Goal: Information Seeking & Learning: Learn about a topic

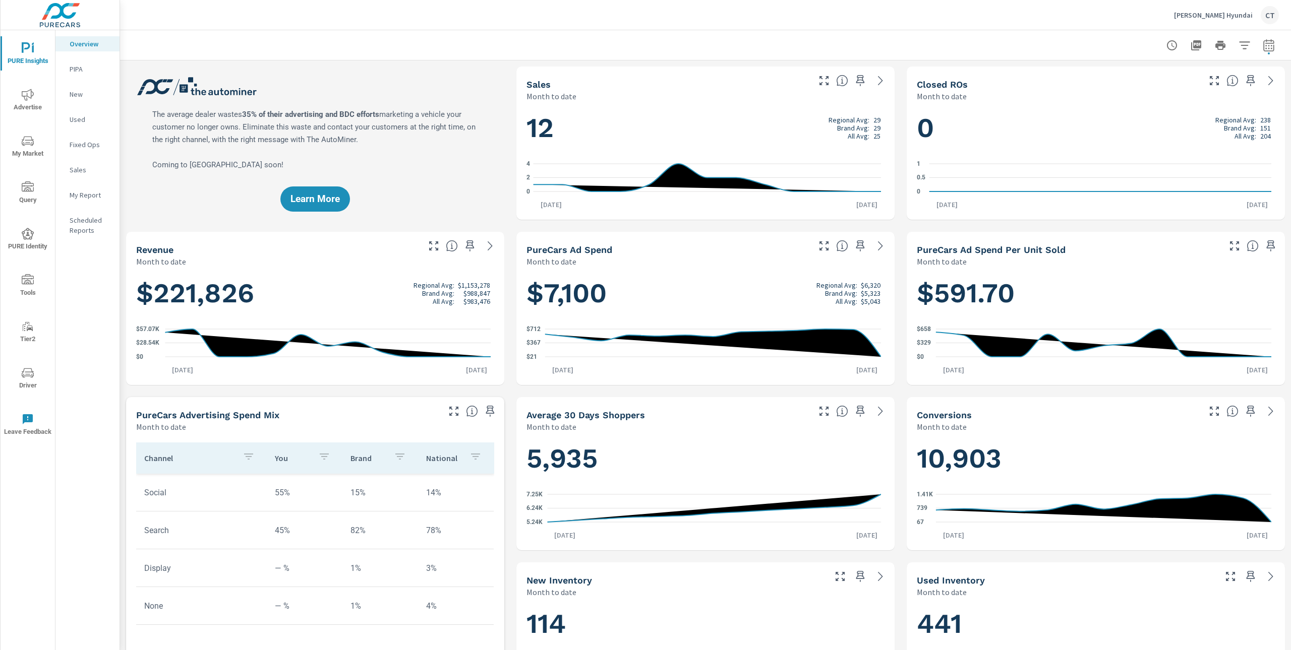
scroll to position [1, 0]
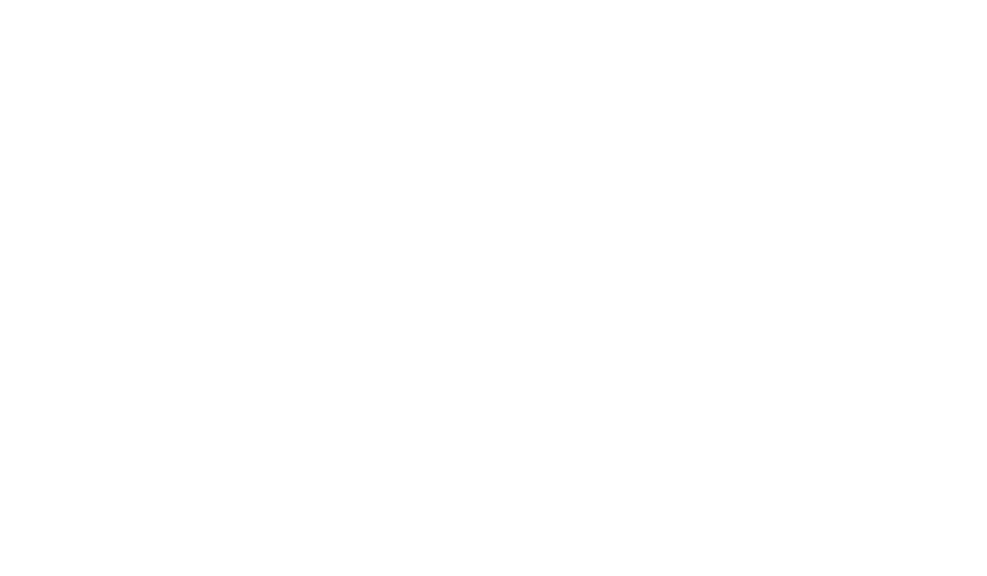
click at [28, 0] on html at bounding box center [493, 0] width 987 height 0
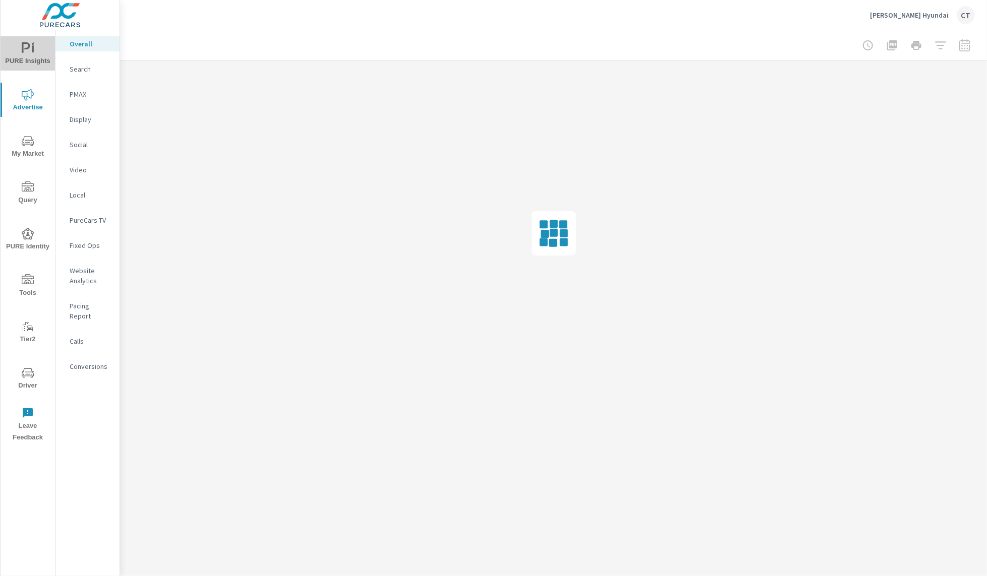
click at [26, 52] on span "PURE Insights" at bounding box center [28, 54] width 48 height 25
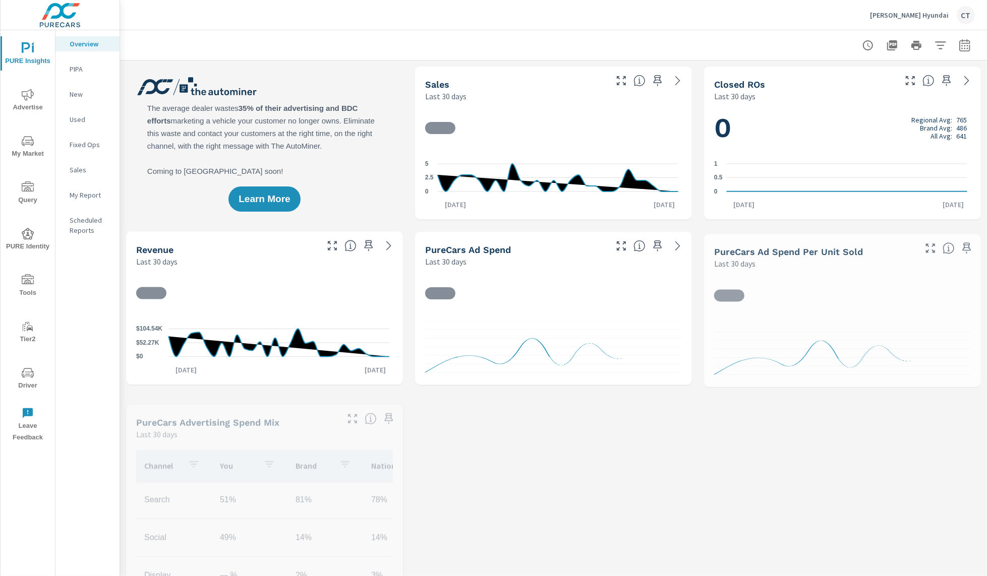
scroll to position [1, 0]
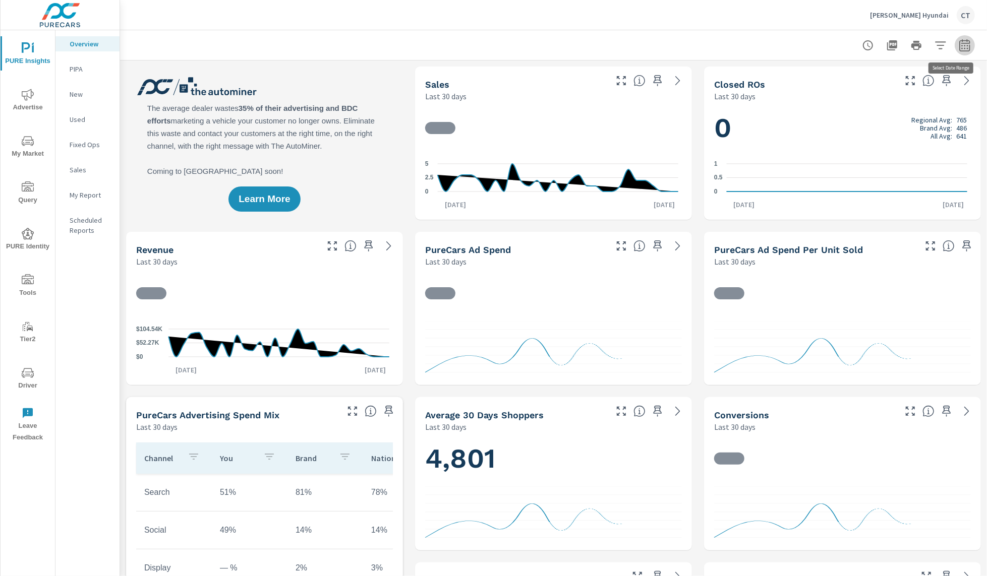
click at [961, 46] on button "button" at bounding box center [964, 45] width 20 height 20
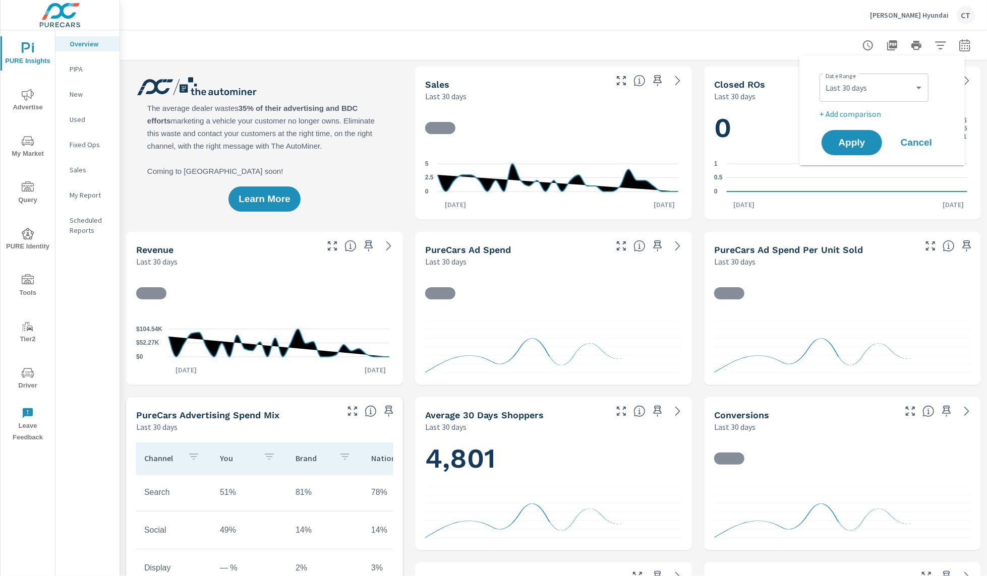
click at [891, 71] on div "Date Range Custom Yesterday Last week Last 7 days Last 14 days Last 30 days Las…" at bounding box center [883, 87] width 129 height 34
click at [890, 77] on div "Custom Yesterday Last week Last 7 days Last 14 days Last 30 days Last 45 days L…" at bounding box center [873, 88] width 109 height 28
click at [889, 80] on select "Custom Yesterday Last week Last 7 days Last 14 days Last 30 days Last 45 days L…" at bounding box center [873, 88] width 101 height 20
click at [903, 81] on select "Custom [DATE] Last week Last 7 days Last 14 days Last 30 days Last 45 days Last…" at bounding box center [873, 88] width 101 height 20
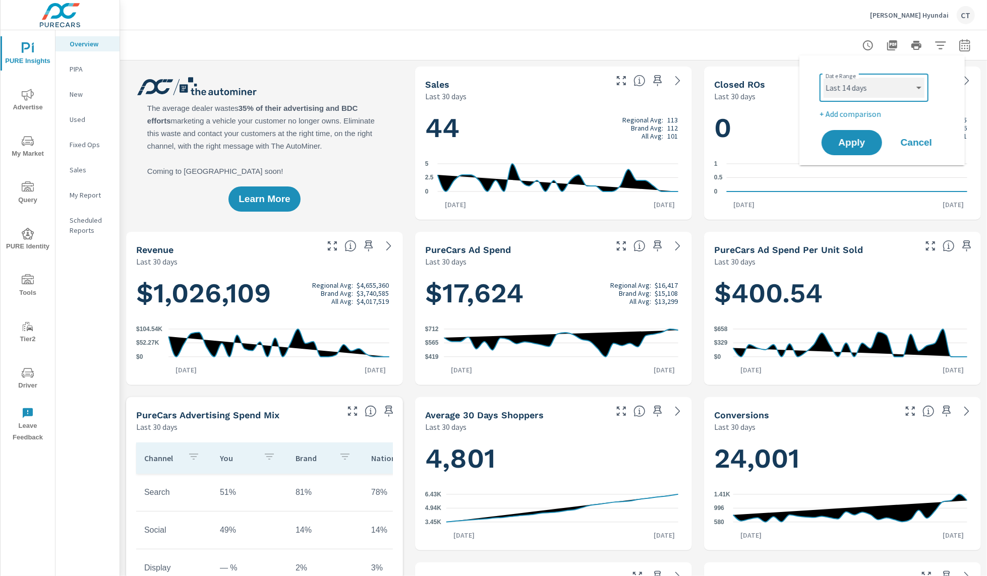
select select "Last month"
click at [861, 145] on span "Apply" at bounding box center [851, 143] width 41 height 10
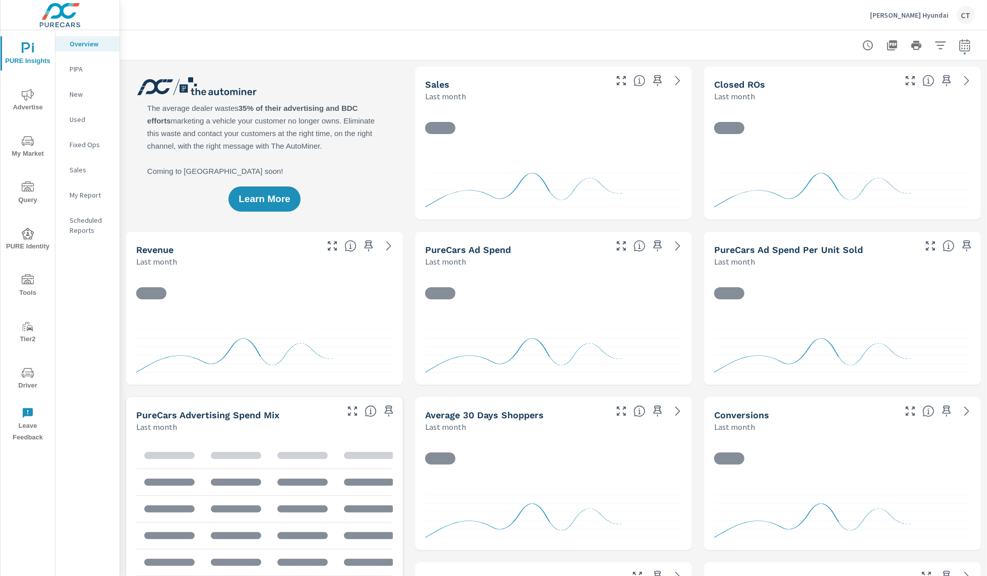
scroll to position [1, 0]
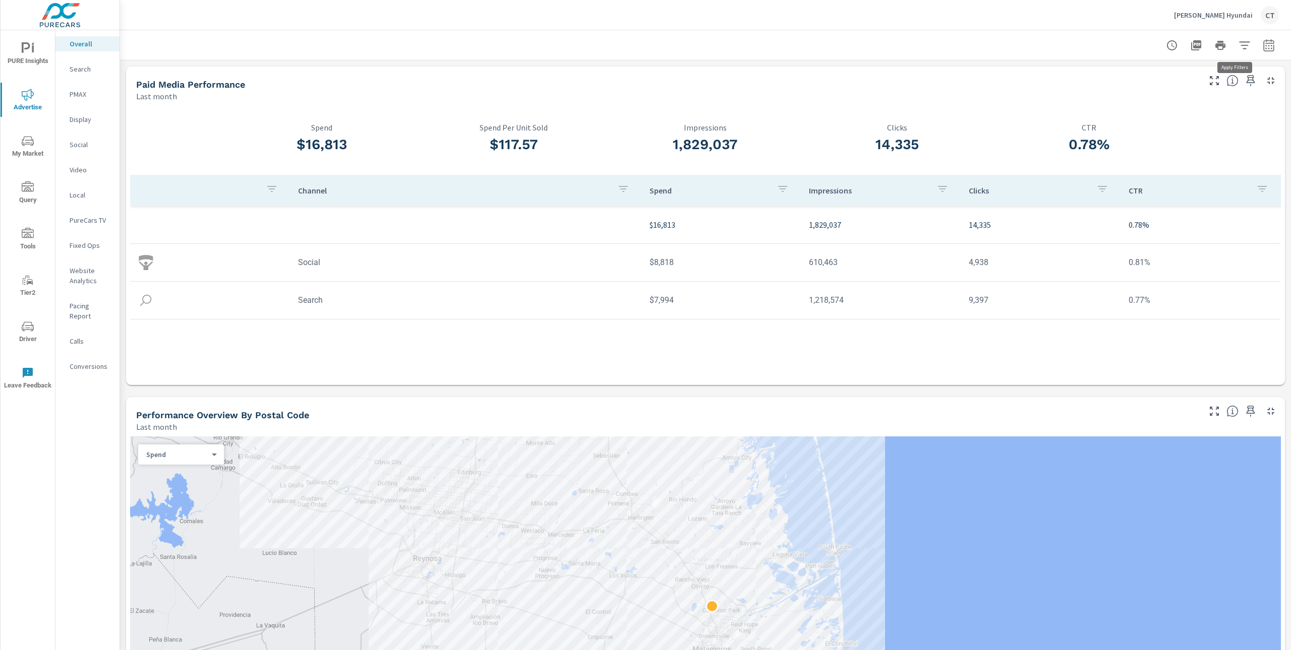
click at [1238, 43] on icon "button" at bounding box center [1244, 45] width 12 height 12
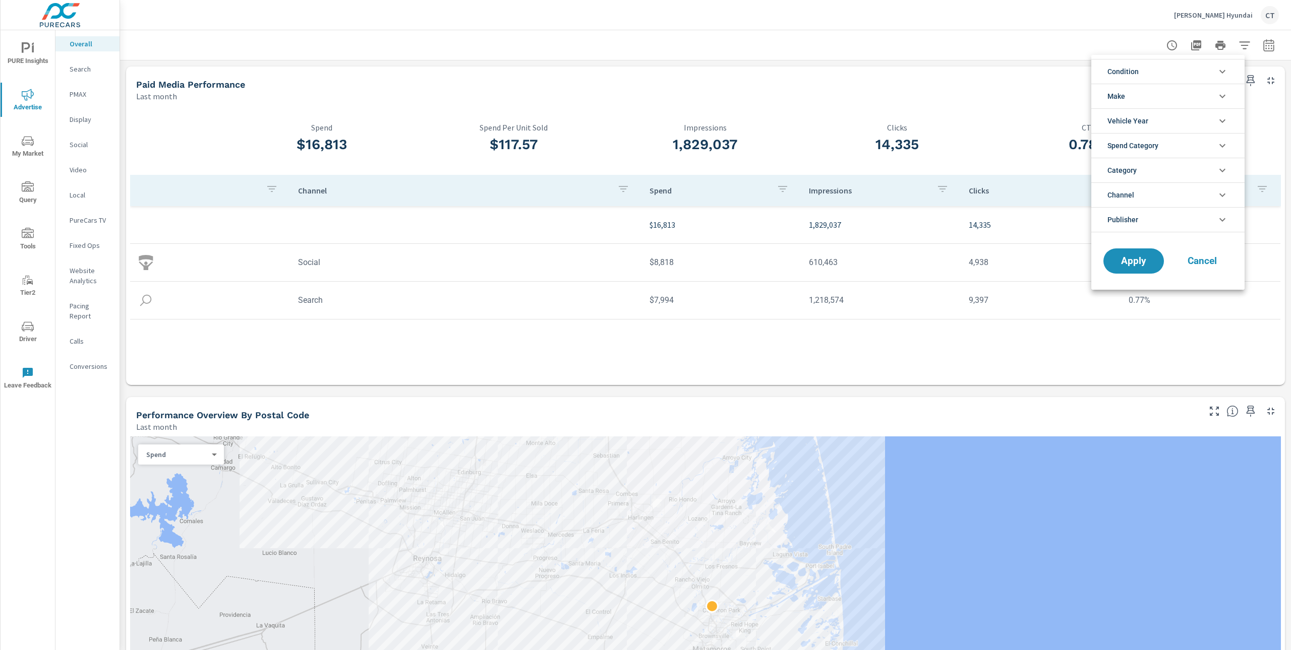
click at [792, 75] on div at bounding box center [645, 325] width 1291 height 650
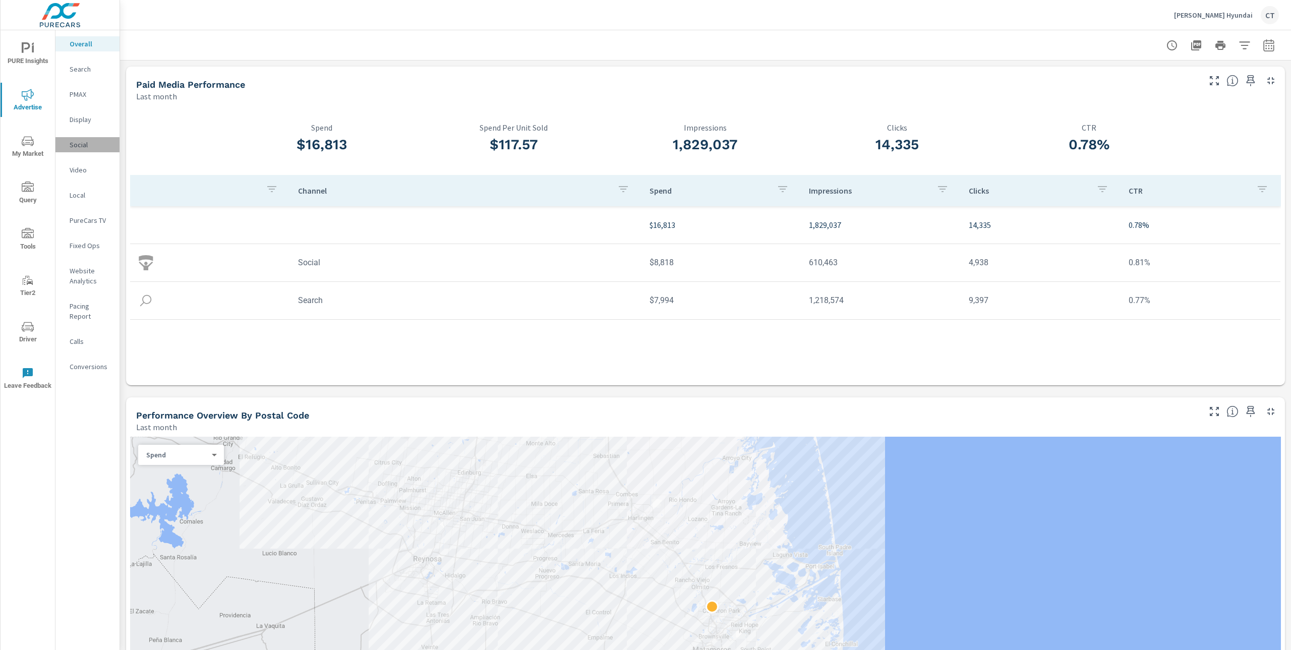
click at [98, 152] on div "Social" at bounding box center [87, 144] width 64 height 15
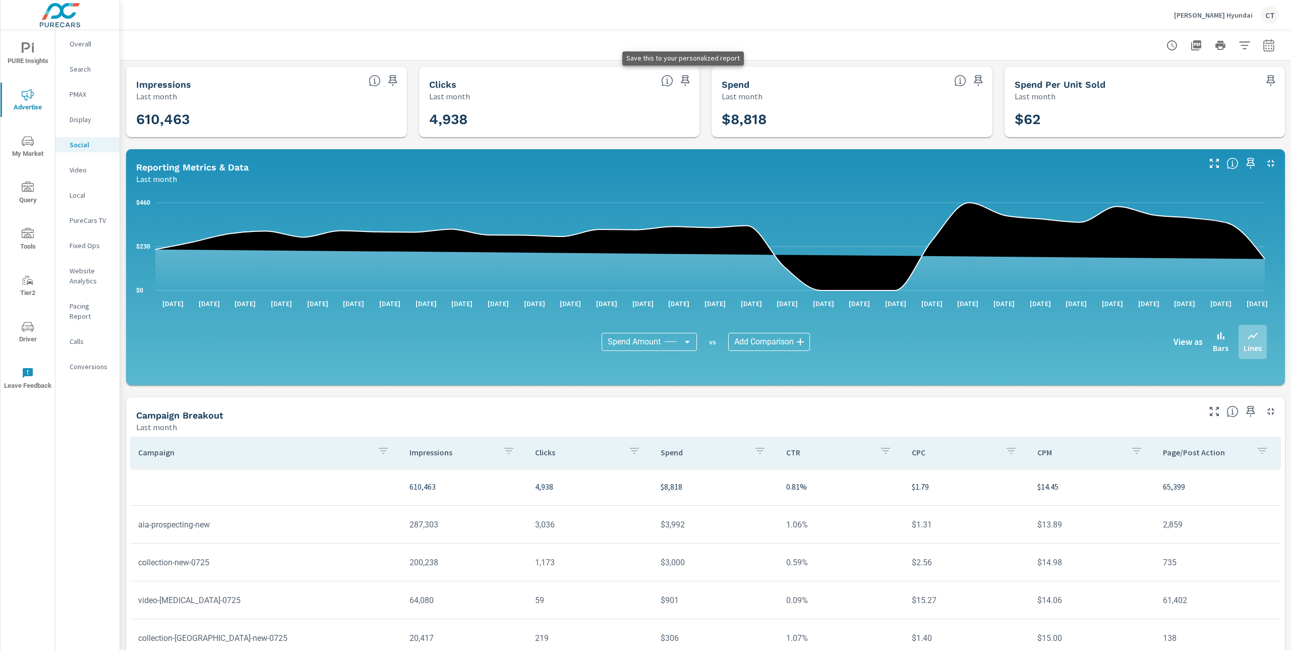
scroll to position [72, 0]
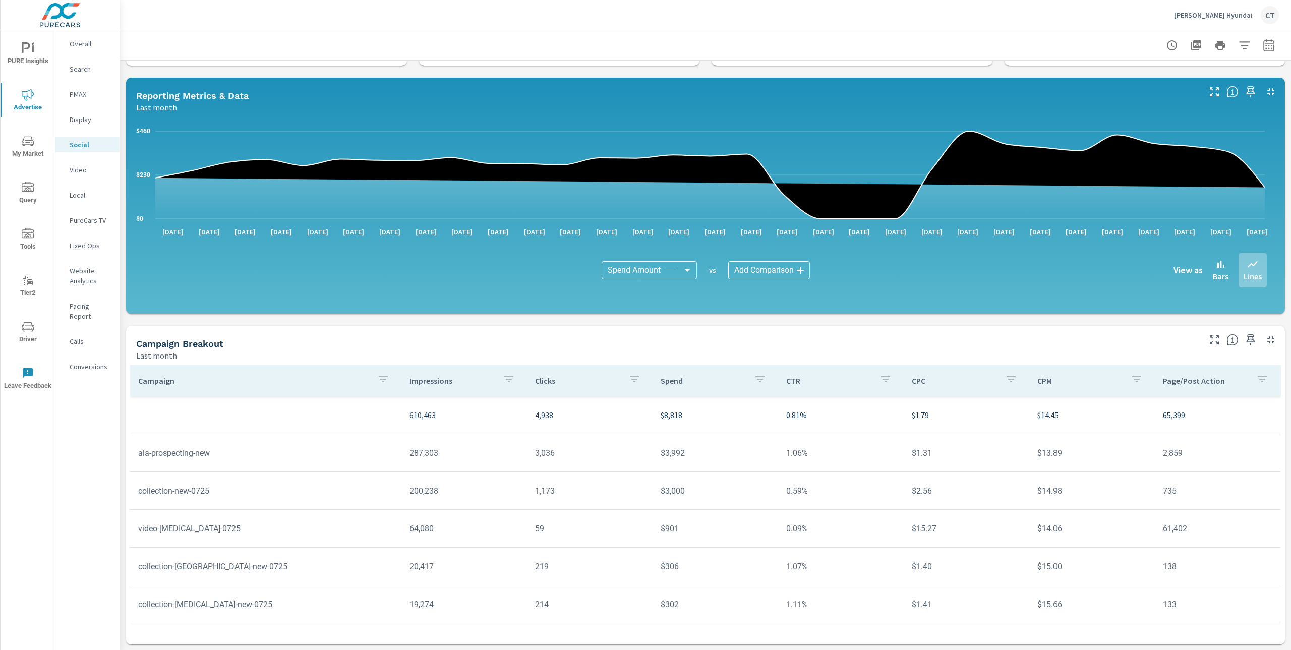
click at [682, 419] on p "$8,818" at bounding box center [714, 415] width 109 height 12
drag, startPoint x: 1200, startPoint y: 339, endPoint x: 1198, endPoint y: 329, distance: 10.3
click at [1208, 338] on icon "button" at bounding box center [1214, 340] width 12 height 12
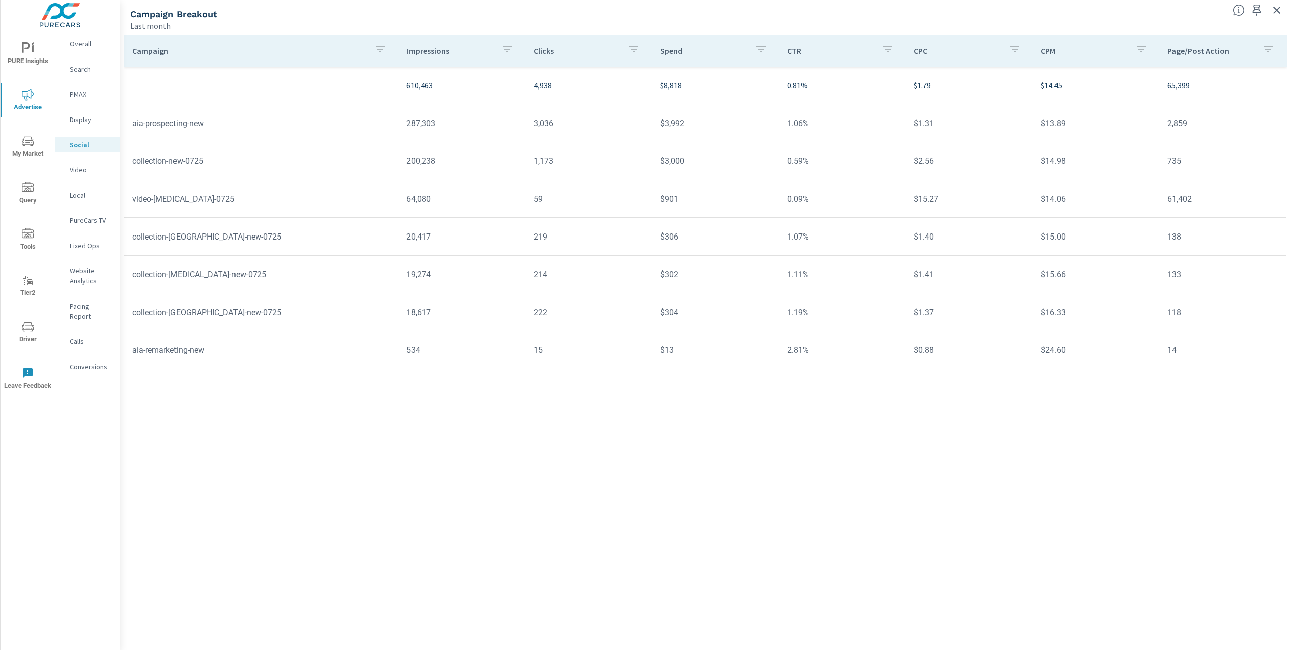
click at [387, 48] on button "button" at bounding box center [380, 50] width 20 height 23
click at [375, 117] on input "Search" at bounding box center [382, 119] width 115 height 20
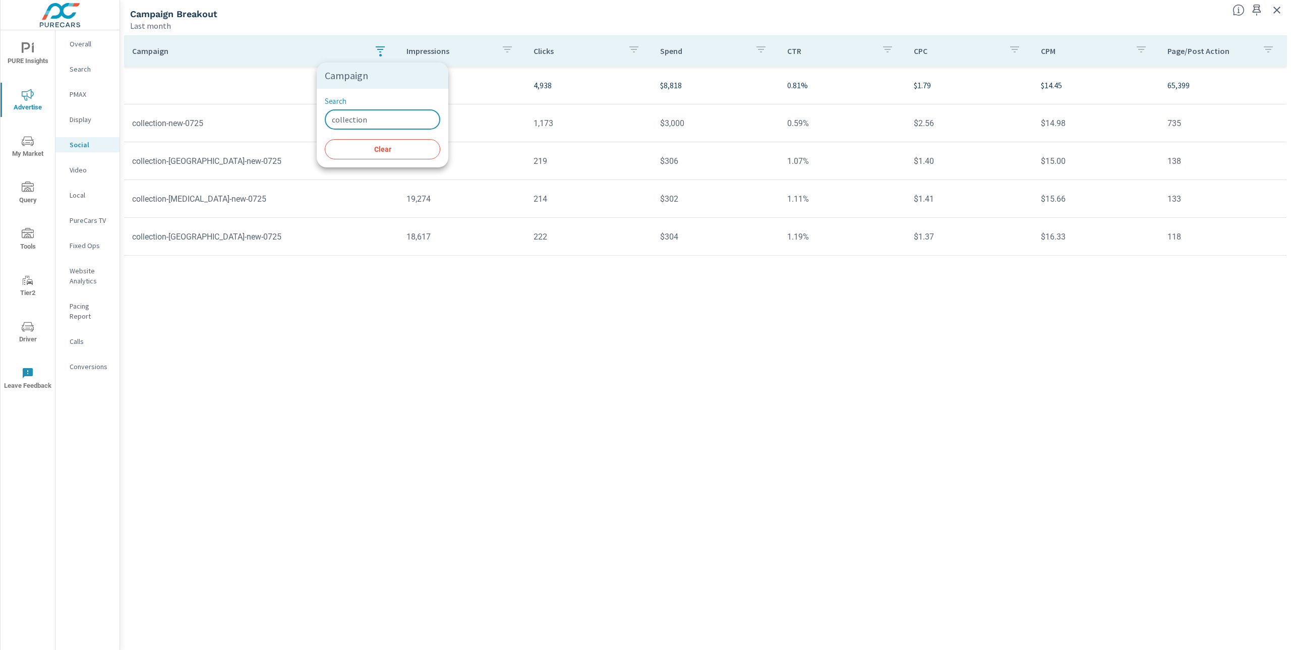
type input "collection"
click at [703, 494] on div "Campaign Impressions Clicks Spend CTR CPC CPM Page/Post Action 610,463 4,938 $8…" at bounding box center [705, 332] width 1163 height 595
click at [382, 46] on icon "button" at bounding box center [380, 49] width 12 height 12
click at [389, 158] on button "Clear" at bounding box center [382, 149] width 115 height 20
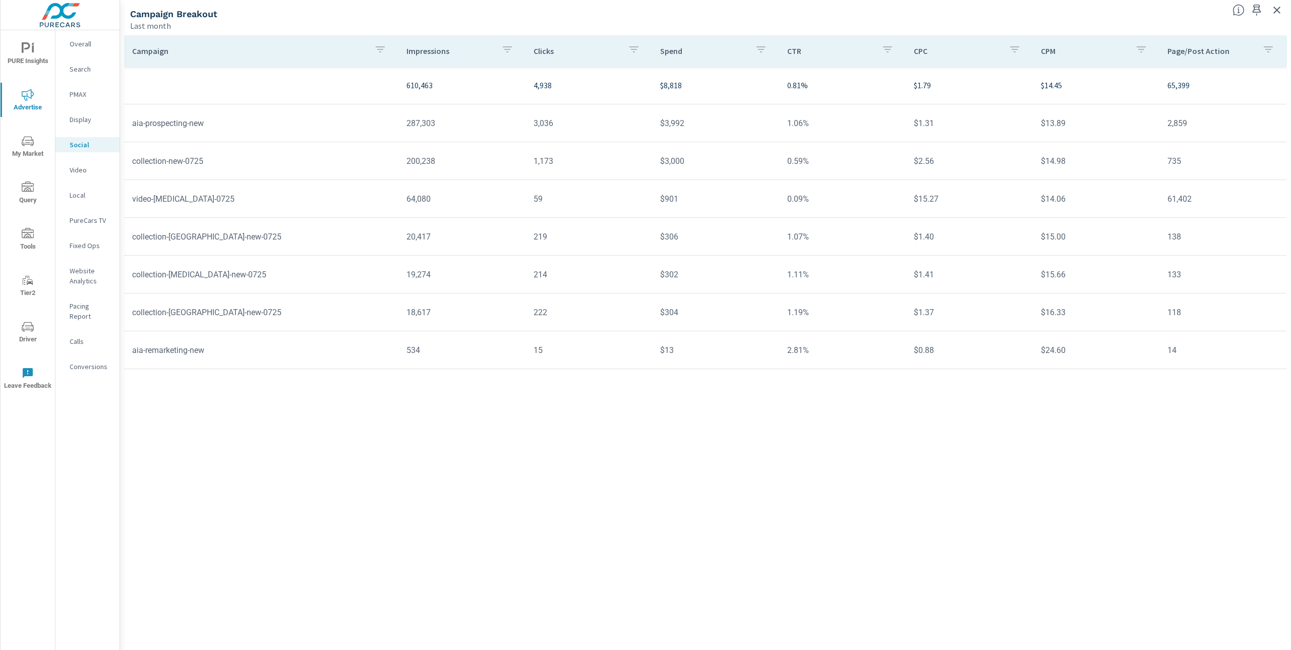
click at [727, 409] on div "Campaign Impressions Clicks Spend CTR CPC CPM Page/Post Action 610,463 4,938 $8…" at bounding box center [705, 332] width 1163 height 595
click at [957, 545] on div "Campaign Impressions Clicks Spend CTR CPC CPM Page/Post Action 610,463 4,938 $8…" at bounding box center [705, 332] width 1163 height 595
click at [665, 579] on div "Campaign Impressions Clicks Spend CTR CPC CPM Page/Post Action 610,463 4,938 $8…" at bounding box center [705, 332] width 1163 height 595
drag, startPoint x: 1280, startPoint y: 7, endPoint x: 1277, endPoint y: 11, distance: 5.5
click at [1280, 7] on icon "button" at bounding box center [1276, 10] width 12 height 12
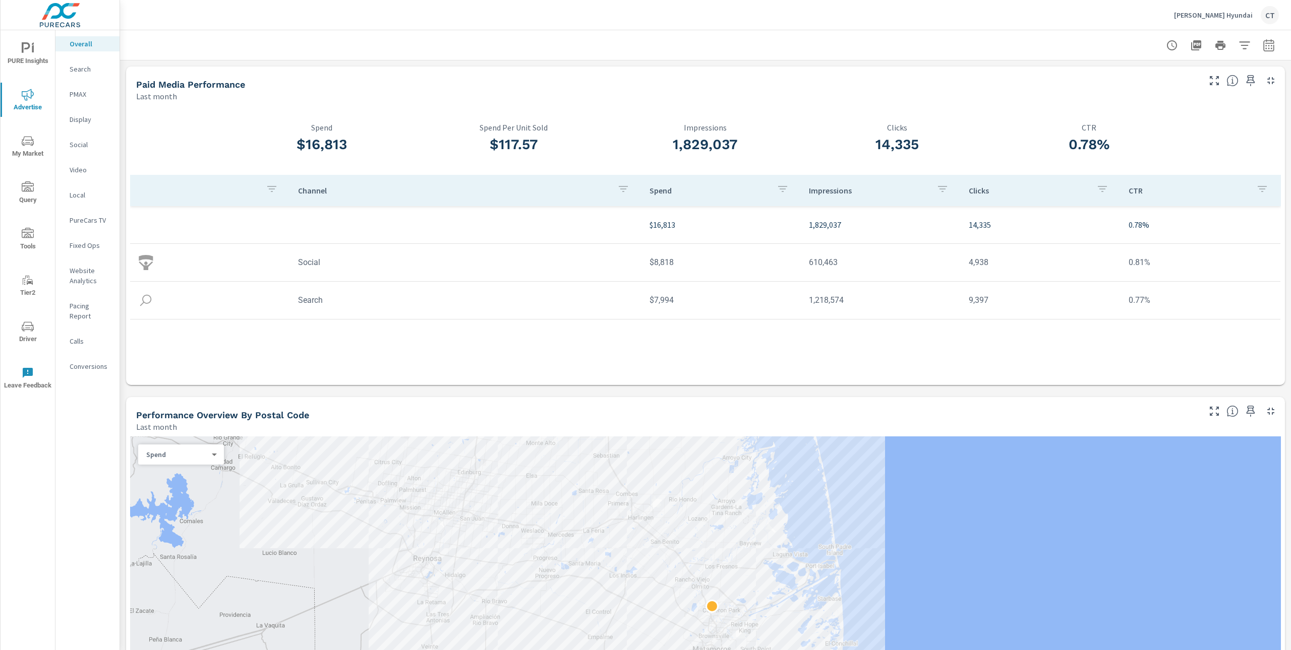
drag, startPoint x: 992, startPoint y: 28, endPoint x: 987, endPoint y: 24, distance: 5.7
click at [992, 28] on div "Tipton Hyundai CT" at bounding box center [705, 15] width 1146 height 30
click at [502, 71] on div "Paid Media Performance Last month" at bounding box center [664, 85] width 1076 height 36
click at [1254, 34] on div at bounding box center [705, 45] width 1146 height 30
click at [1258, 37] on button "button" at bounding box center [1268, 45] width 20 height 20
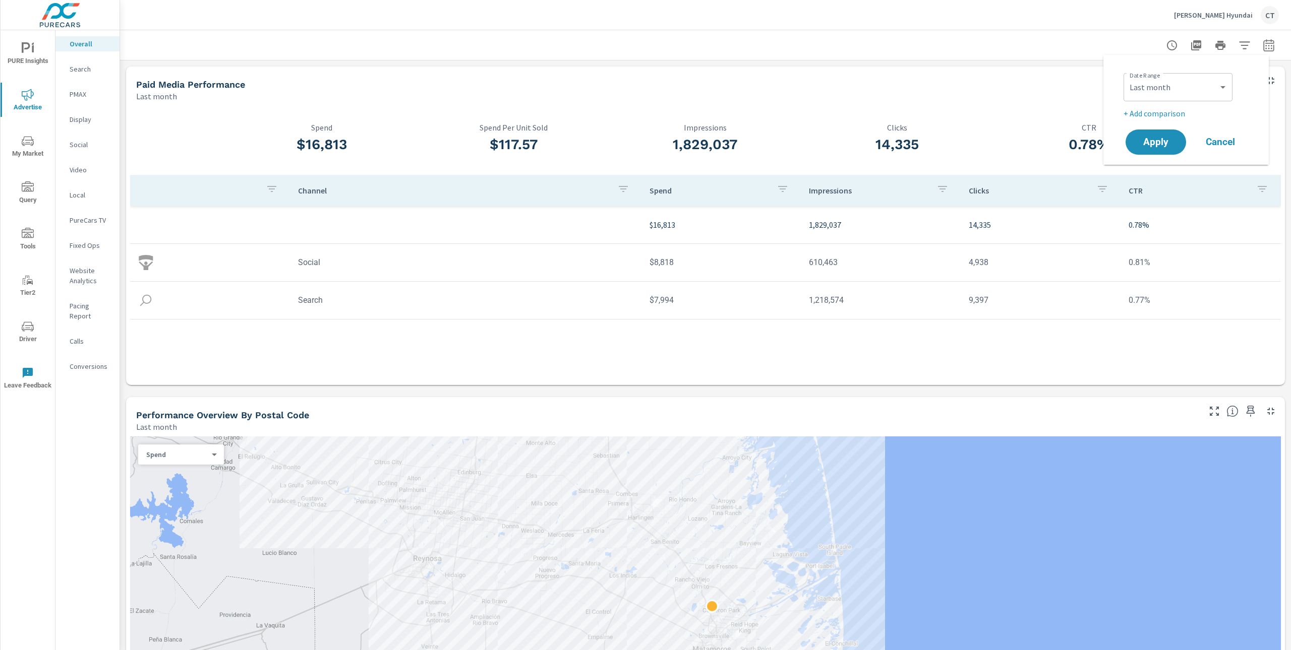
click at [1229, 94] on div "Custom Yesterday Last week Last 7 days Last 14 days Last 30 days Last 45 days L…" at bounding box center [1177, 87] width 109 height 28
click at [1226, 91] on select "Custom [DATE] Last week Last 7 days Last 14 days Last 30 days Last 45 days Last…" at bounding box center [1177, 87] width 101 height 20
select select "Month to date"
click at [1164, 116] on p "+ Add comparison" at bounding box center [1187, 113] width 129 height 12
select select "Previous period"
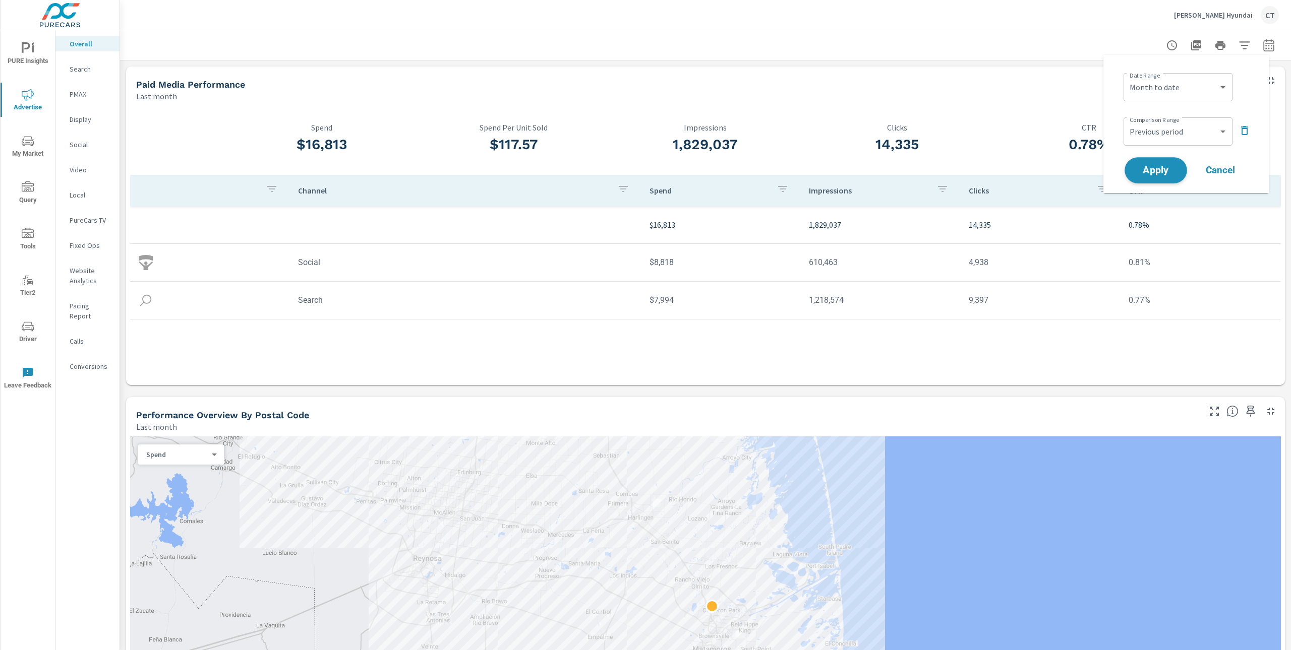
click at [1173, 173] on span "Apply" at bounding box center [1155, 171] width 41 height 10
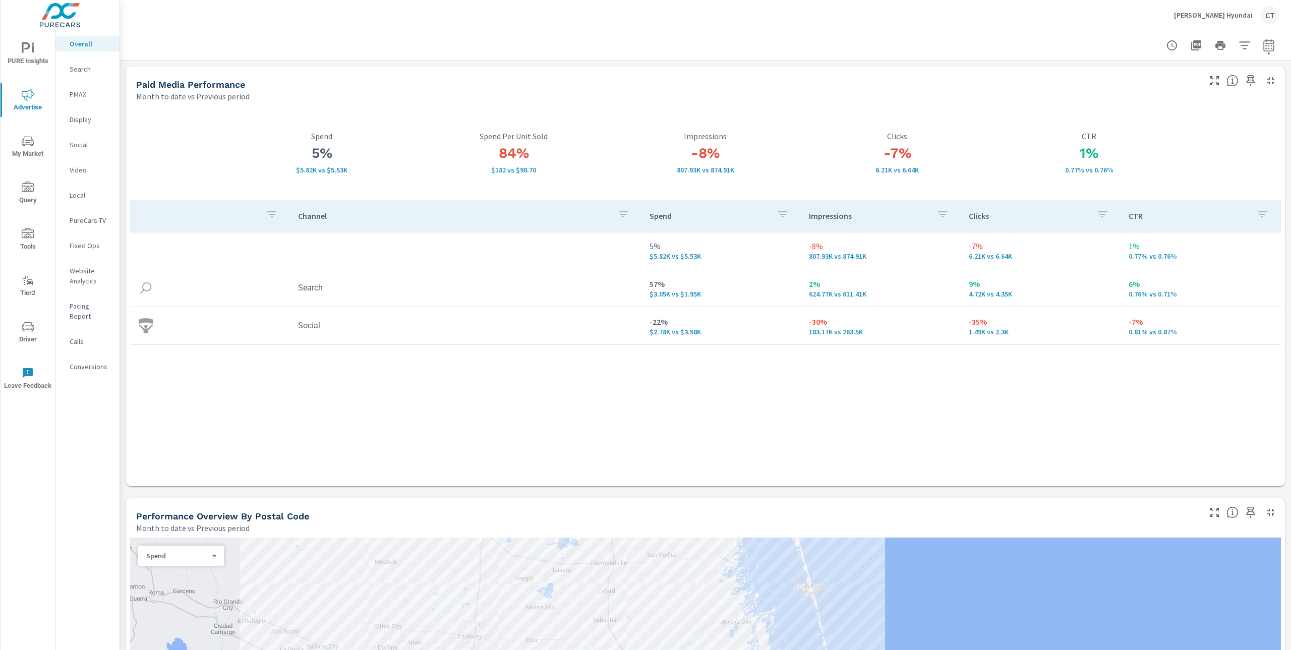
drag, startPoint x: 580, startPoint y: 432, endPoint x: 546, endPoint y: 439, distance: 34.5
click at [580, 430] on div "Channel Spend Impressions Clicks CTR 5% $5.82K vs $5.53K -8% 807.93K vs 874.91K…" at bounding box center [705, 333] width 1150 height 267
click at [1238, 41] on icon "button" at bounding box center [1244, 45] width 12 height 12
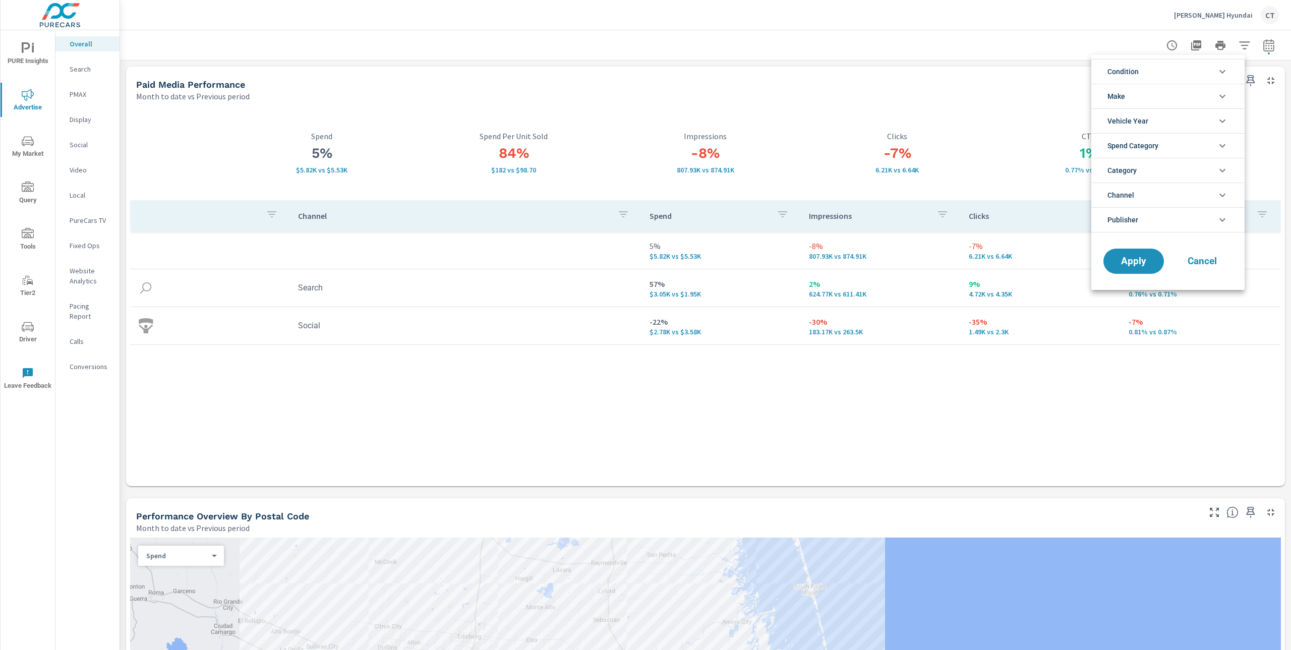
click at [1259, 46] on div at bounding box center [645, 325] width 1291 height 650
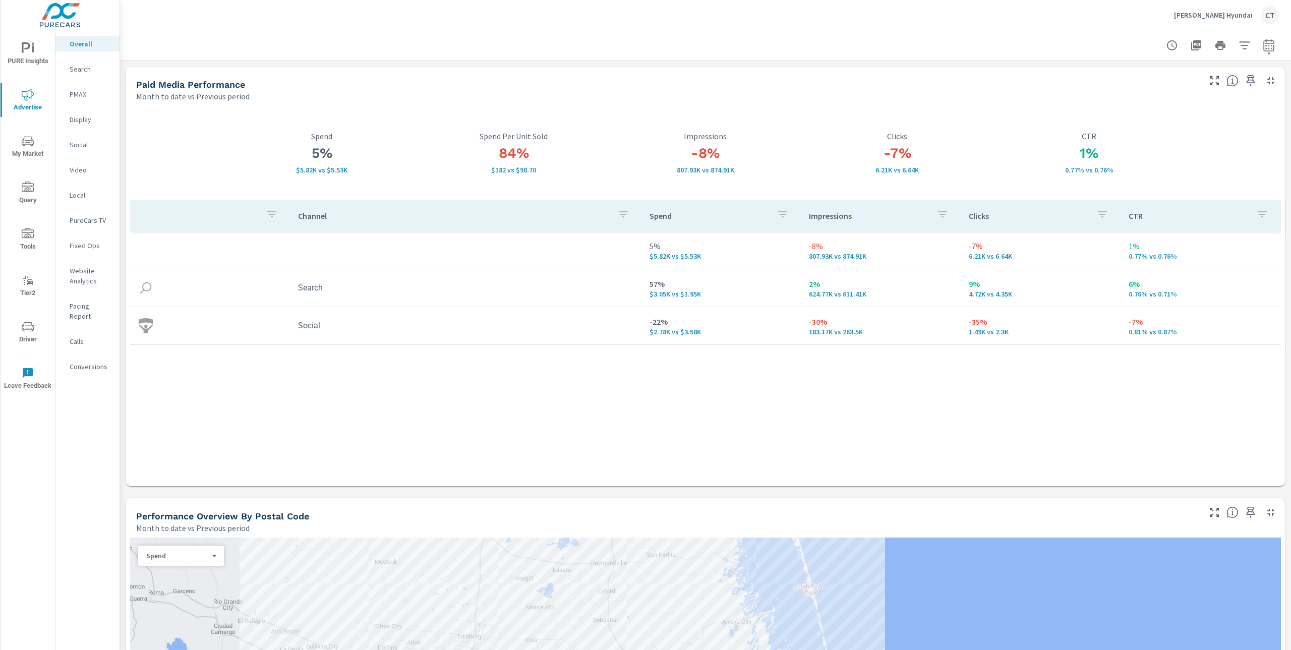
click at [1263, 45] on icon "button" at bounding box center [1268, 45] width 11 height 12
select select "Month to date"
click at [1183, 126] on select "Custom Previous period Previous month Previous year" at bounding box center [1177, 131] width 101 height 20
select select "Previous month"
click at [1165, 172] on span "Apply" at bounding box center [1155, 171] width 41 height 10
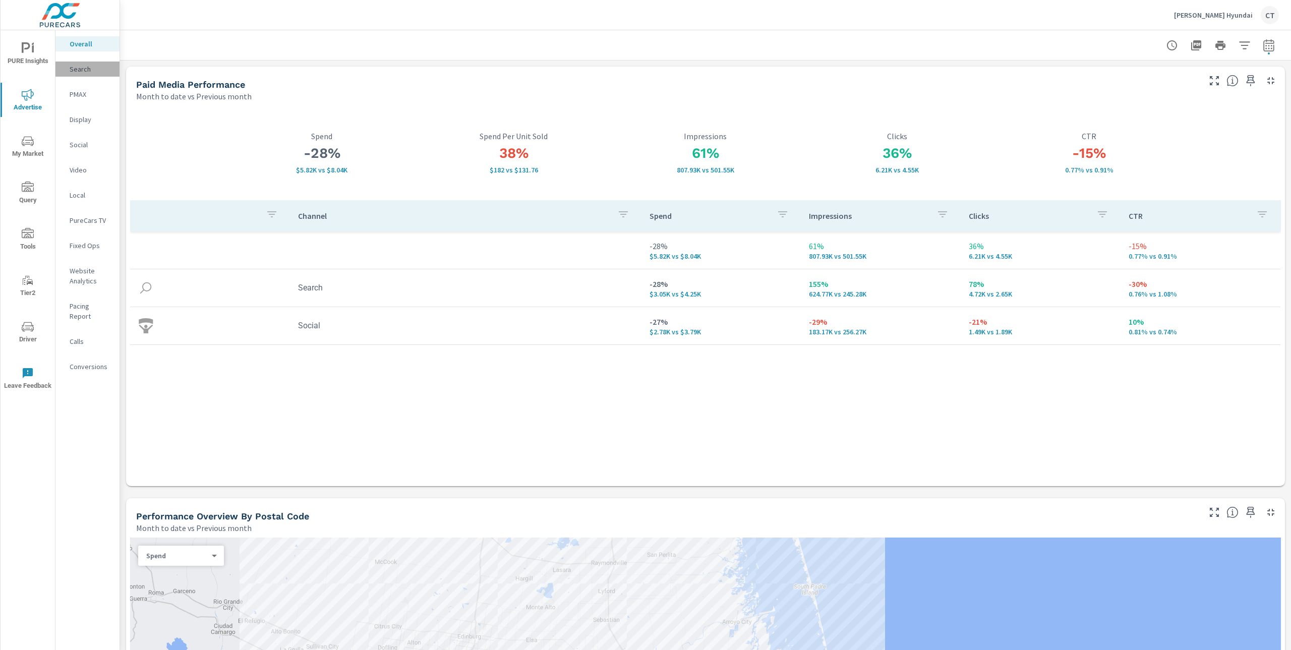
click at [78, 67] on p "Search" at bounding box center [91, 69] width 42 height 10
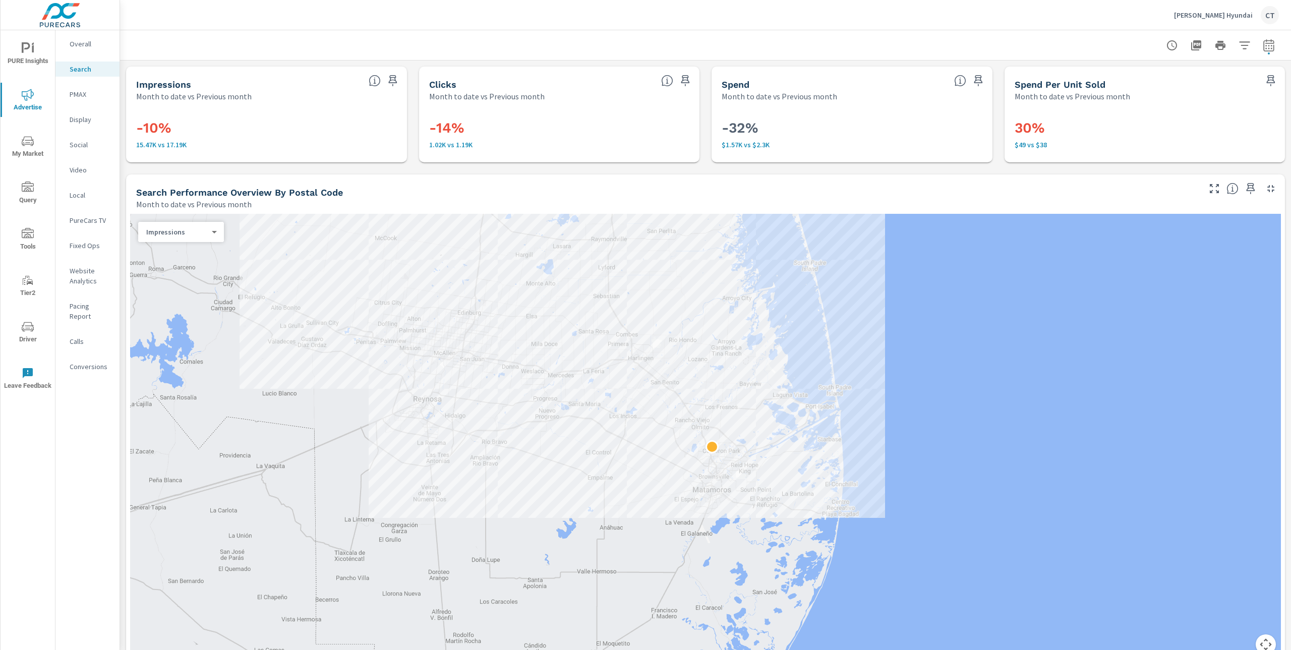
click at [894, 34] on div at bounding box center [705, 45] width 1146 height 30
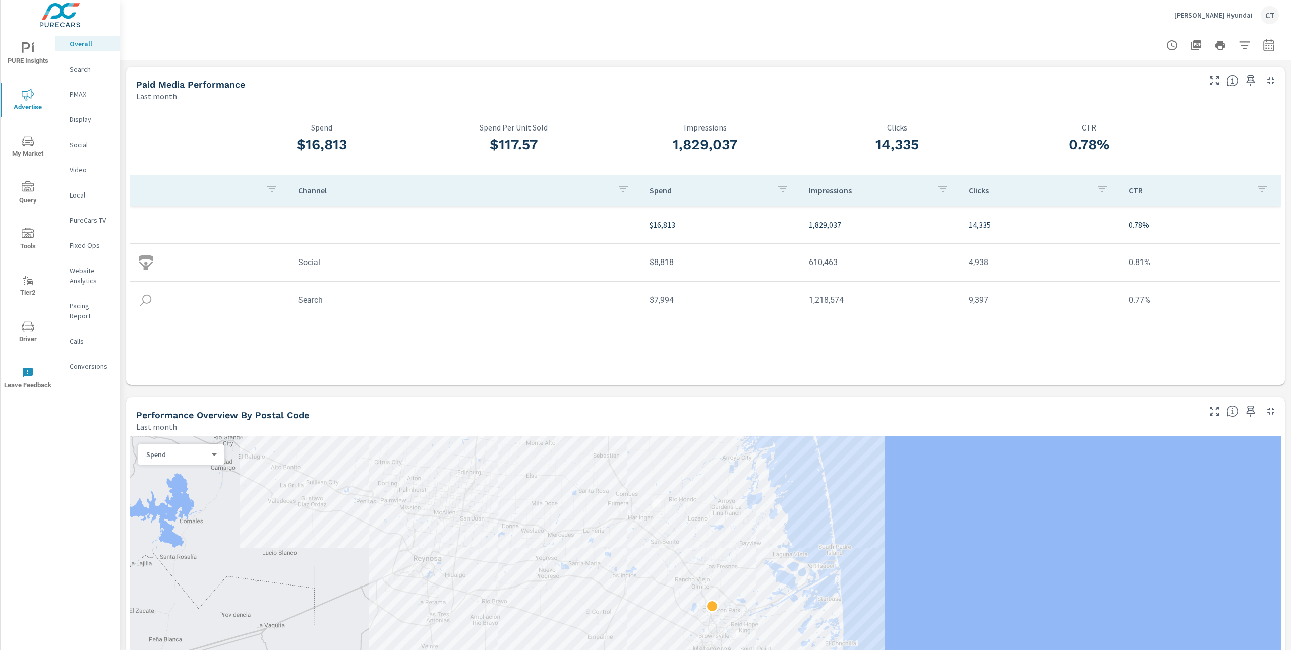
click at [1230, 17] on p "[PERSON_NAME] Hyundai" at bounding box center [1213, 15] width 79 height 9
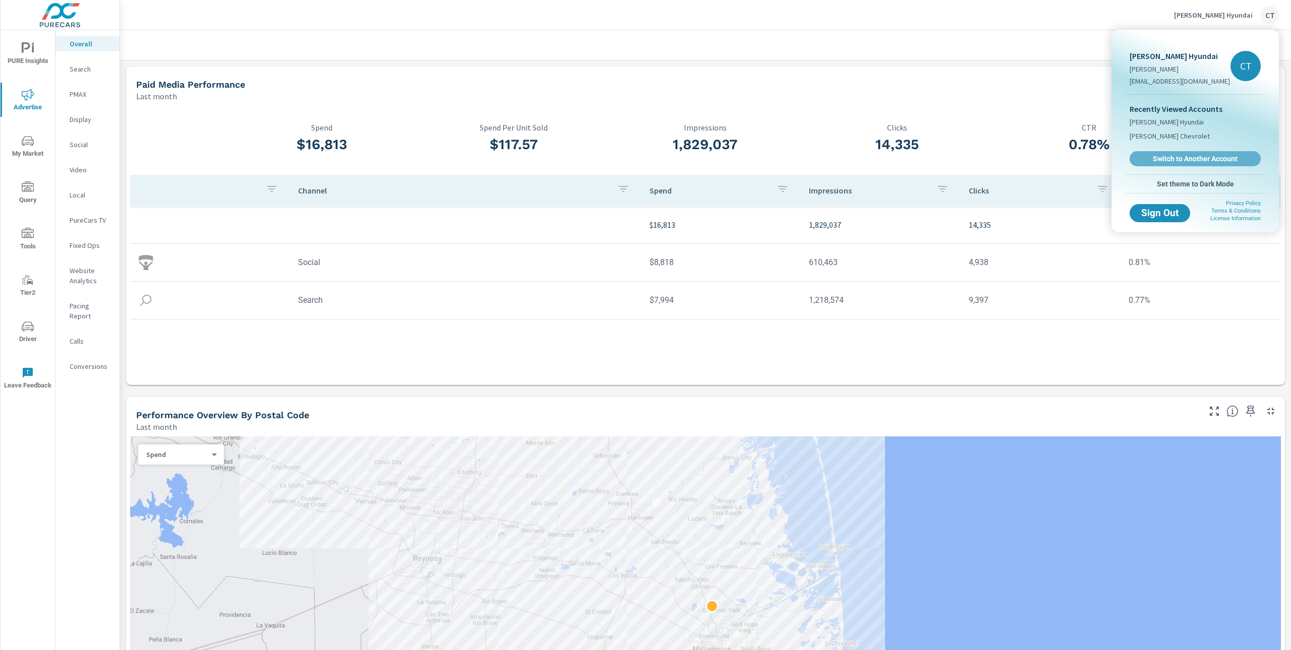
click at [1180, 152] on link "Switch to Another Account" at bounding box center [1194, 158] width 131 height 15
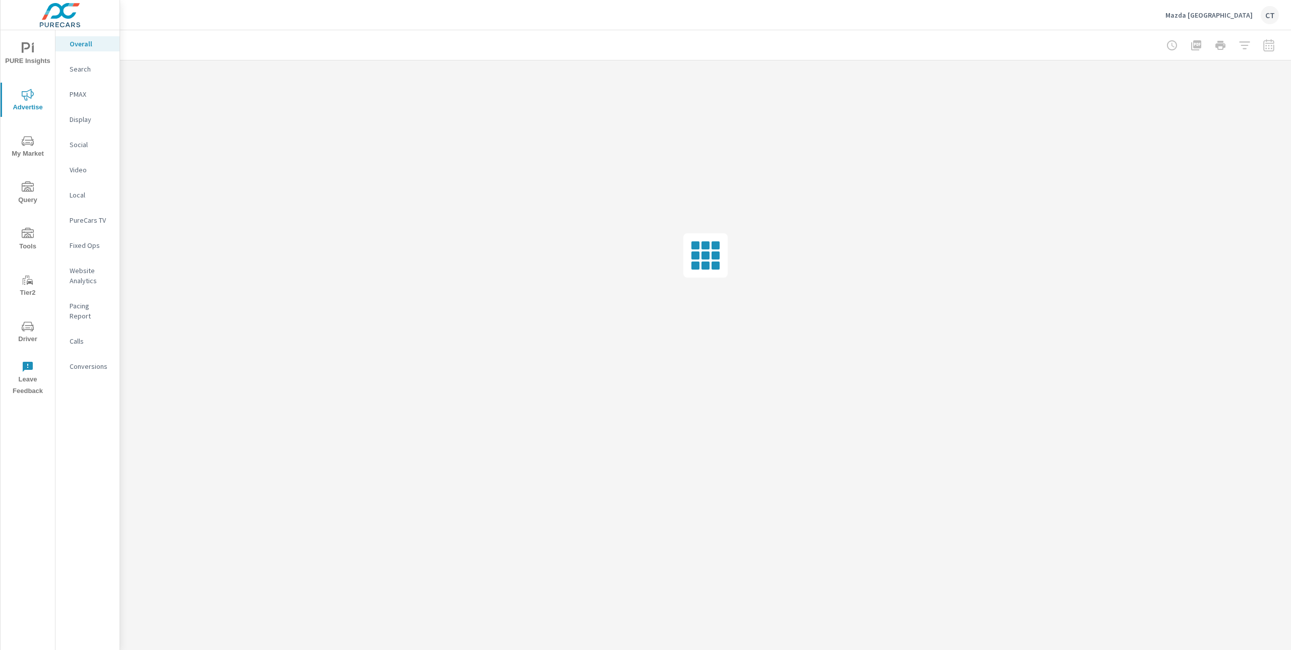
click at [28, 315] on button "Driver" at bounding box center [28, 332] width 54 height 34
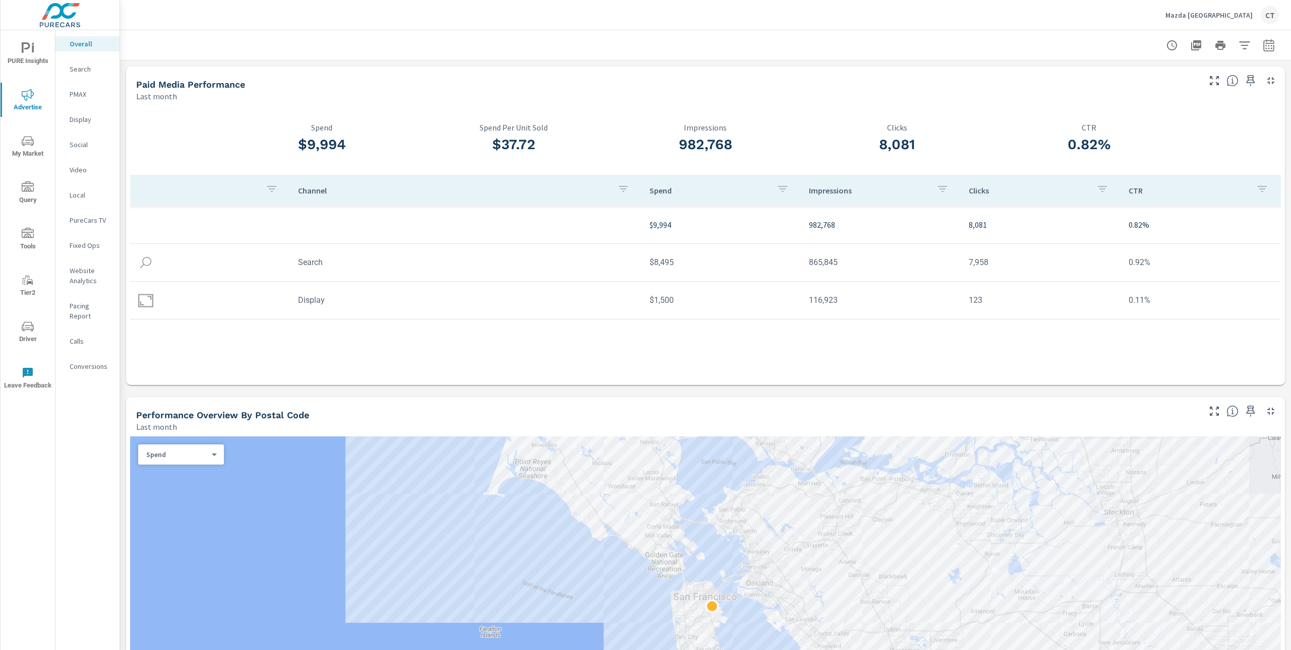
drag, startPoint x: 1264, startPoint y: 38, endPoint x: 1258, endPoint y: 41, distance: 7.2
click at [1264, 38] on button "button" at bounding box center [1268, 45] width 20 height 20
click at [1222, 80] on select "Custom [DATE] Last week Last 7 days Last 14 days Last 30 days Last 45 days Last…" at bounding box center [1177, 87] width 101 height 20
select select "Month to date"
click at [1146, 138] on span "Apply" at bounding box center [1155, 143] width 41 height 10
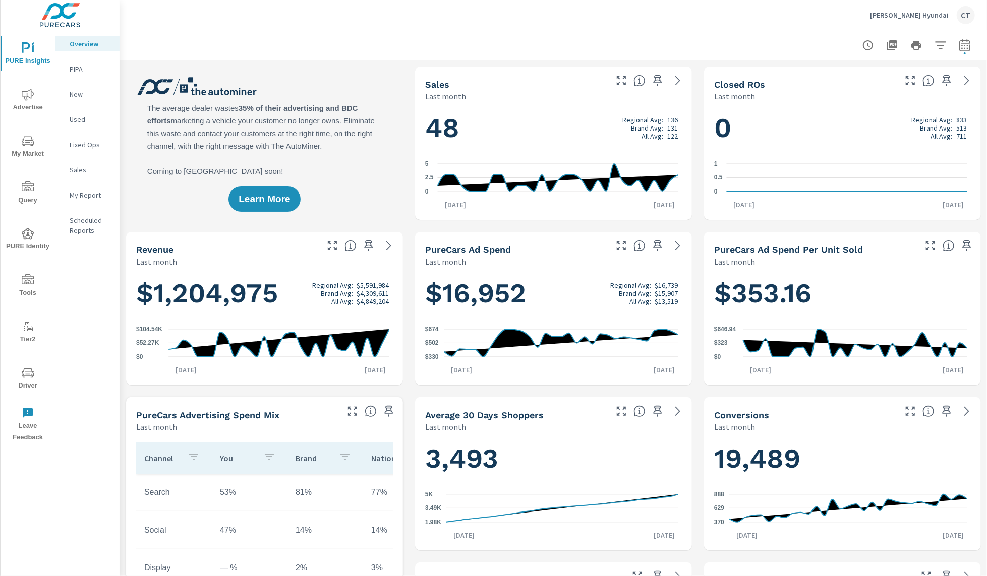
scroll to position [1, 0]
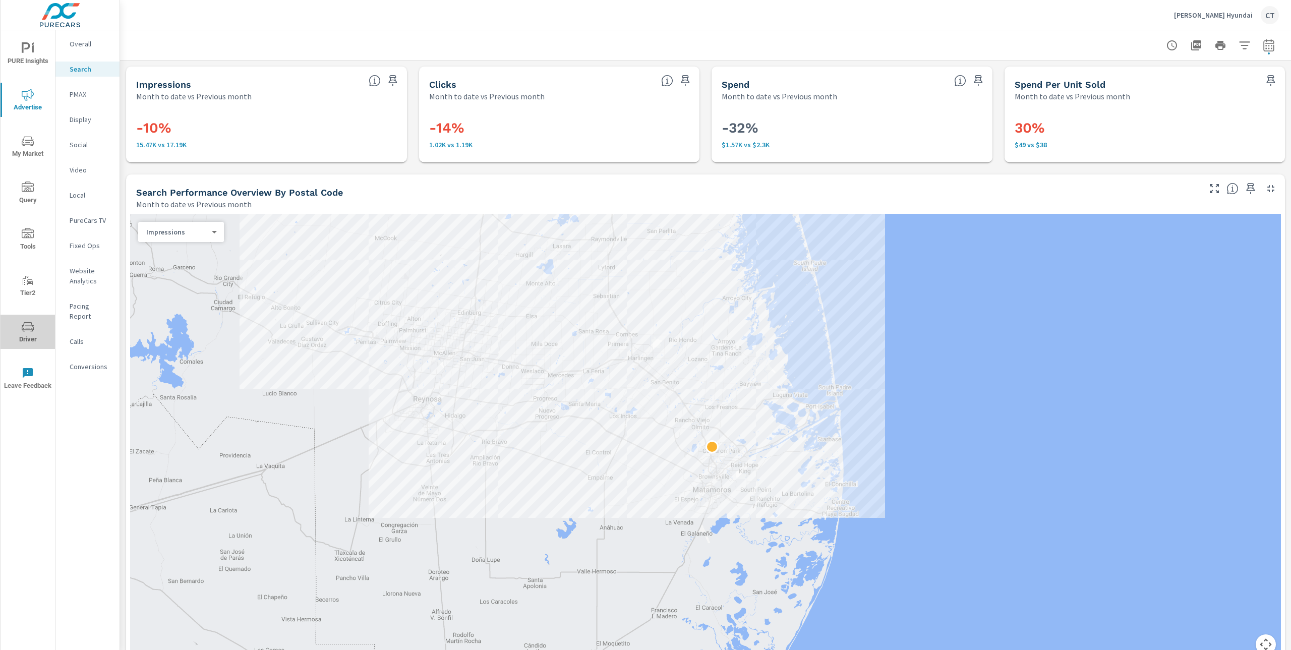
drag, startPoint x: 29, startPoint y: 329, endPoint x: 31, endPoint y: 336, distance: 7.8
click at [29, 329] on icon "nav menu" at bounding box center [28, 327] width 12 height 12
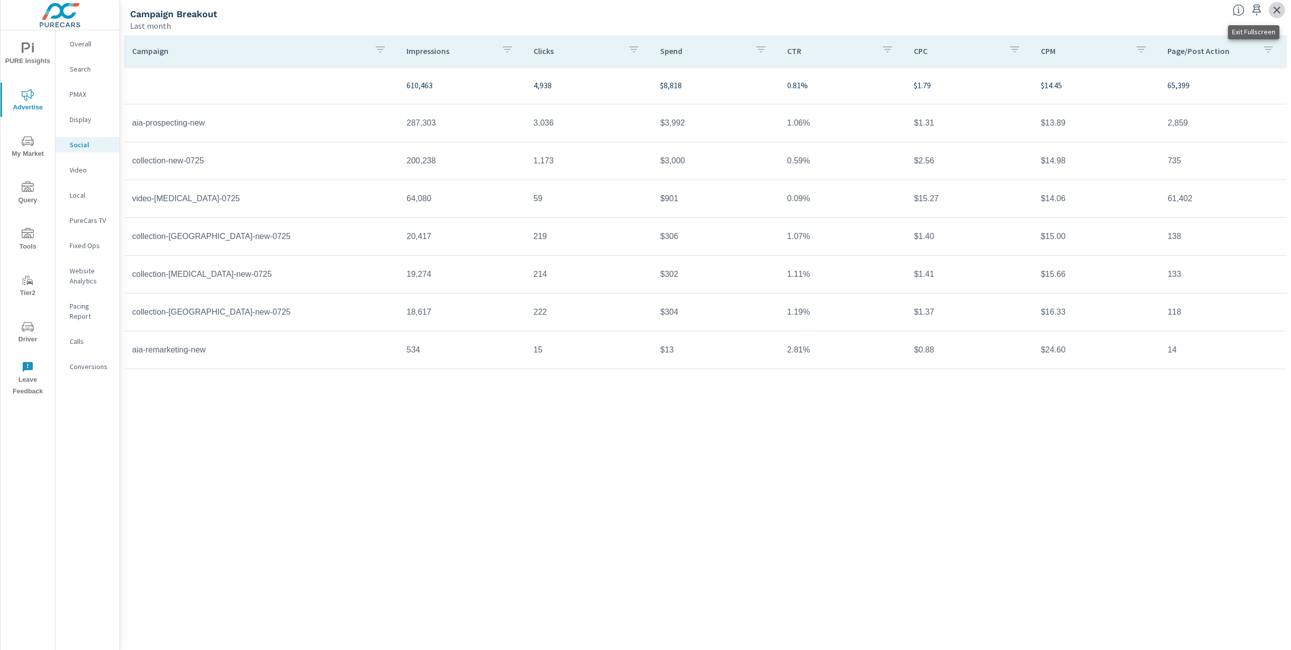
click at [1280, 13] on icon "button" at bounding box center [1276, 10] width 12 height 12
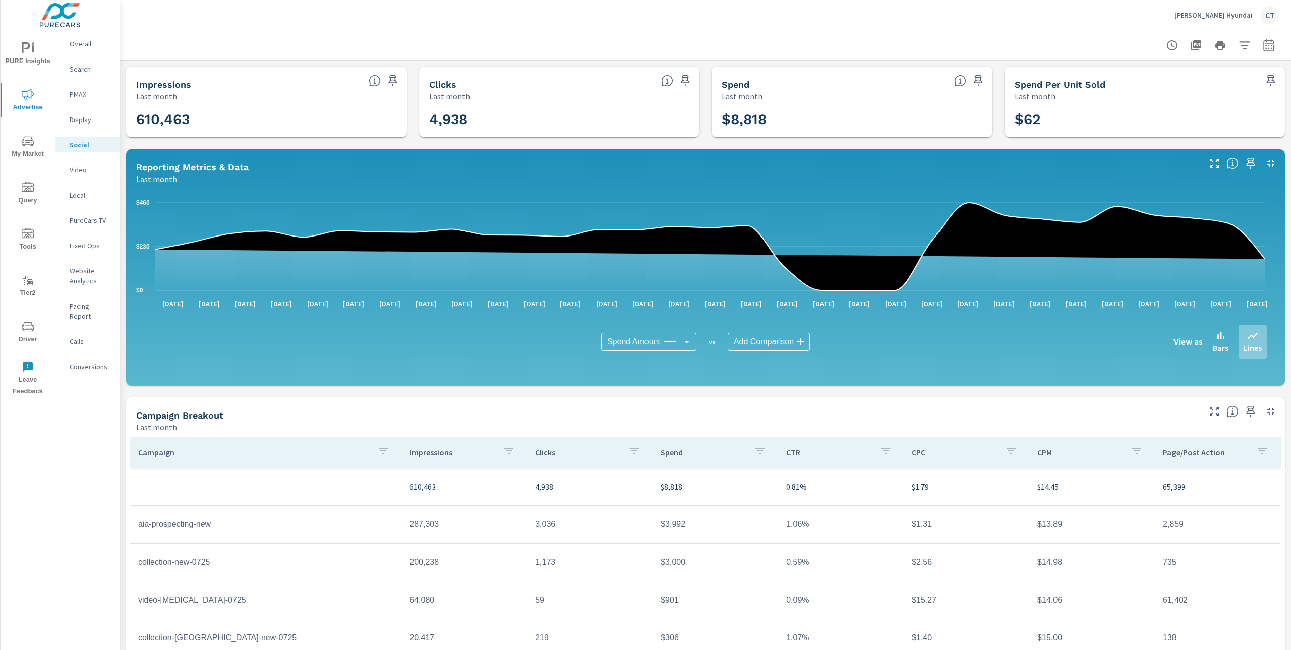
click at [1262, 40] on icon "button" at bounding box center [1268, 45] width 12 height 12
click at [1196, 83] on select "Custom [DATE] Last week Last 7 days Last 14 days Last 30 days Last 45 days Last…" at bounding box center [1177, 87] width 101 height 20
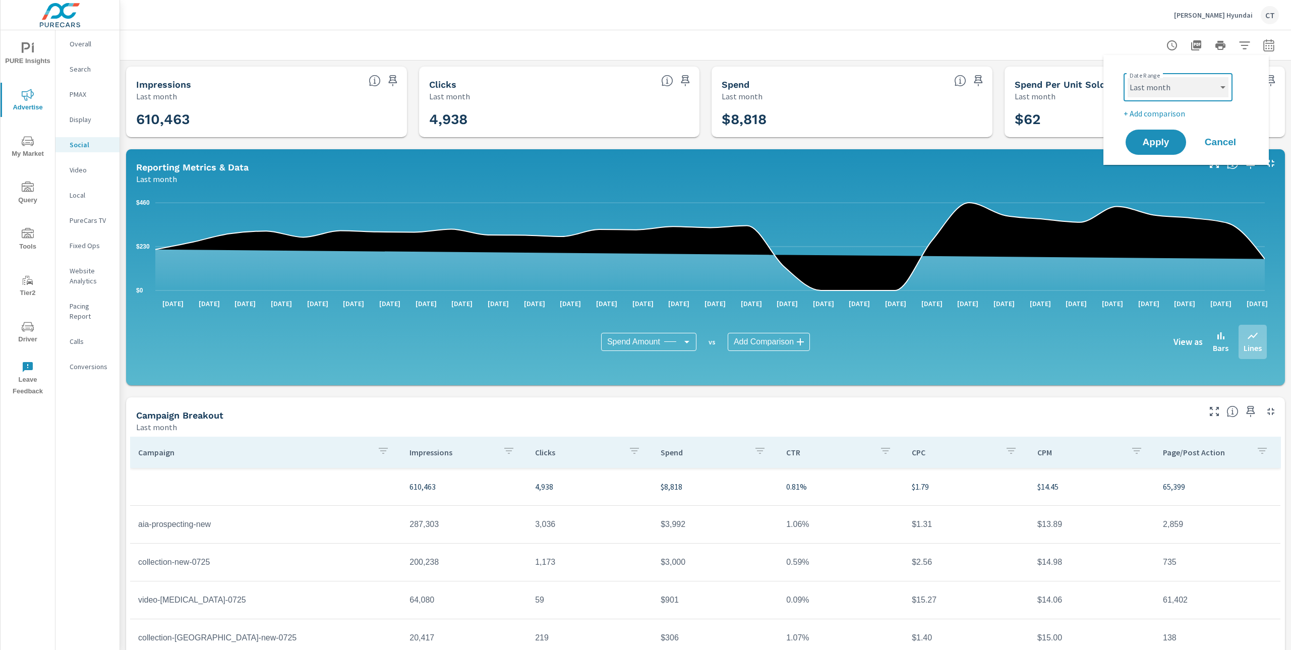
select select "custom"
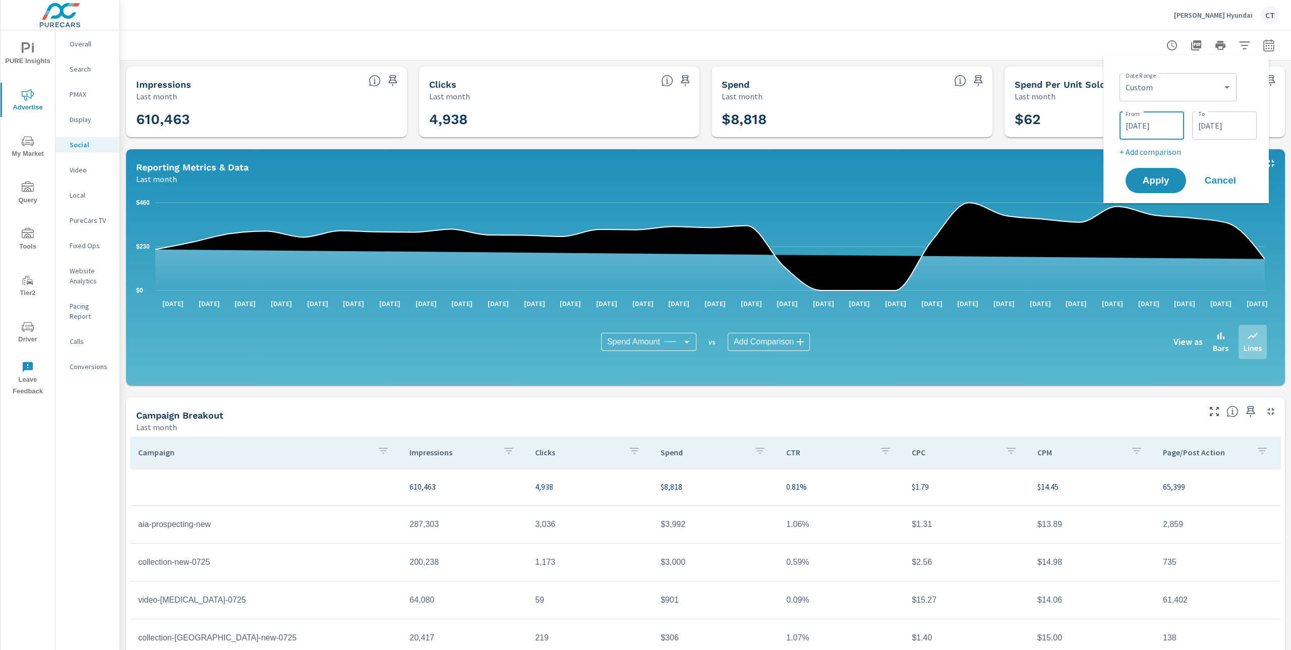
click at [1162, 134] on input "[DATE]" at bounding box center [1151, 125] width 56 height 20
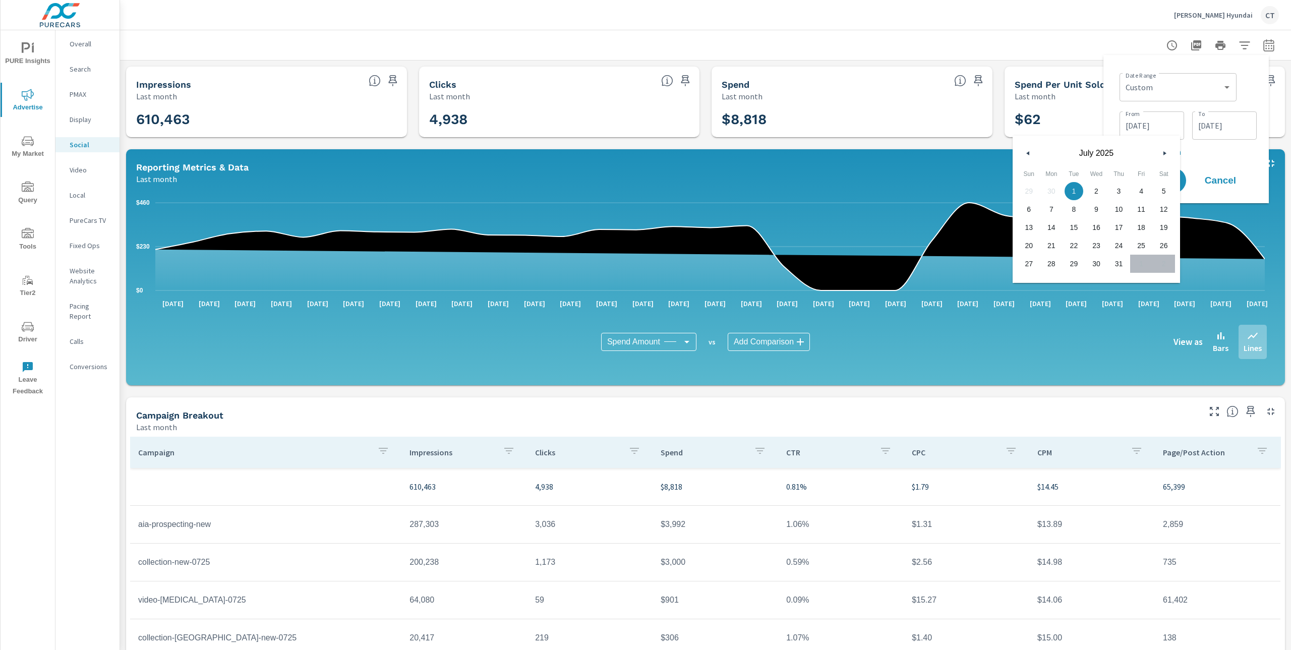
click at [1210, 128] on input "[DATE]" at bounding box center [1224, 125] width 56 height 20
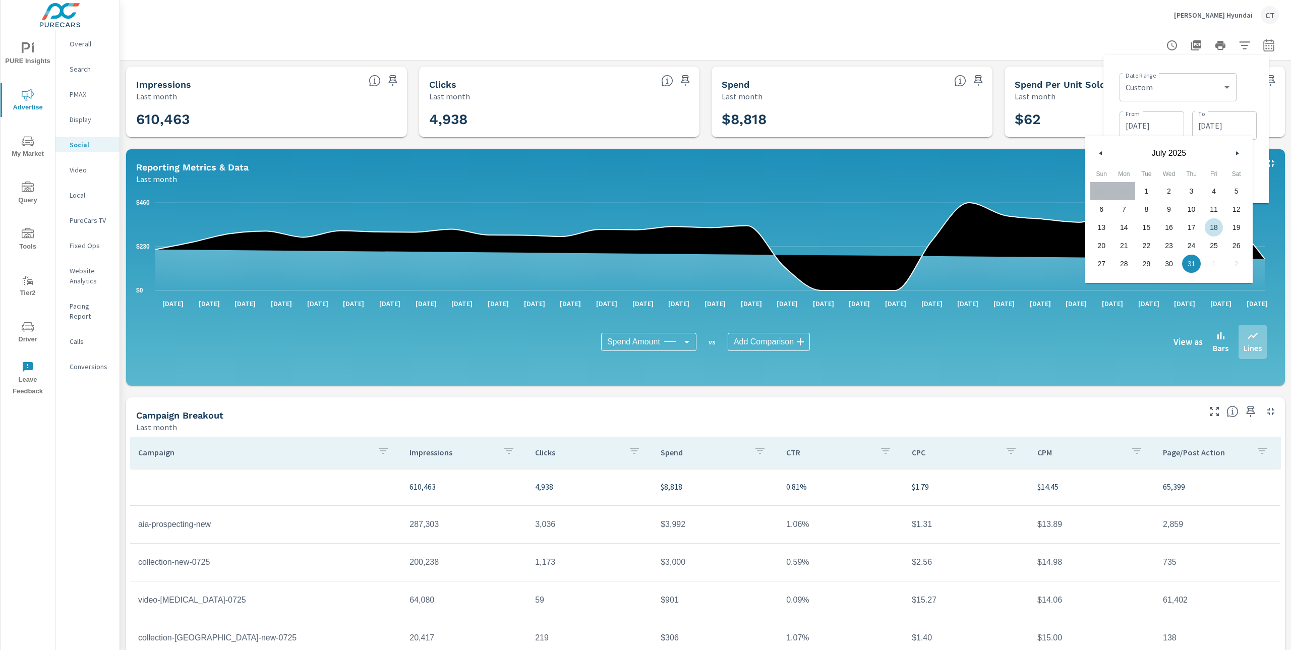
click at [1216, 228] on span "18" at bounding box center [1213, 227] width 23 height 13
type input "[DATE]"
click at [1251, 96] on div "Date Range Custom Yesterday Last week Last 7 days Last 14 days Last 30 days Las…" at bounding box center [1187, 86] width 137 height 34
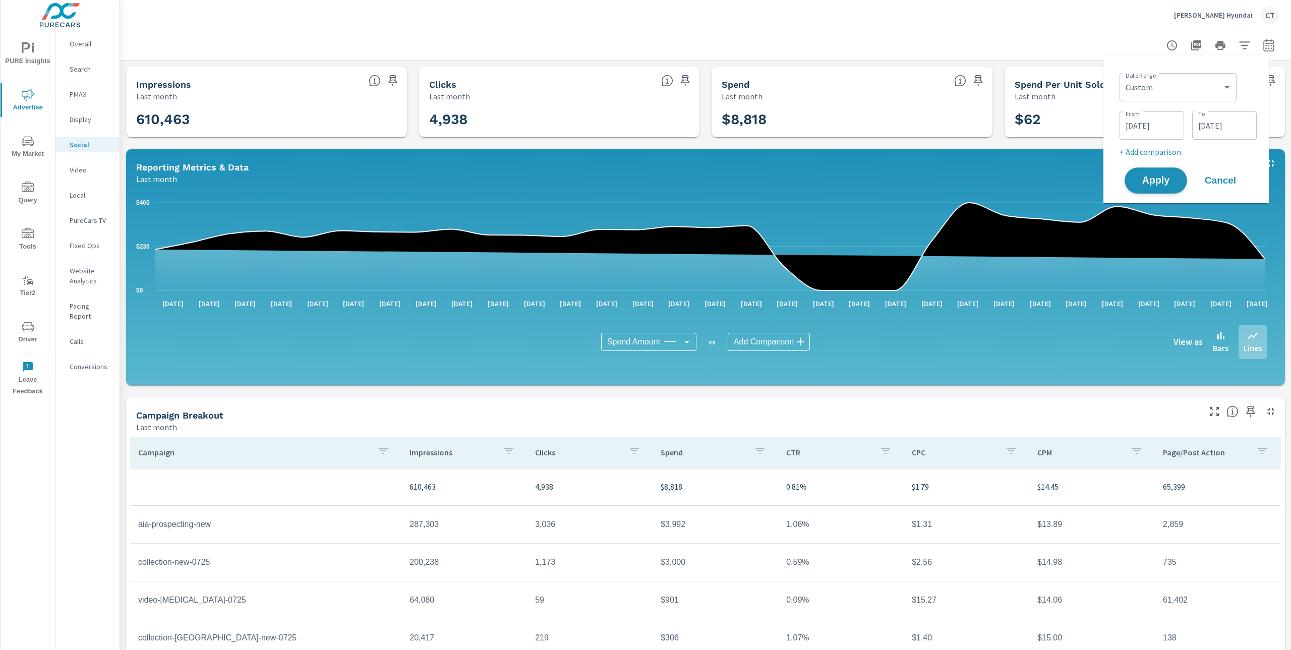
click at [1171, 174] on button "Apply" at bounding box center [1155, 180] width 63 height 26
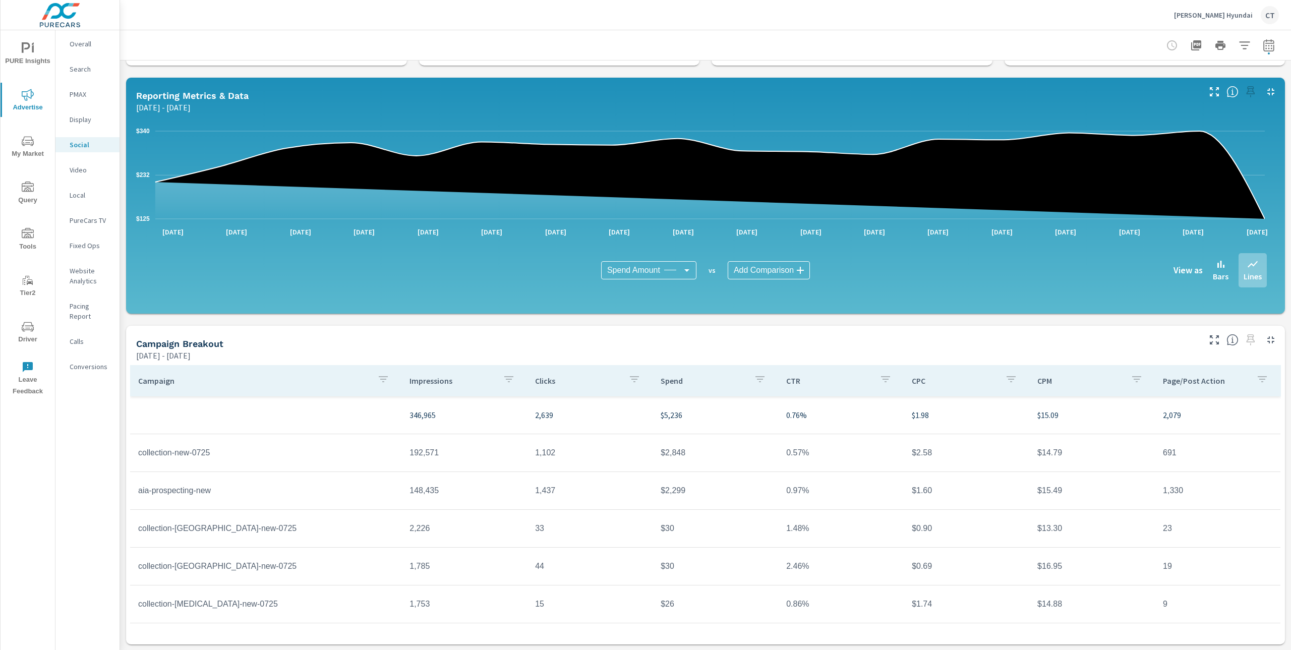
scroll to position [35, 0]
click at [1209, 335] on icon "button" at bounding box center [1213, 339] width 9 height 9
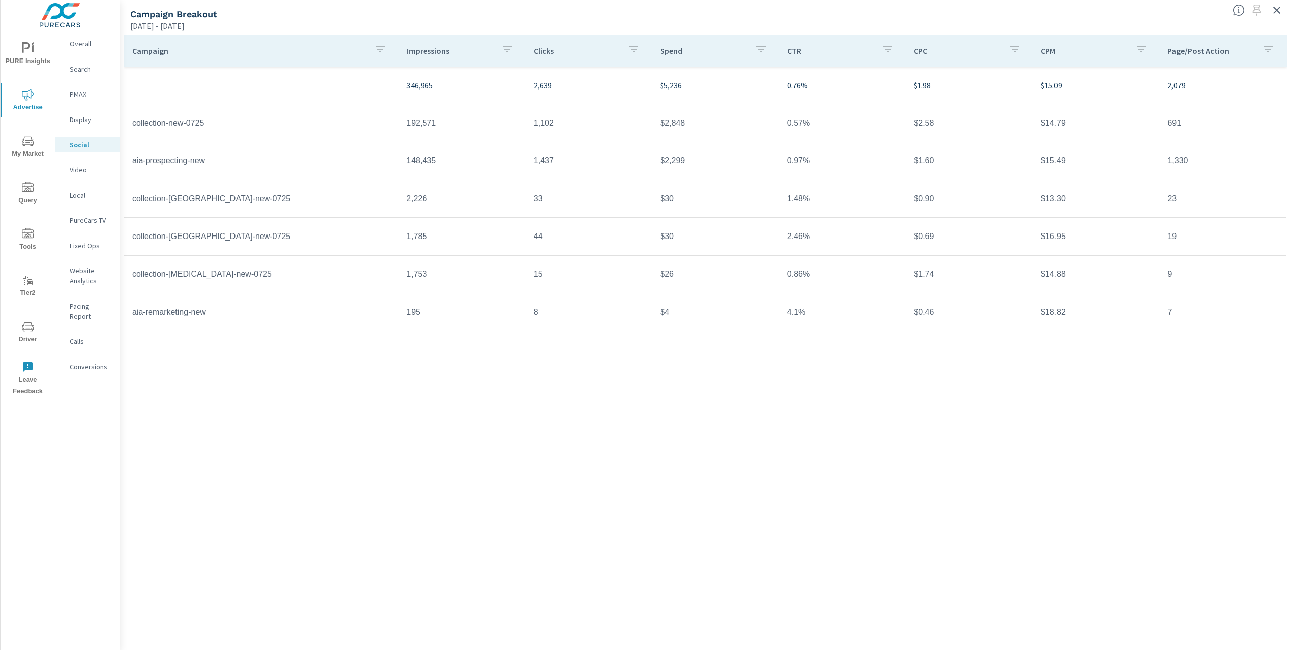
click at [911, 407] on div "Campaign Impressions Clicks Spend CTR CPC CPM Page/Post Action 346,965 2,639 $5…" at bounding box center [705, 332] width 1163 height 595
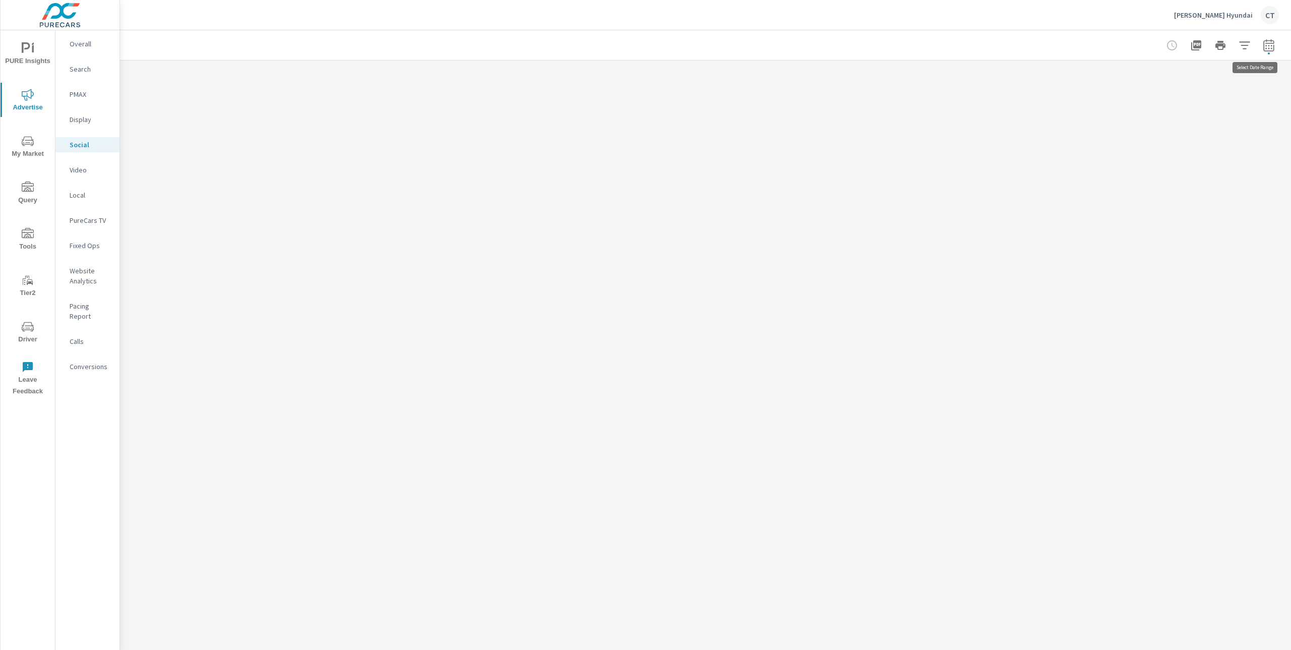
click at [1271, 47] on icon "button" at bounding box center [1268, 45] width 12 height 12
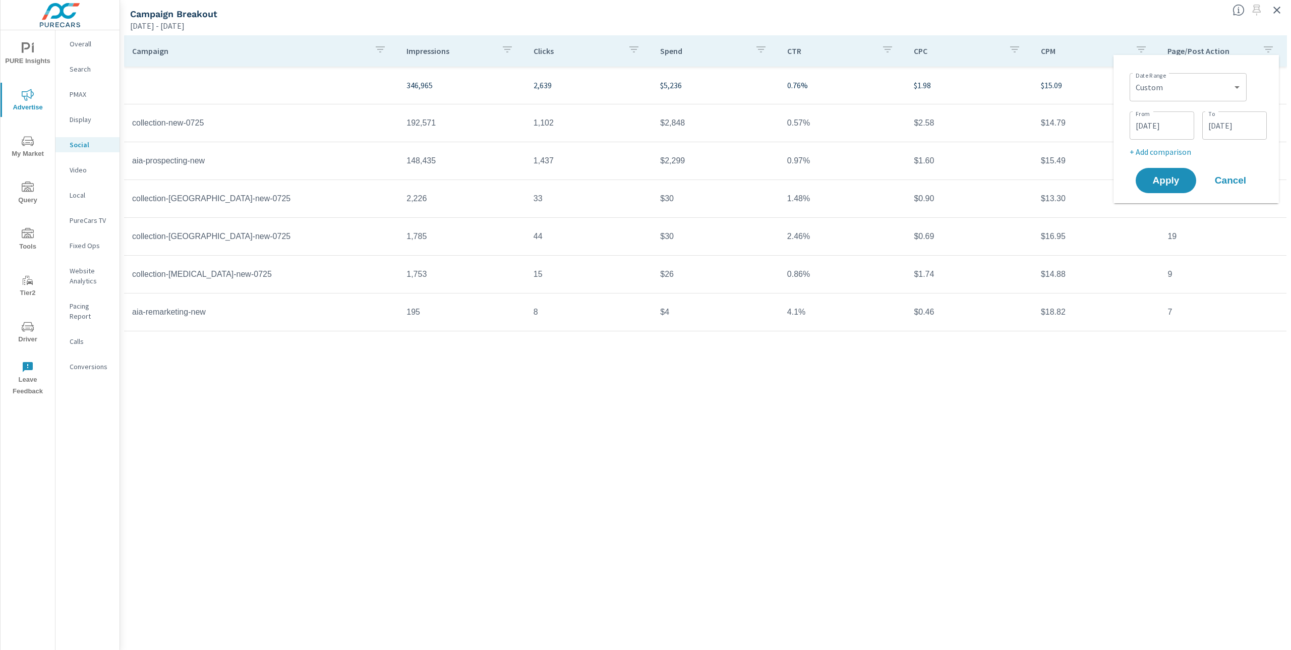
click at [1167, 133] on input "[DATE]" at bounding box center [1161, 125] width 56 height 20
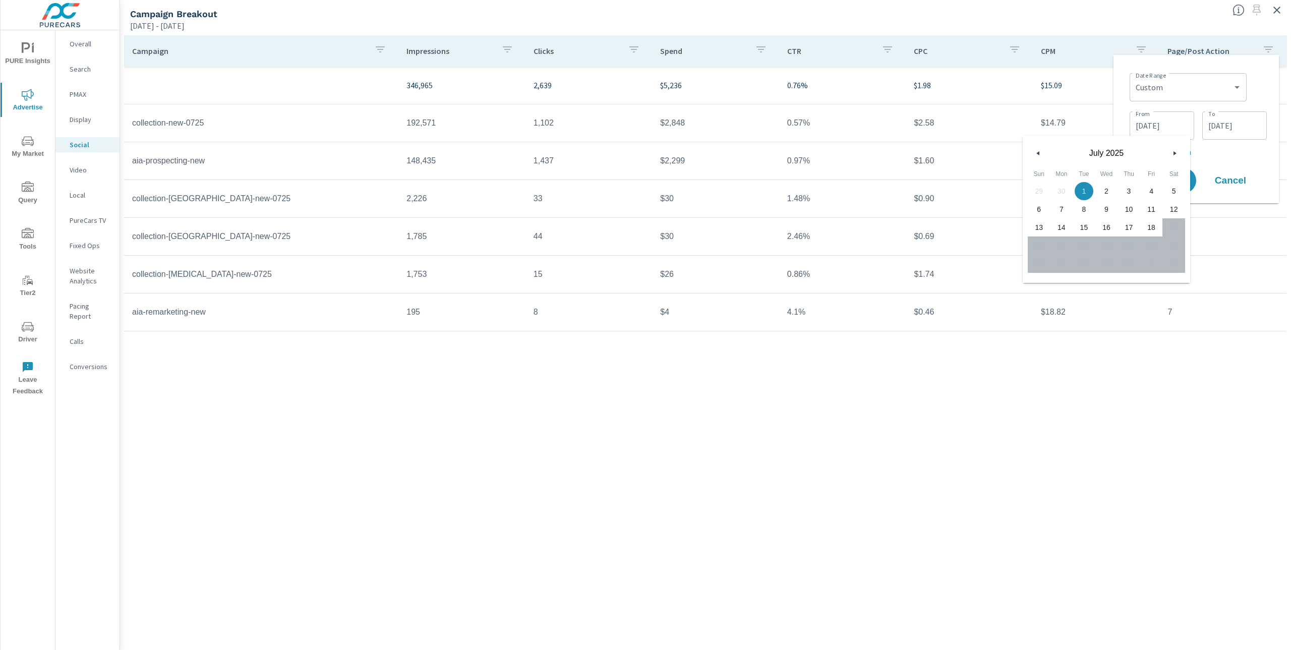
click at [1155, 227] on span "18" at bounding box center [1151, 227] width 23 height 13
type input "07/18/2025"
click at [1240, 120] on input "07/18/2025" at bounding box center [1234, 125] width 56 height 20
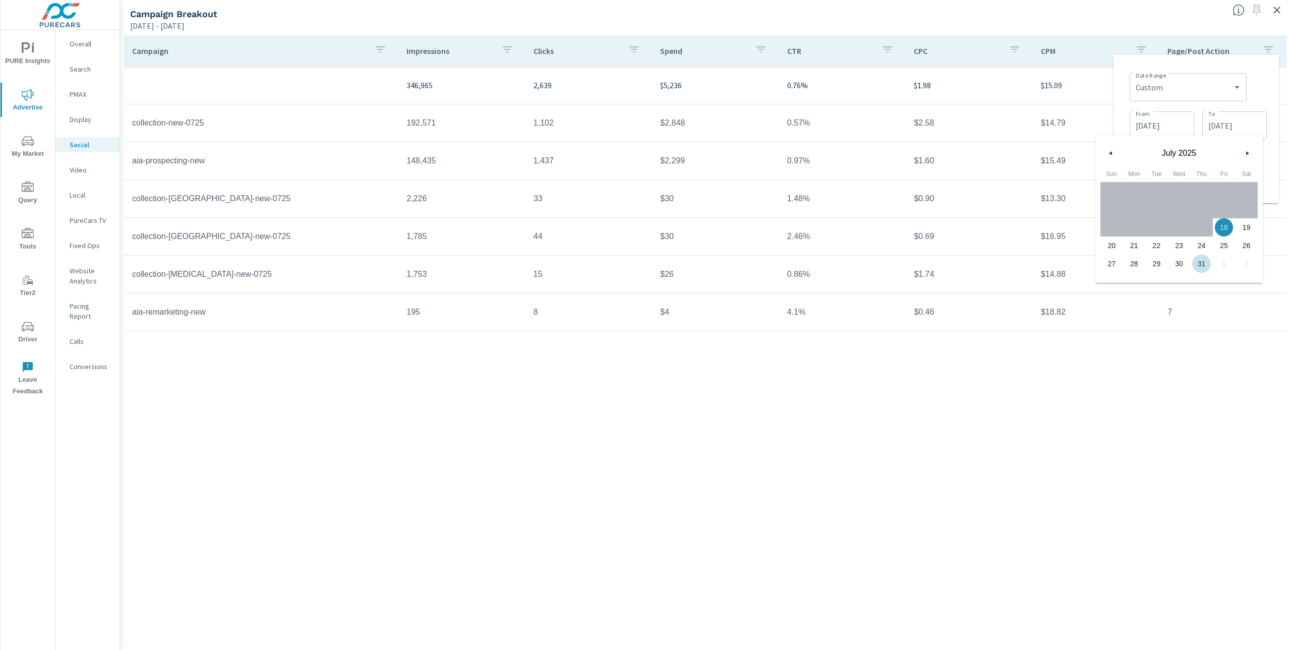
click at [1199, 264] on span "31" at bounding box center [1201, 263] width 23 height 13
type input "07/31/2025"
click at [1265, 147] on p "+ Add comparison" at bounding box center [1197, 152] width 137 height 12
select select "Previous period"
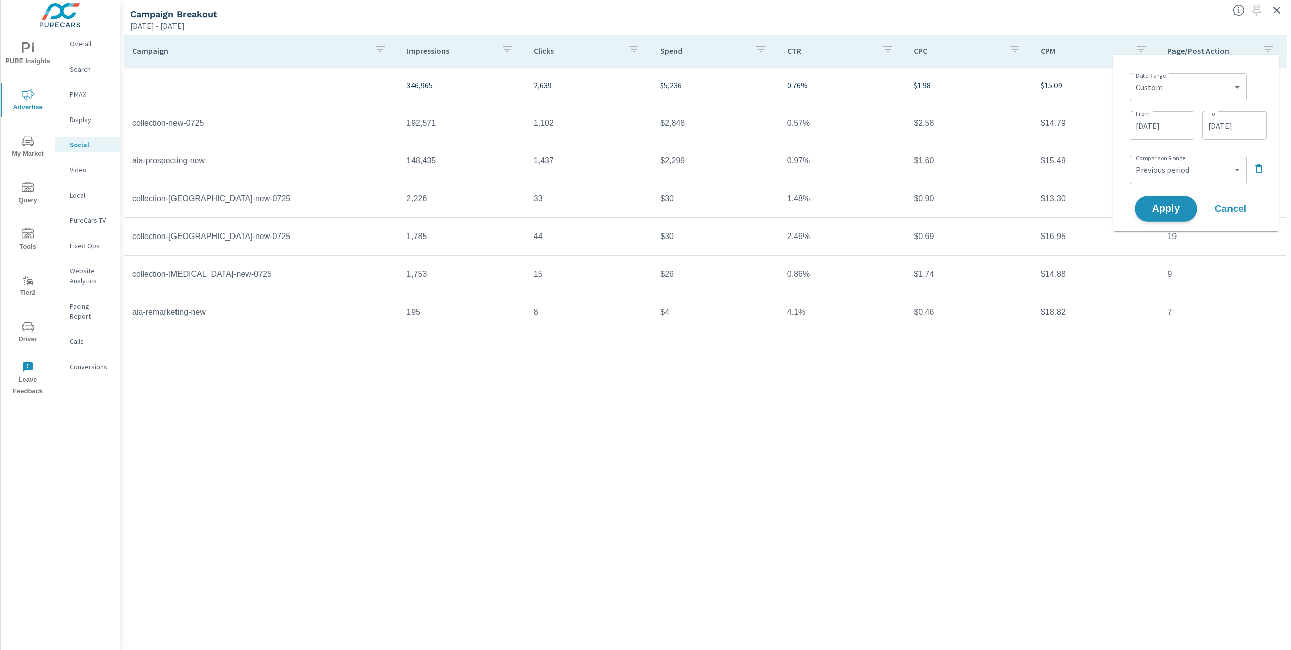
click at [1158, 210] on span "Apply" at bounding box center [1165, 209] width 41 height 10
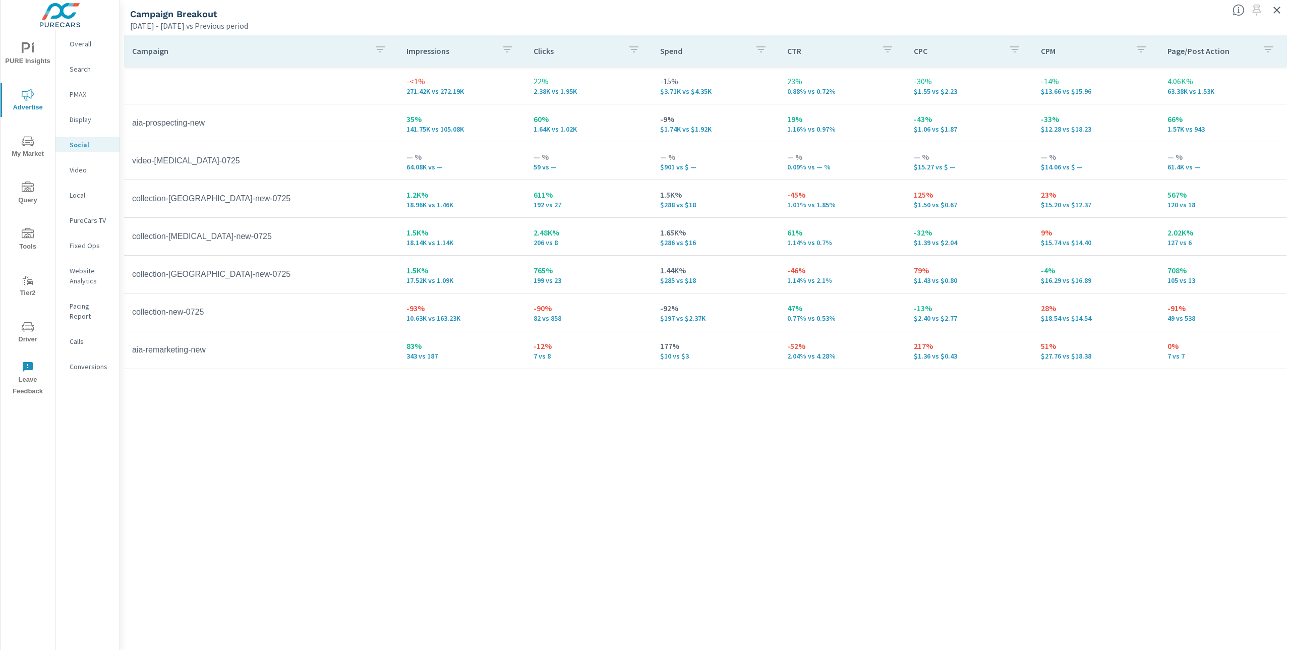
click at [1266, 47] on icon "button" at bounding box center [1267, 49] width 9 height 6
click at [1265, 48] on div at bounding box center [645, 325] width 1291 height 650
click at [1278, 14] on icon "button" at bounding box center [1276, 10] width 12 height 12
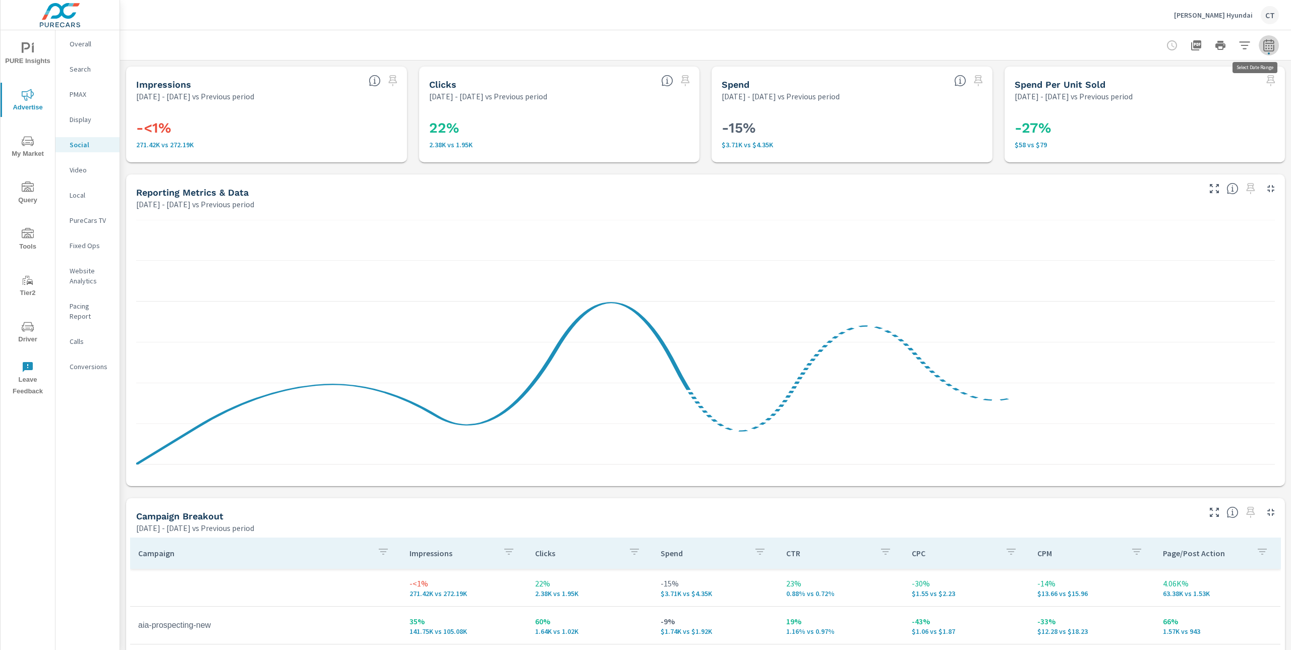
click at [1263, 51] on icon "button" at bounding box center [1268, 45] width 11 height 12
select select "Previous period"
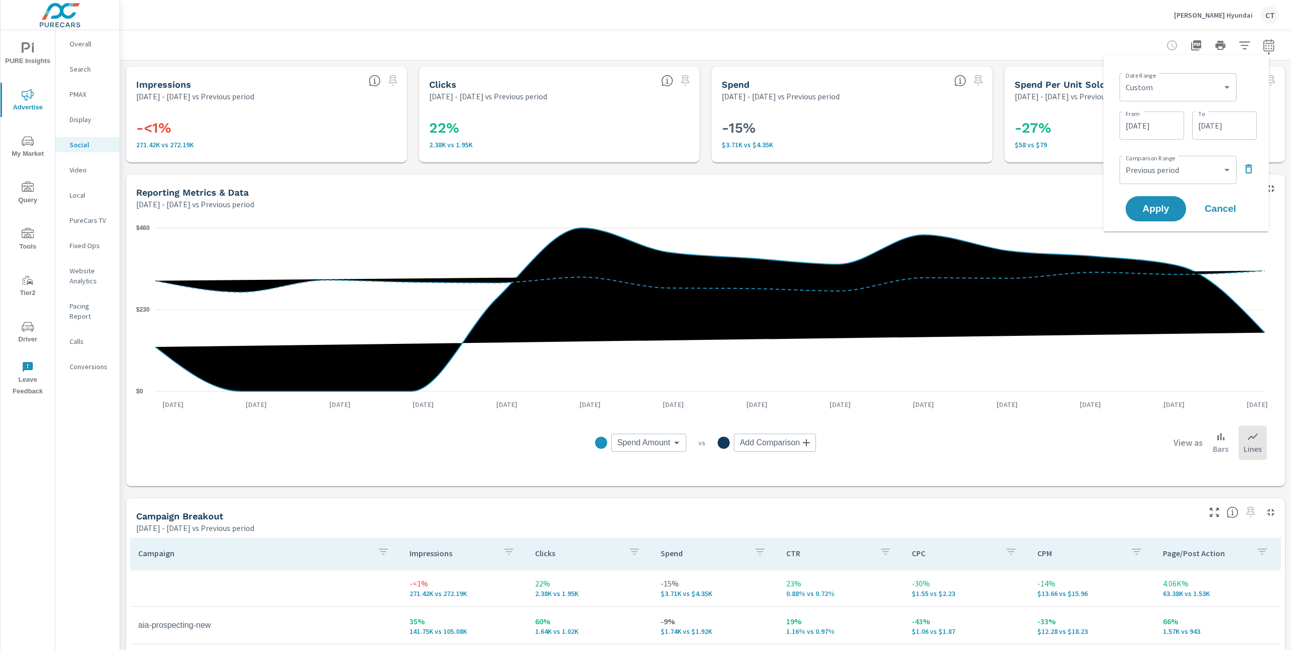
click at [1251, 170] on icon "button" at bounding box center [1248, 169] width 12 height 12
click at [1160, 176] on span "Apply" at bounding box center [1155, 181] width 41 height 10
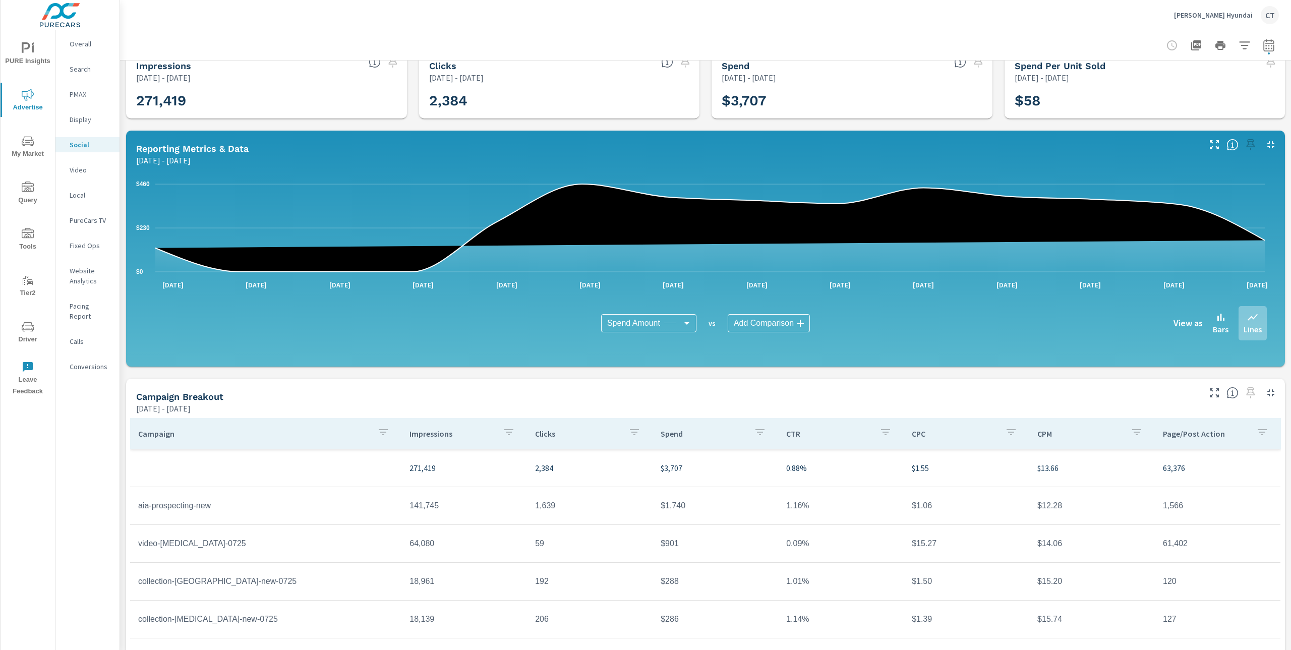
scroll to position [72, 0]
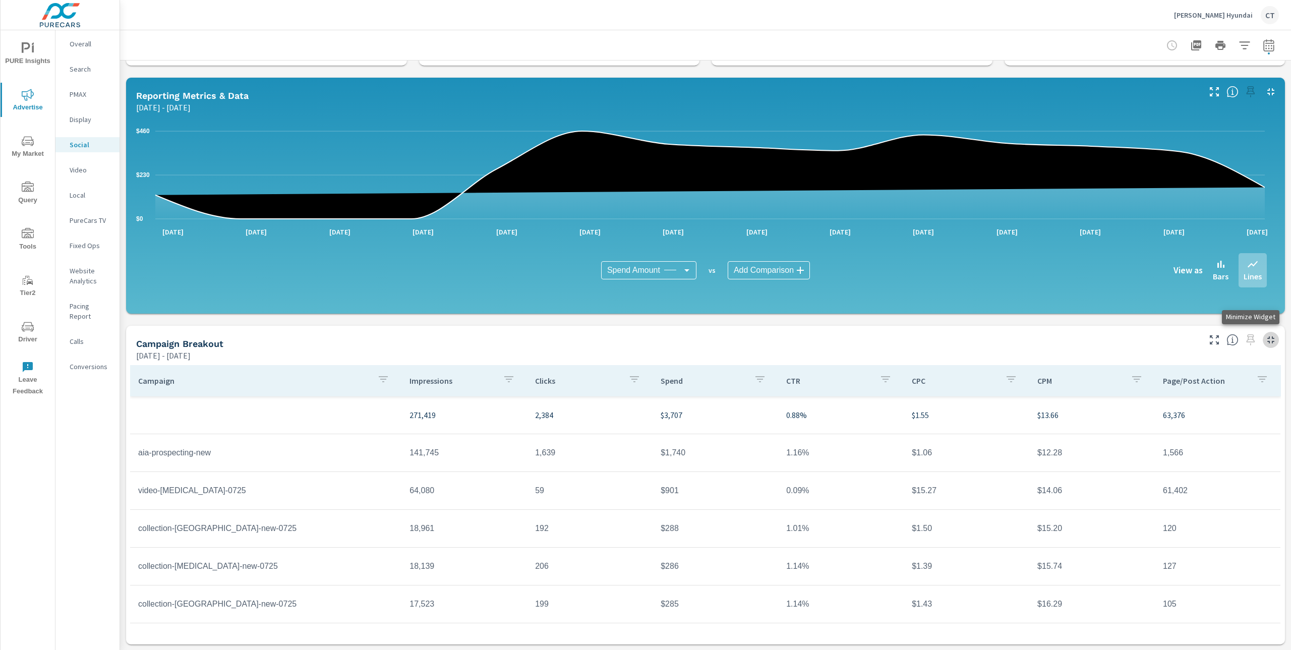
click at [1264, 335] on icon "button" at bounding box center [1270, 340] width 12 height 12
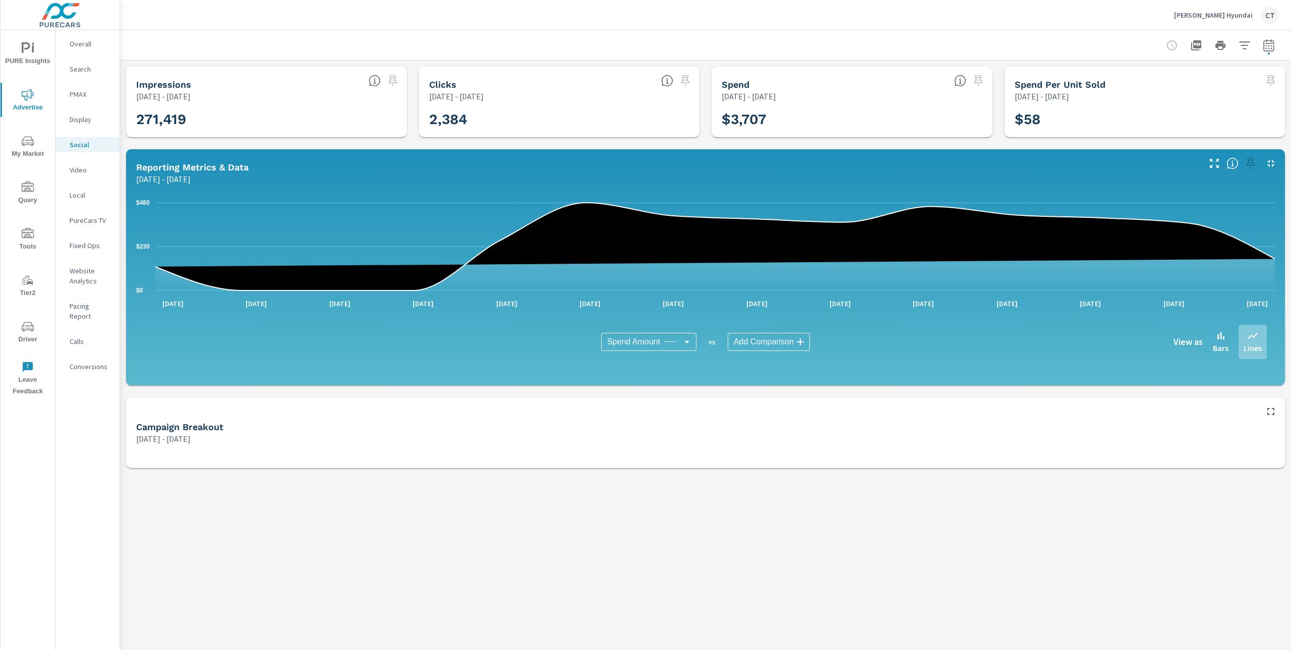
click at [1279, 412] on div at bounding box center [1271, 408] width 26 height 22
click at [1277, 413] on button "button" at bounding box center [1270, 411] width 16 height 16
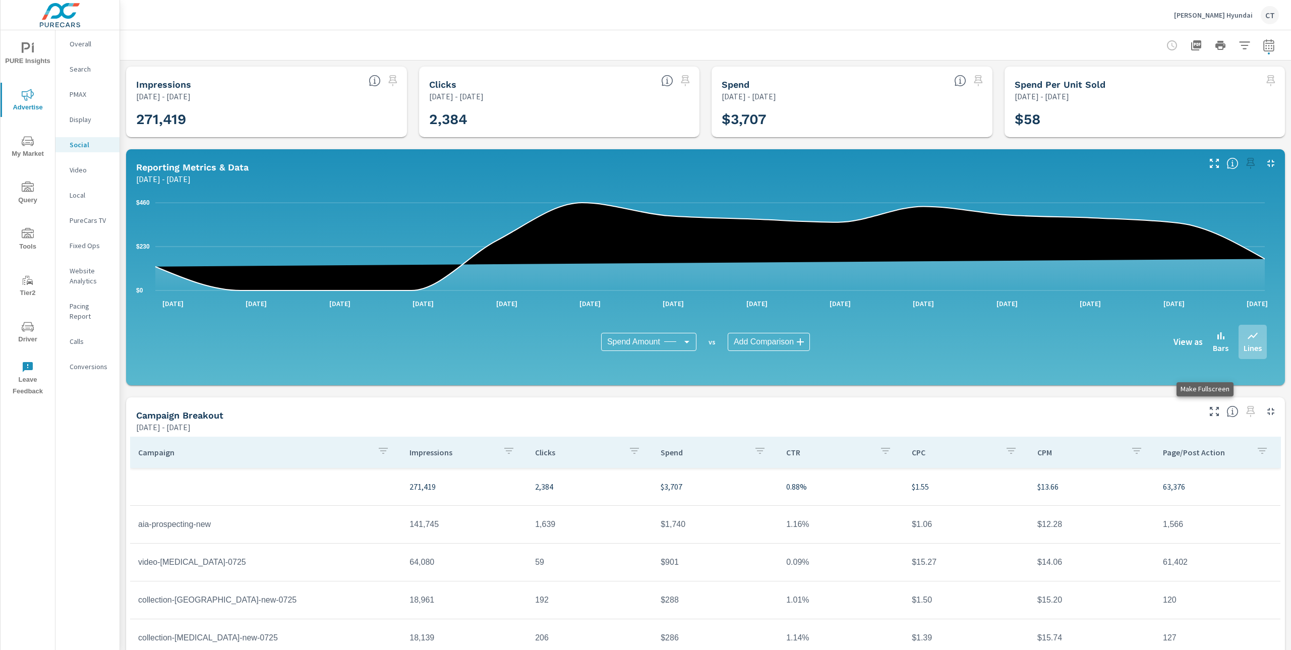
click at [1208, 411] on icon "button" at bounding box center [1214, 411] width 12 height 12
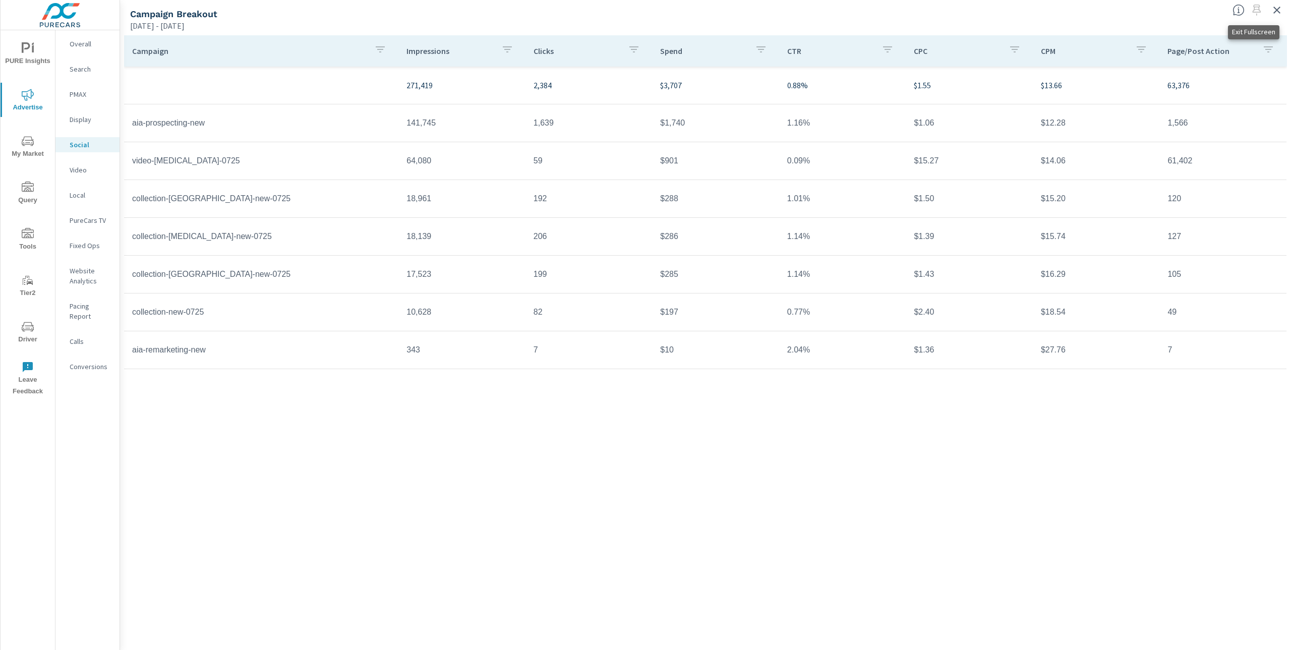
click at [1284, 9] on button "button" at bounding box center [1276, 10] width 16 height 16
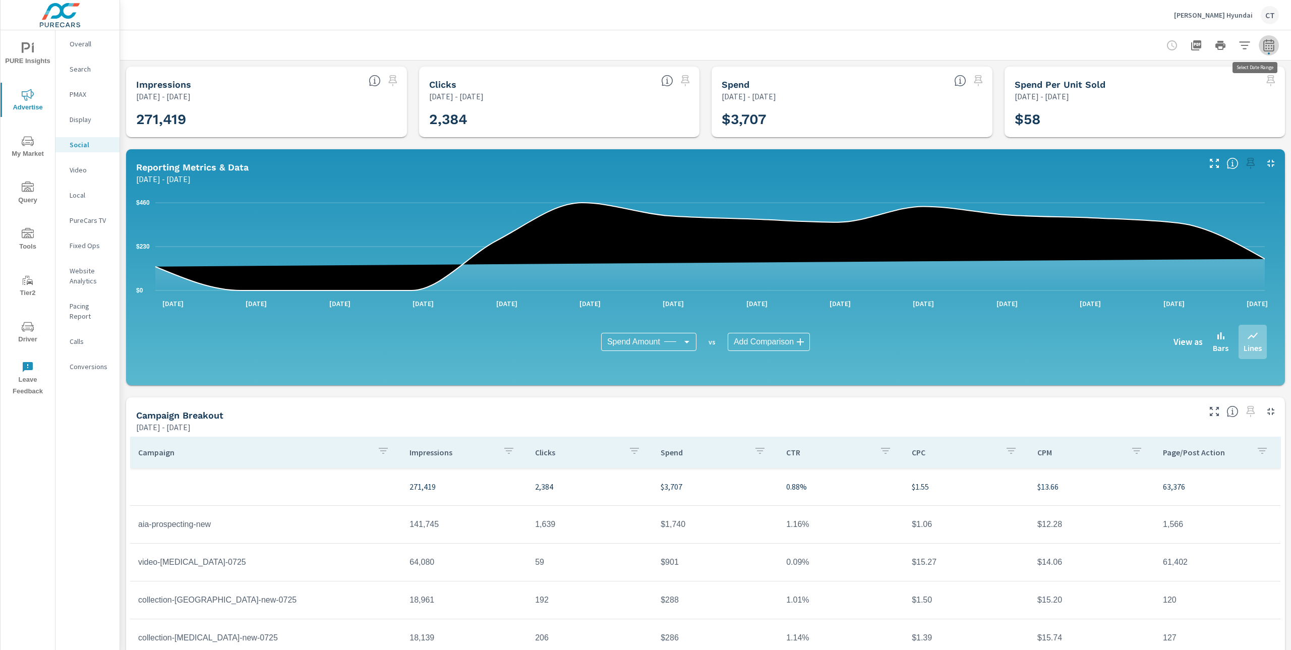
click at [1266, 40] on button "button" at bounding box center [1268, 45] width 20 height 20
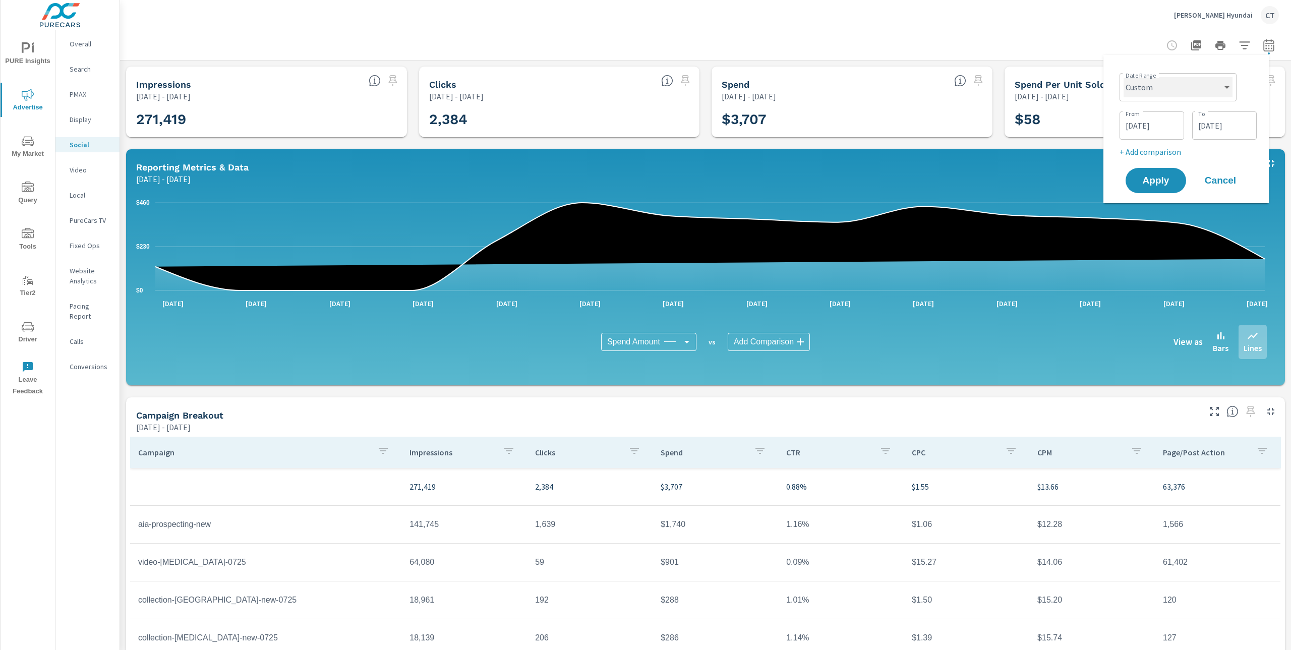
click at [1194, 81] on select "Custom [DATE] Last week Last 7 days Last 14 days Last 30 days Last 45 days Last…" at bounding box center [1177, 87] width 109 height 20
select select "Month to date"
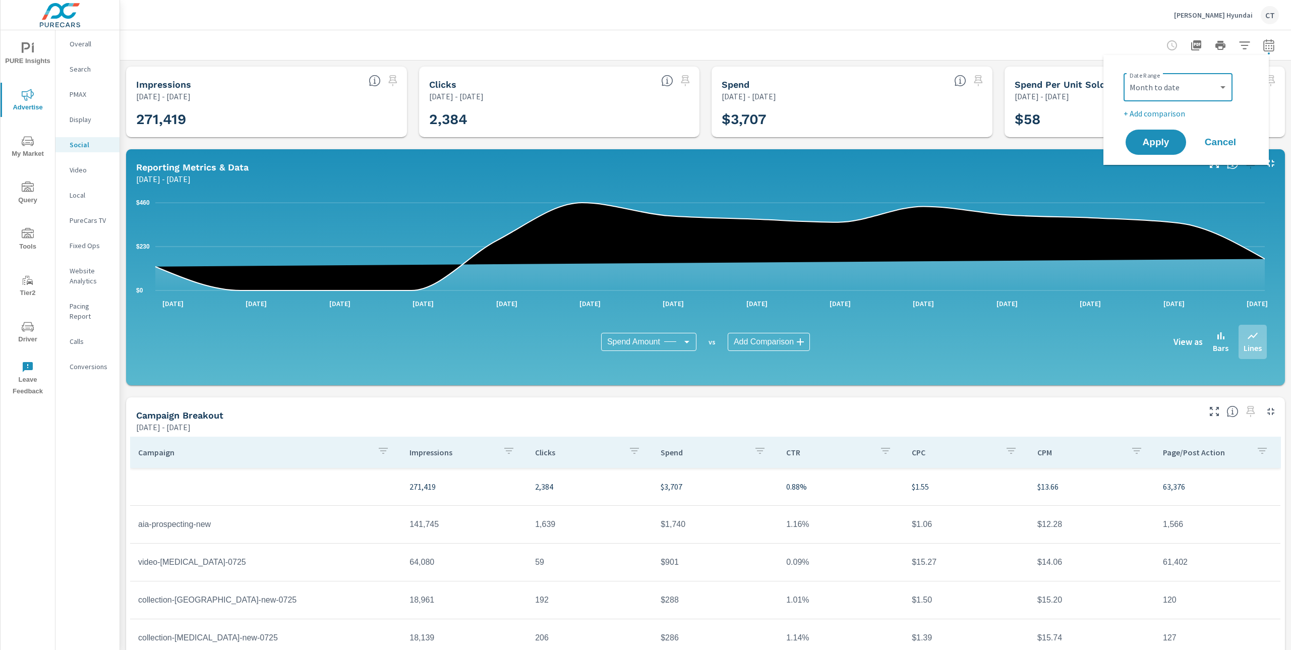
click at [1172, 118] on p "+ Add comparison" at bounding box center [1187, 113] width 129 height 12
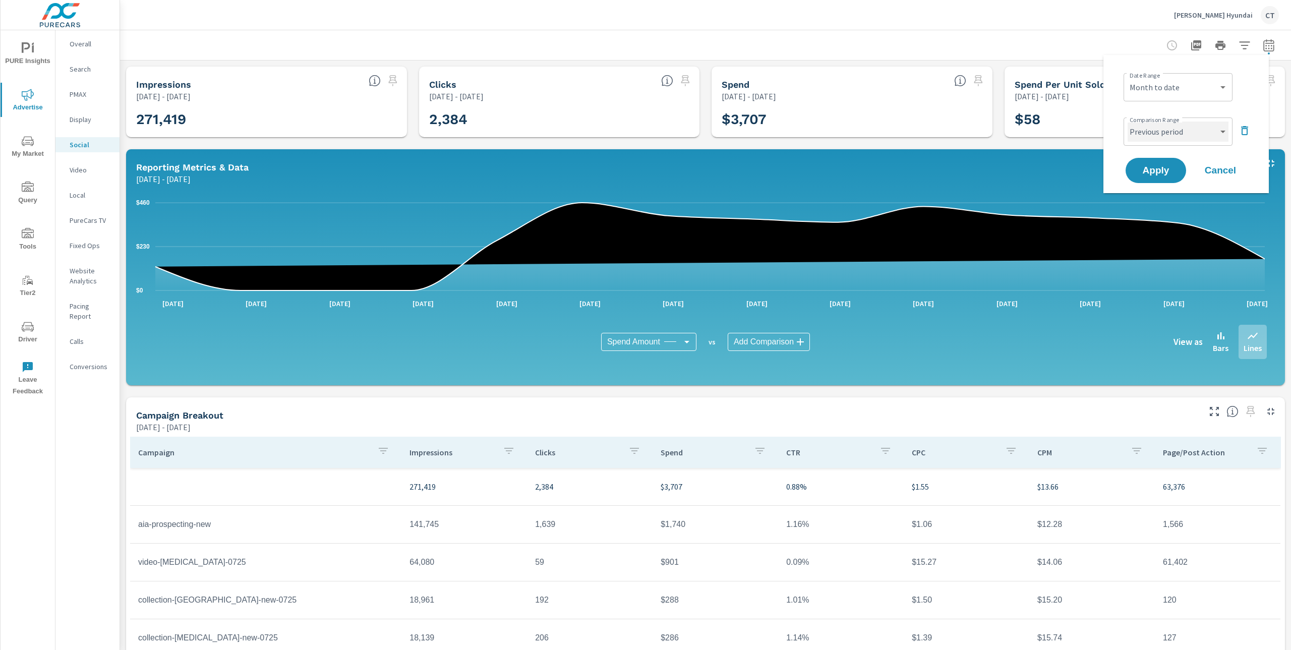
click at [1185, 133] on select "Custom Previous period Previous month Previous year" at bounding box center [1177, 131] width 101 height 20
select select "Previous month"
click at [1171, 166] on span "Apply" at bounding box center [1155, 171] width 41 height 10
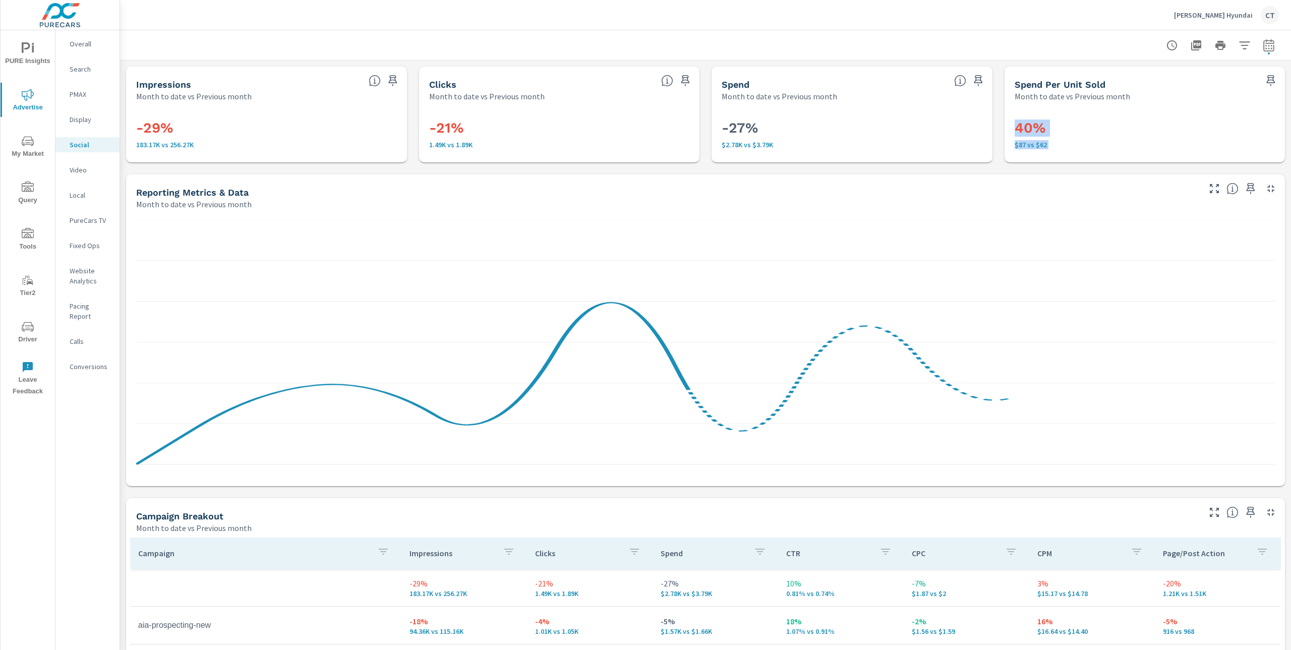
drag, startPoint x: 1279, startPoint y: 82, endPoint x: 1276, endPoint y: 411, distance: 329.7
click at [1281, 423] on div "Social Performance Tipton Hyundai Report date range: Aug 01, 2025 - Aug 13, 202…" at bounding box center [705, 340] width 1171 height 620
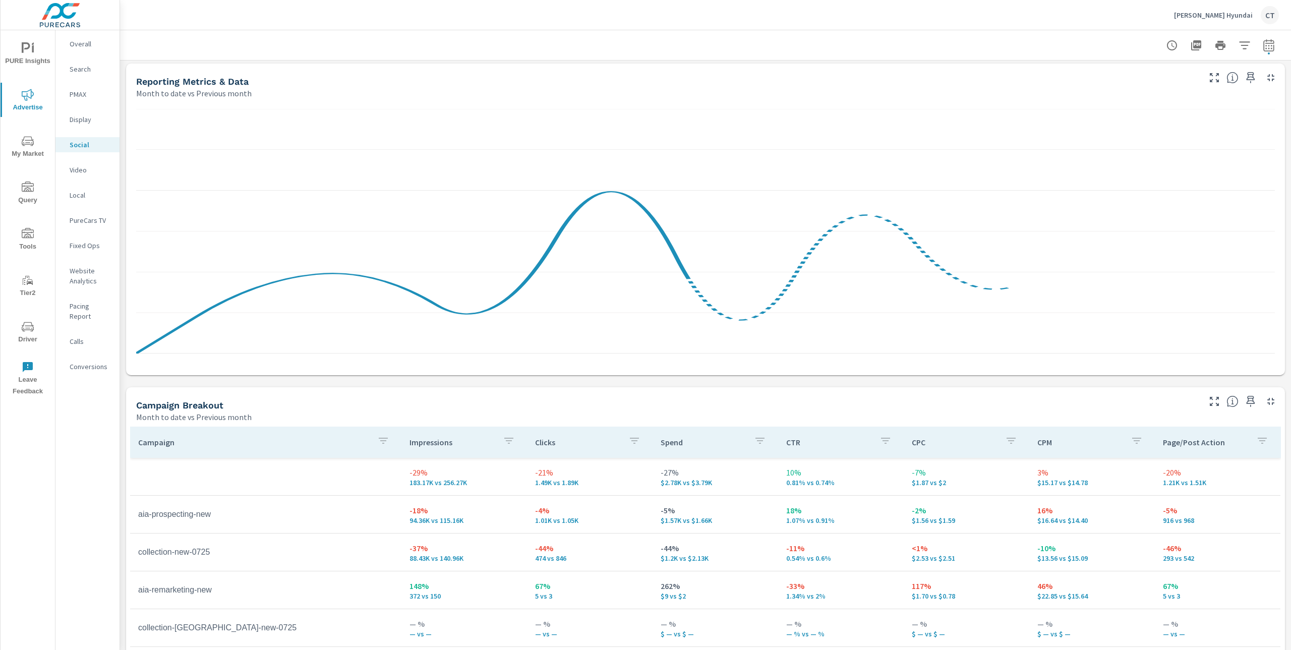
scroll to position [273, 0]
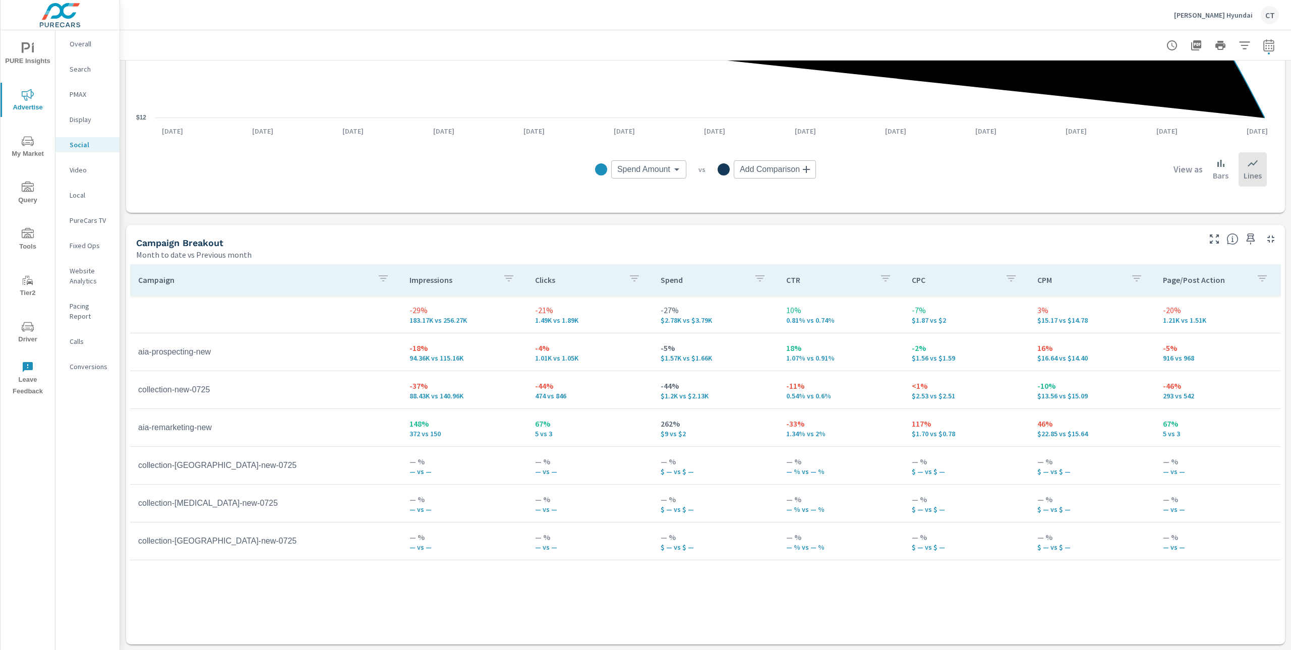
click at [1011, 569] on div "Campaign Impressions Clicks Spend CTR CPC CPM Page/Post Action -29% 183.17K vs …" at bounding box center [705, 444] width 1150 height 361
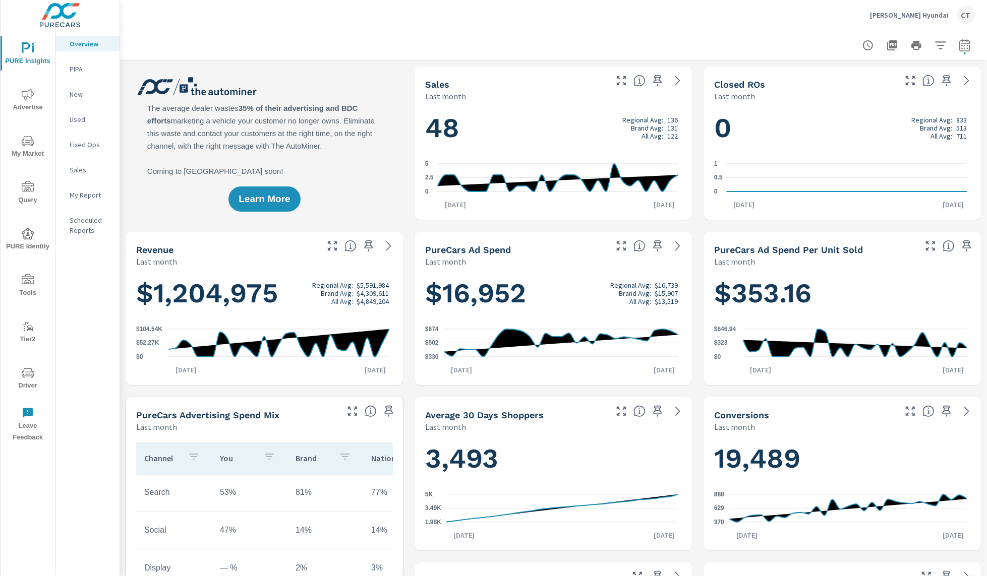
scroll to position [1, 0]
click at [36, 100] on span "Advertise" at bounding box center [28, 101] width 48 height 25
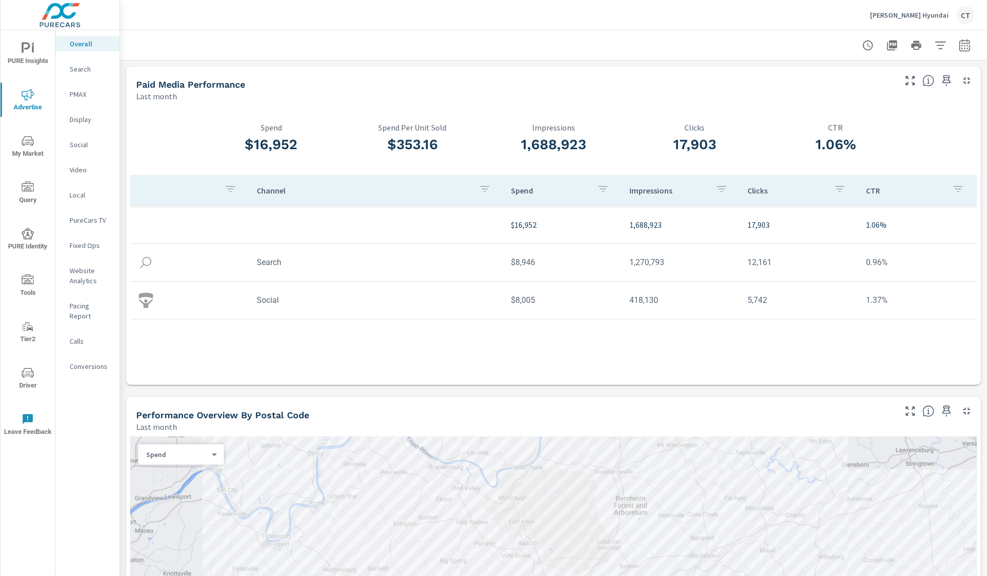
click at [960, 48] on button "button" at bounding box center [964, 45] width 20 height 20
select select "Last month"
click at [863, 110] on p "+ Add comparison" at bounding box center [883, 114] width 129 height 12
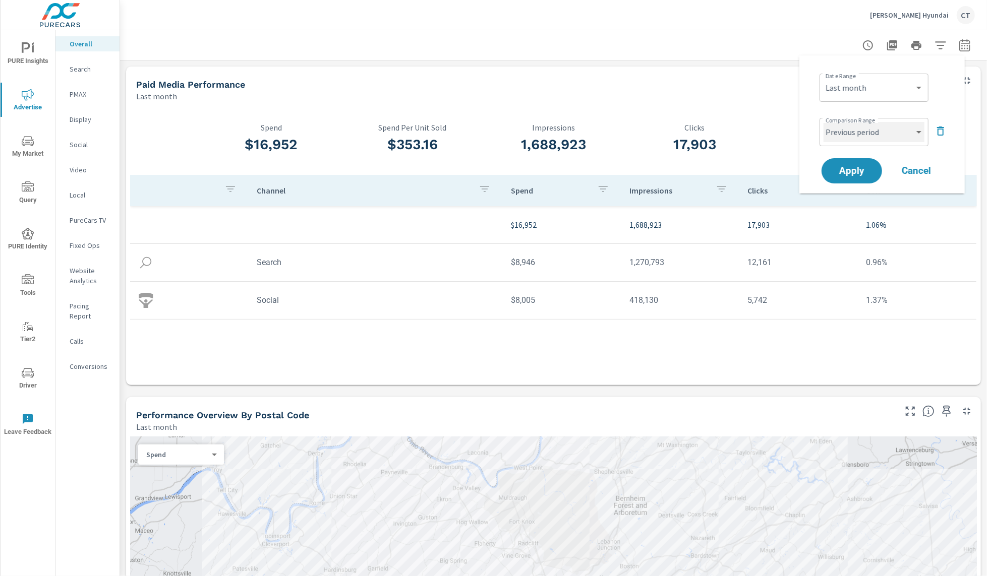
click at [884, 132] on select "Custom Previous period Previous month Previous year" at bounding box center [873, 132] width 101 height 20
select select "Previous month"
click at [847, 174] on span "Apply" at bounding box center [851, 171] width 41 height 10
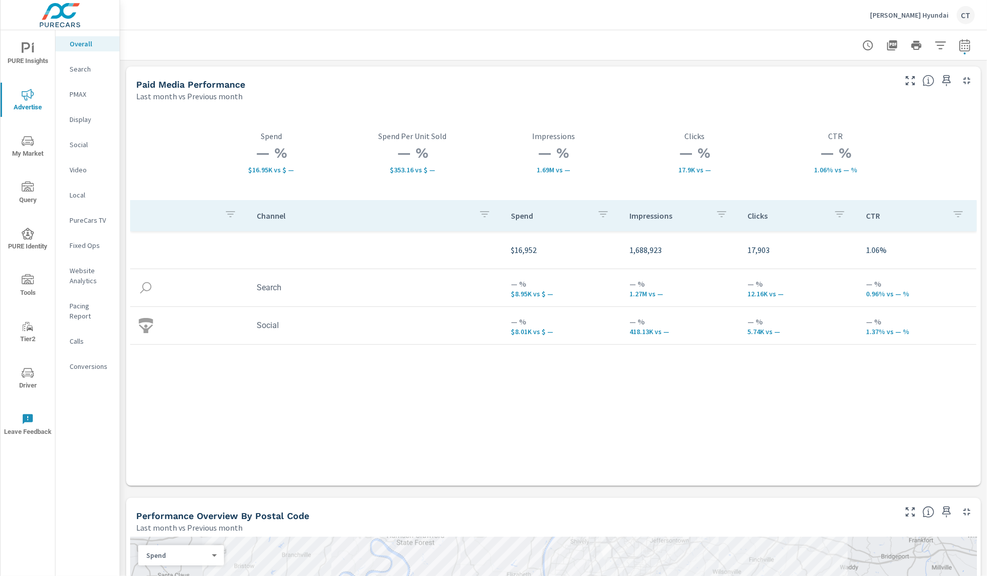
click at [961, 42] on button "button" at bounding box center [964, 45] width 20 height 20
select select "Last month"
select select "Previous month"
click at [886, 88] on select "Custom [DATE] Last week Last 7 days Last 14 days Last 30 days Last 45 days Last…" at bounding box center [873, 88] width 101 height 20
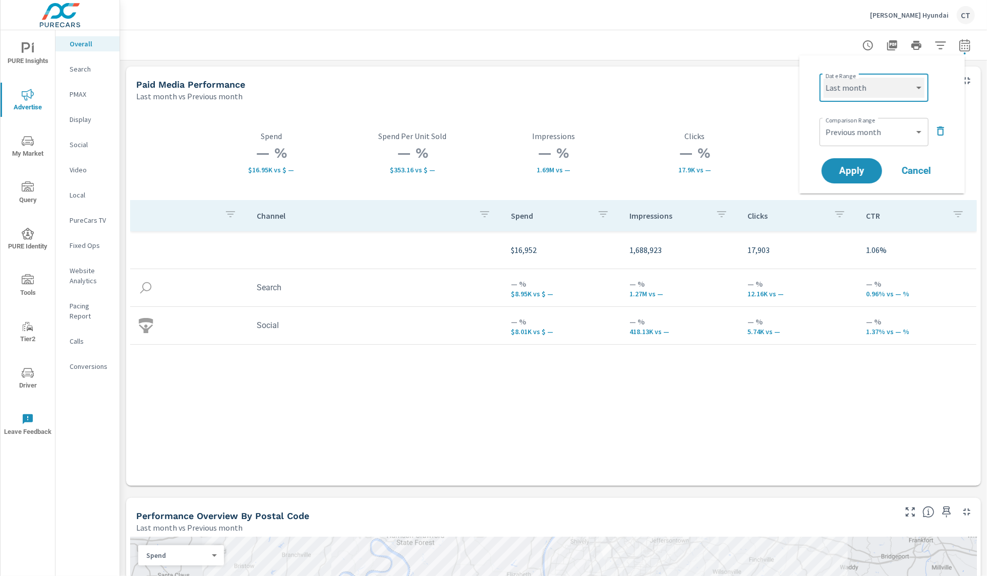
select select "Month to date"
click at [868, 167] on span "Apply" at bounding box center [851, 171] width 41 height 10
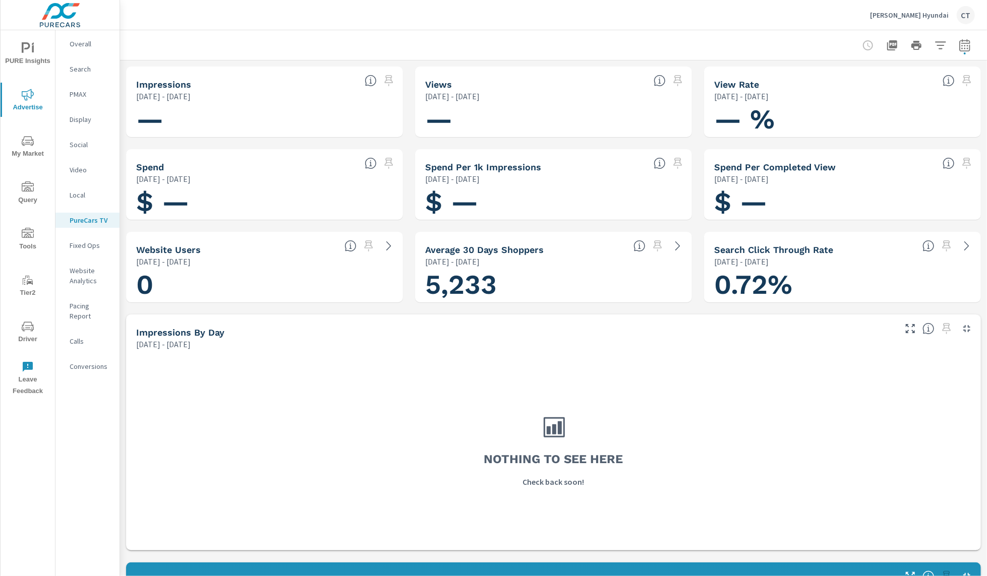
click at [88, 144] on p "Social" at bounding box center [91, 145] width 42 height 10
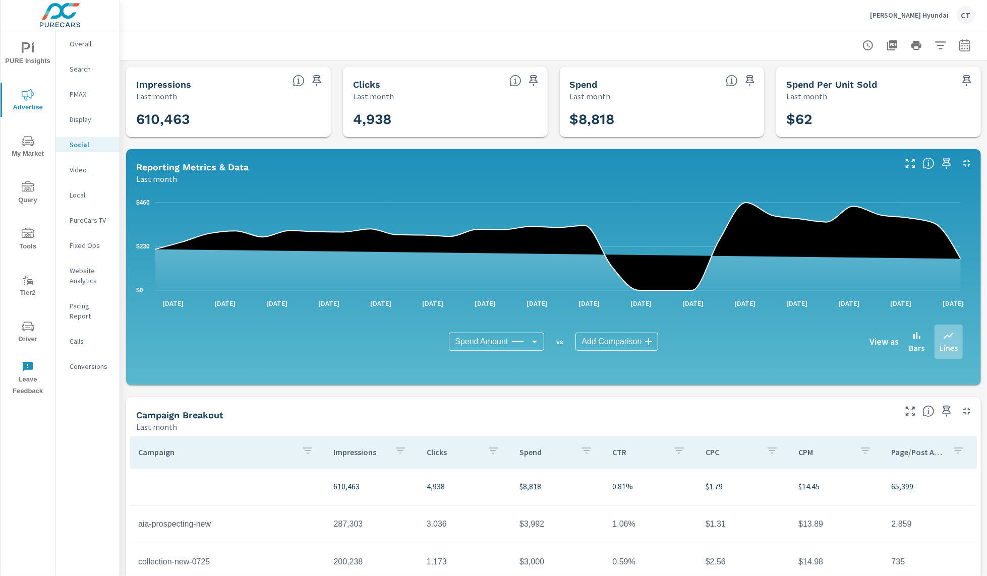
click at [954, 38] on button "button" at bounding box center [964, 45] width 20 height 20
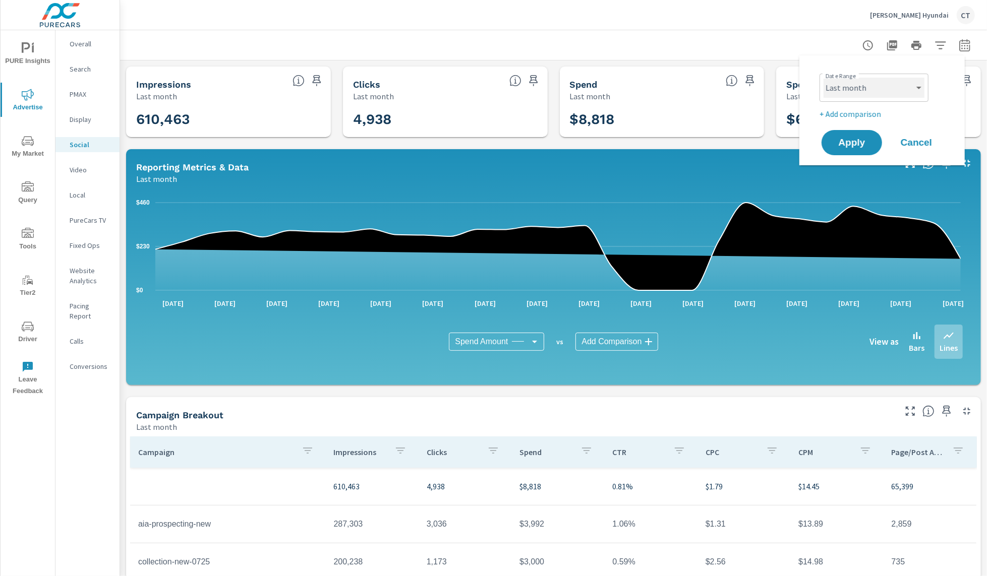
click at [906, 86] on select "Custom [DATE] Last week Last 7 days Last 14 days Last 30 days Last 45 days Last…" at bounding box center [873, 88] width 101 height 20
select select "Month to date"
click at [864, 113] on p "+ Add comparison" at bounding box center [883, 114] width 129 height 12
select select "Previous period"
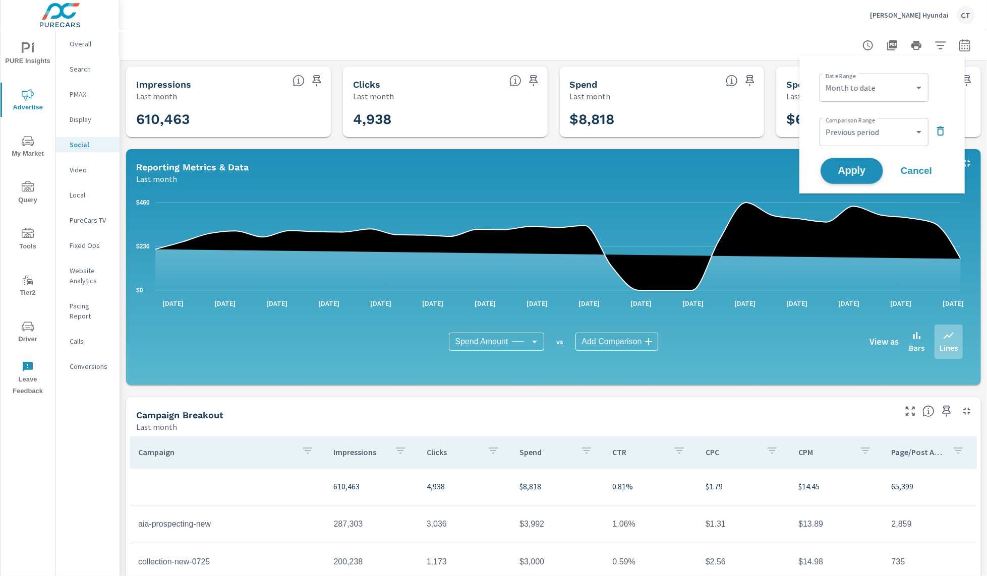
click at [851, 164] on button "Apply" at bounding box center [851, 171] width 63 height 26
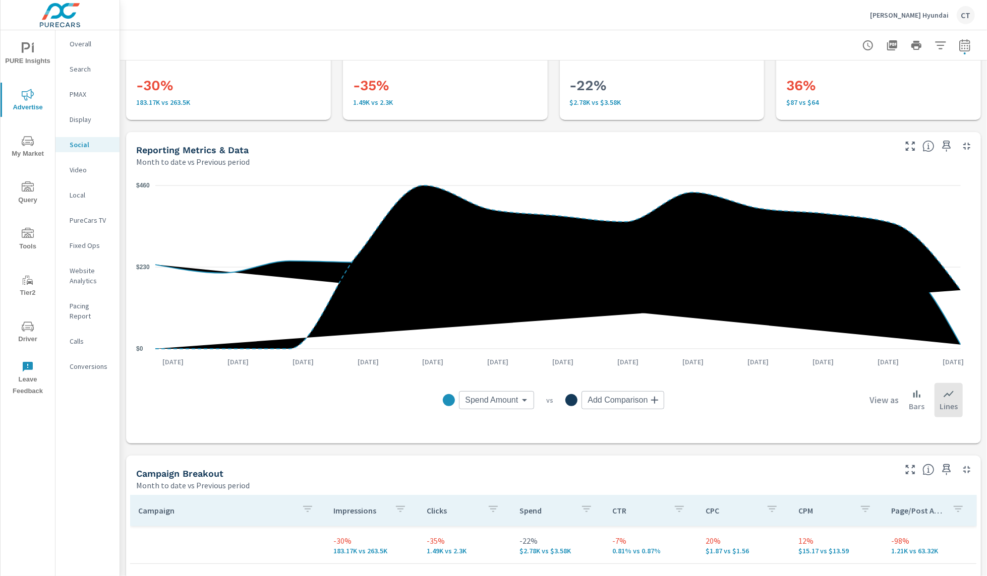
scroll to position [45, 0]
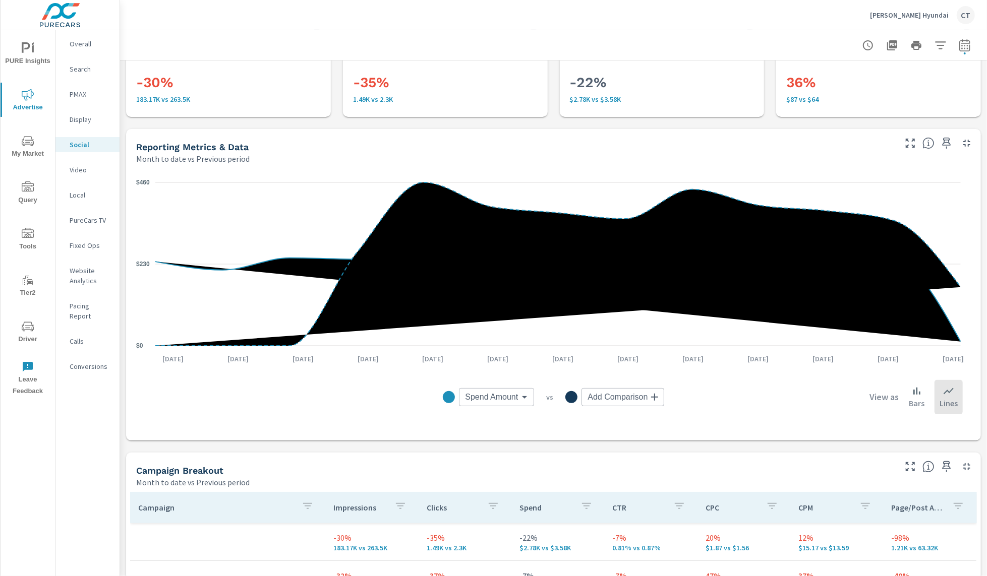
click at [976, 235] on div "Impressions Month to date vs Previous period -30% 183.17K vs 263.5K Clicks Mont…" at bounding box center [553, 446] width 867 height 863
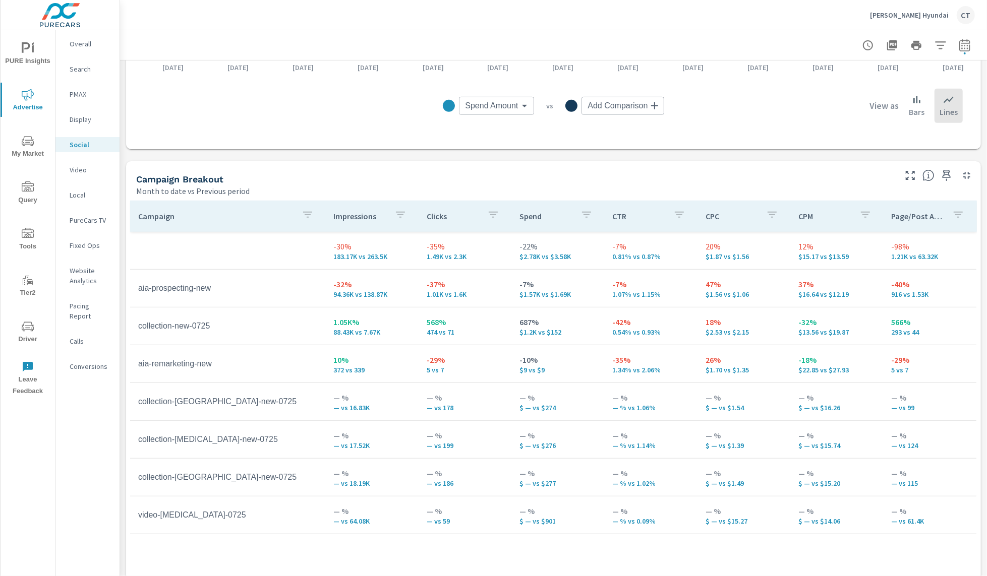
scroll to position [347, 0]
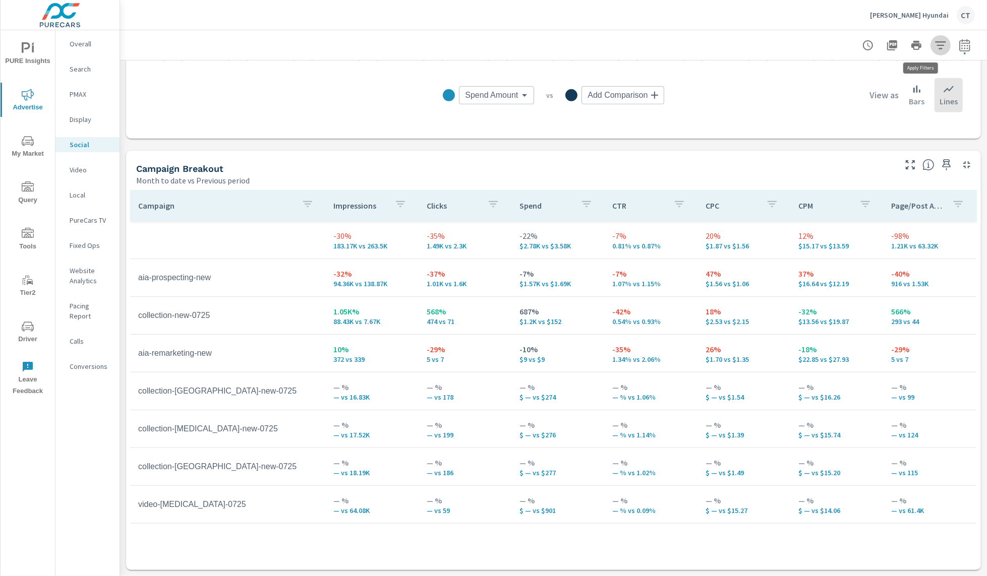
click at [934, 50] on icon "button" at bounding box center [940, 45] width 12 height 12
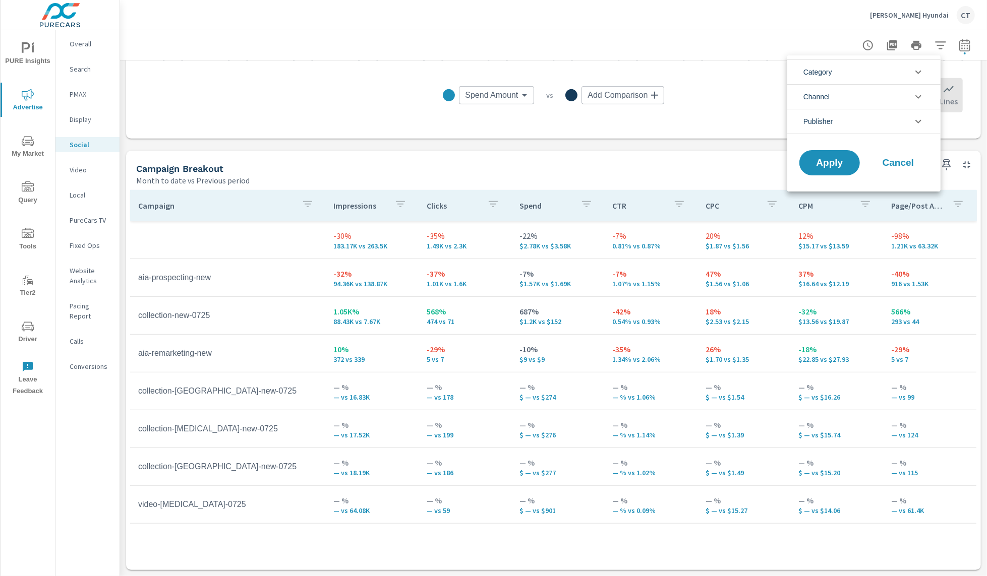
click at [952, 40] on div at bounding box center [493, 288] width 987 height 576
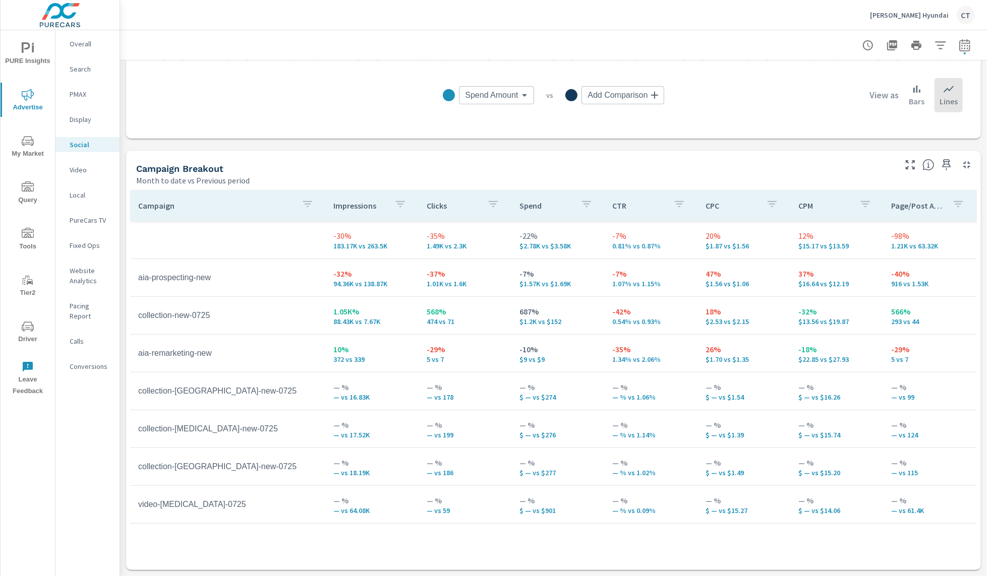
click at [958, 44] on icon "button" at bounding box center [964, 45] width 12 height 12
select select "Month to date"
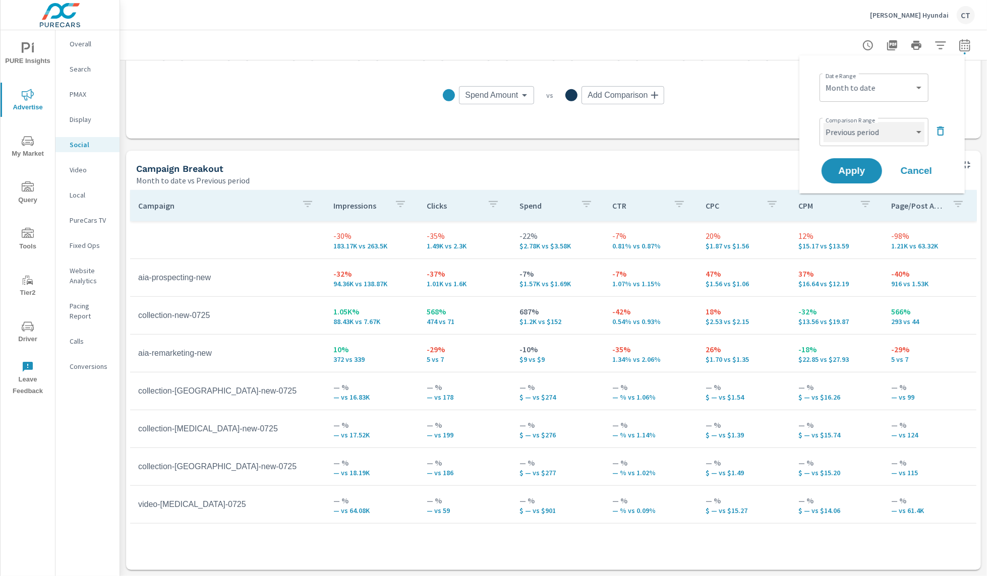
click at [883, 130] on select "Custom Previous period Previous month Previous year" at bounding box center [873, 132] width 101 height 20
select select "Previous month"
click at [874, 171] on button "Apply" at bounding box center [851, 171] width 63 height 26
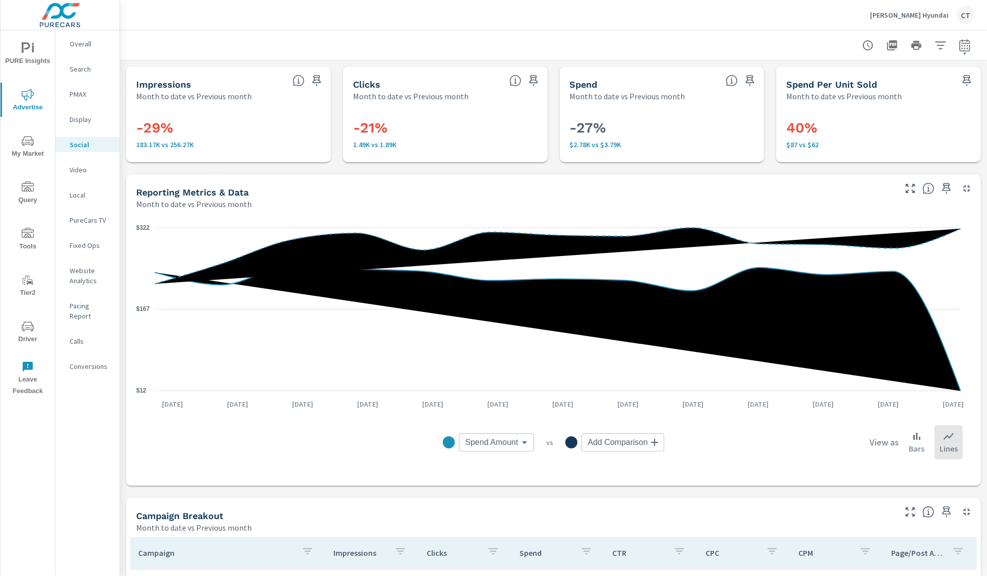
scroll to position [347, 0]
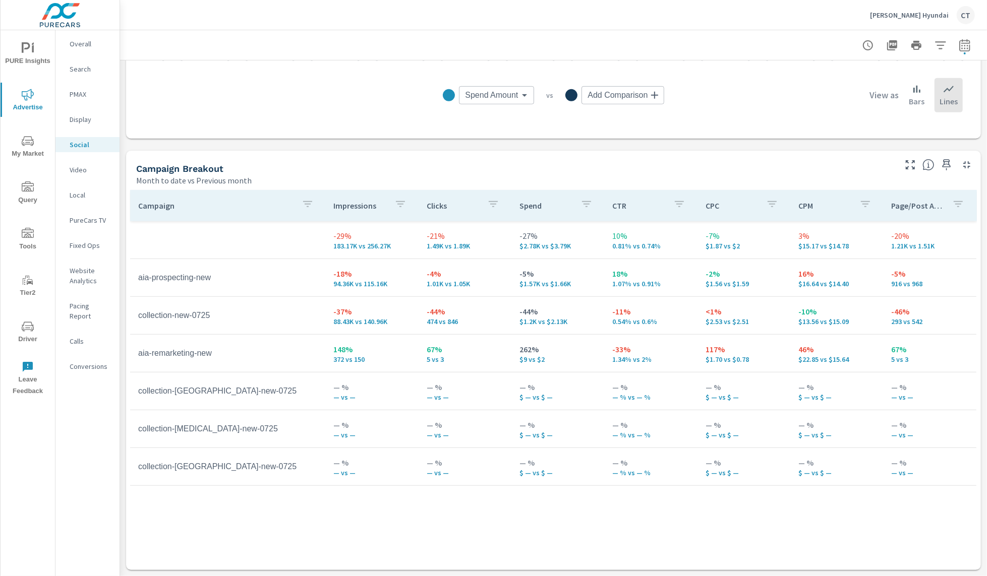
click at [828, 524] on div "Campaign Impressions Clicks Spend CTR CPC CPM Page/Post Action -29% 183.17K vs …" at bounding box center [553, 370] width 846 height 361
click at [961, 40] on button "button" at bounding box center [964, 45] width 20 height 20
select select "Month to date"
select select "Previous month"
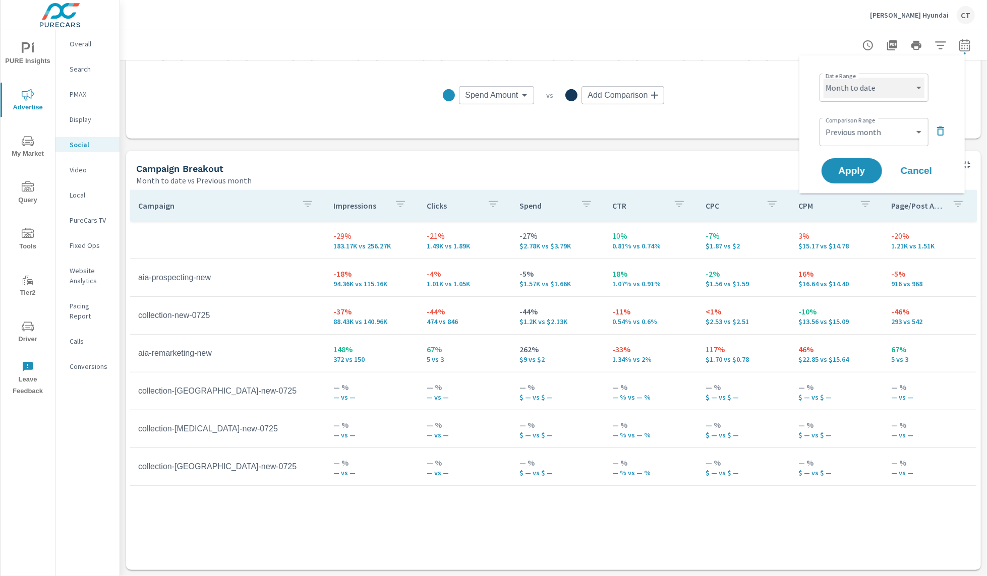
click at [884, 86] on select "Custom [DATE] Last week Last 7 days Last 14 days Last 30 days Last 45 days Last…" at bounding box center [873, 88] width 101 height 20
click at [883, 89] on select "Custom [DATE] Last week Last 7 days Last 14 days Last 30 days Last 45 days Last…" at bounding box center [873, 88] width 101 height 20
click at [945, 129] on icon "button" at bounding box center [940, 131] width 12 height 12
click at [885, 85] on select "Custom [DATE] Last week Last 7 days Last 14 days Last 30 days Last 45 days Last…" at bounding box center [873, 88] width 101 height 20
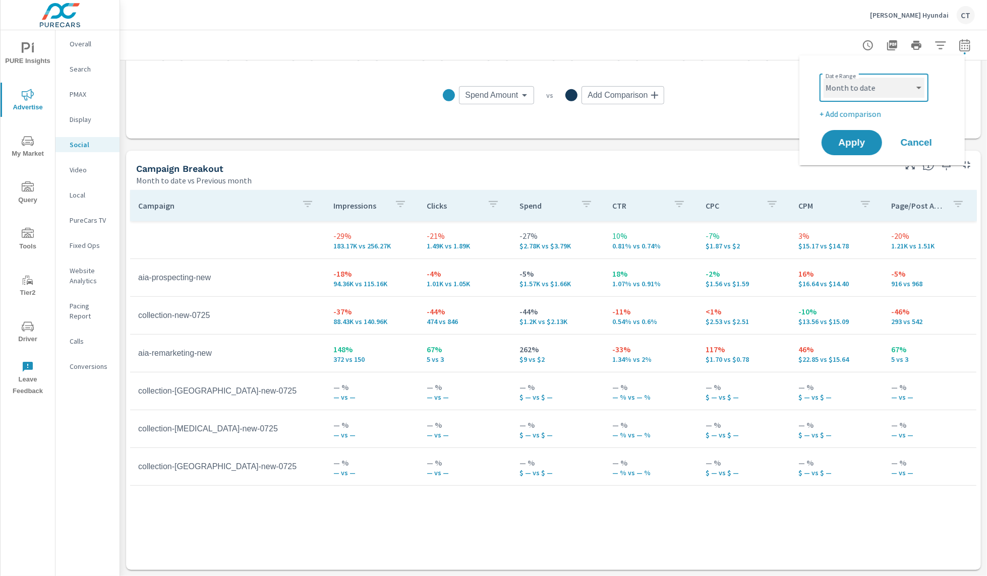
select select "custom"
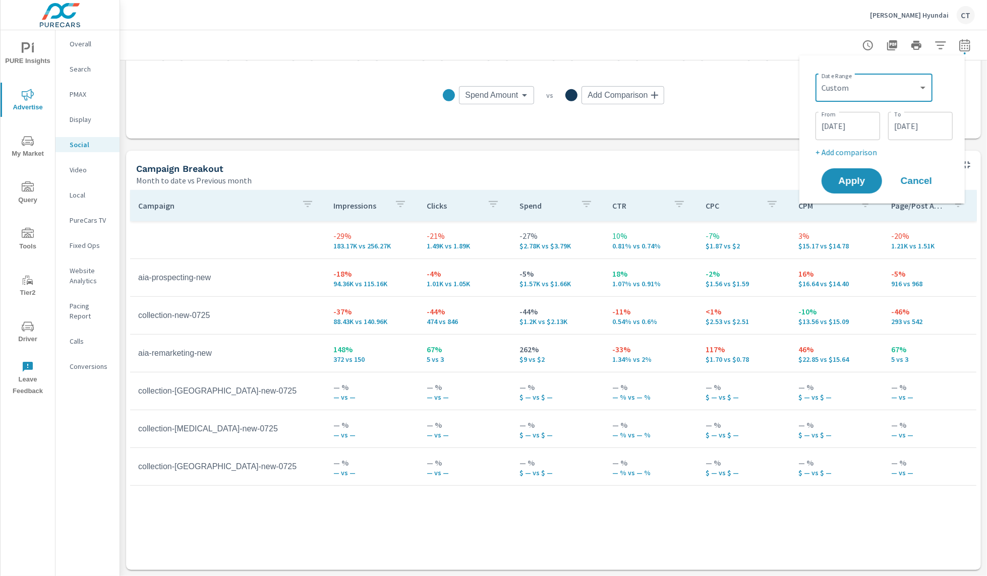
click at [940, 128] on input "[DATE]" at bounding box center [920, 126] width 56 height 20
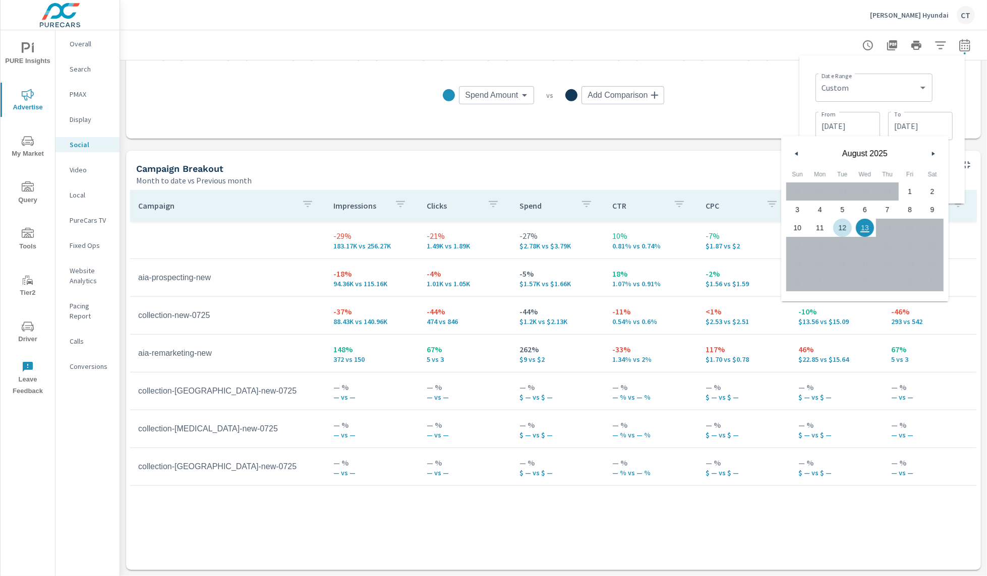
click at [839, 227] on span "12" at bounding box center [842, 227] width 23 height 13
type input "[DATE]"
click at [949, 92] on div "Date Range Custom [DATE] Last week Last 7 days Last 14 days Last 30 days Last 4…" at bounding box center [883, 87] width 137 height 34
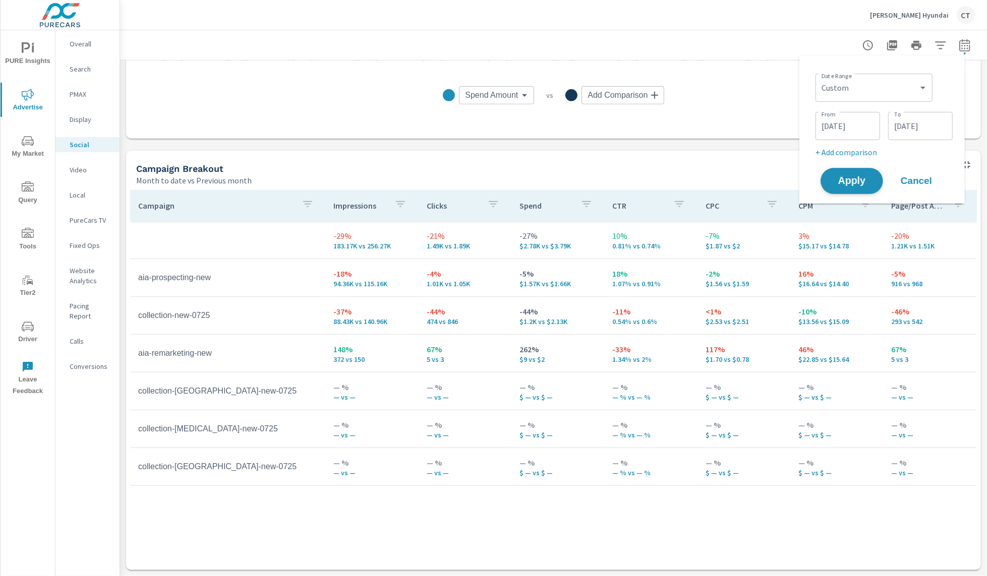
click at [851, 179] on span "Apply" at bounding box center [851, 181] width 41 height 10
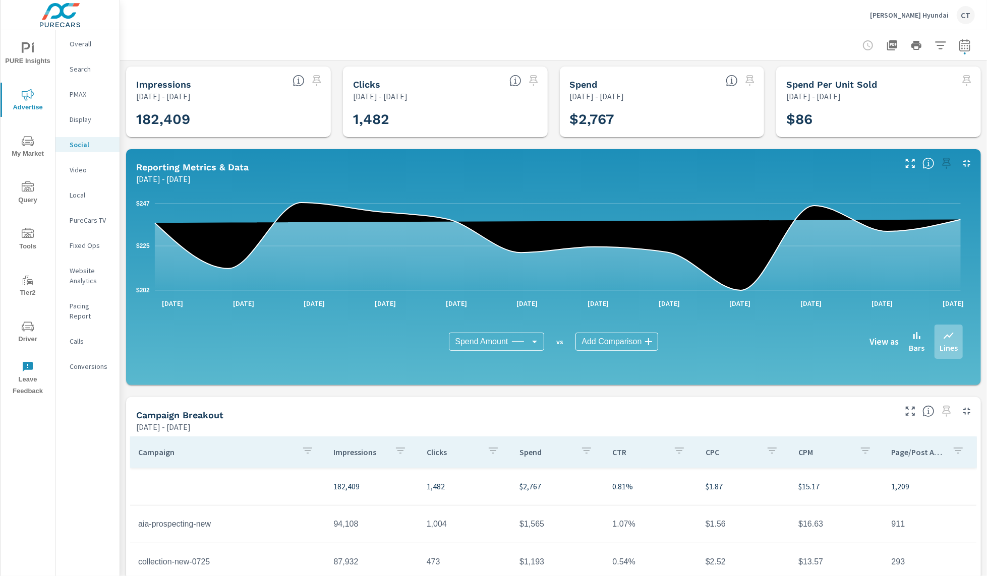
click at [954, 47] on button "button" at bounding box center [964, 45] width 20 height 20
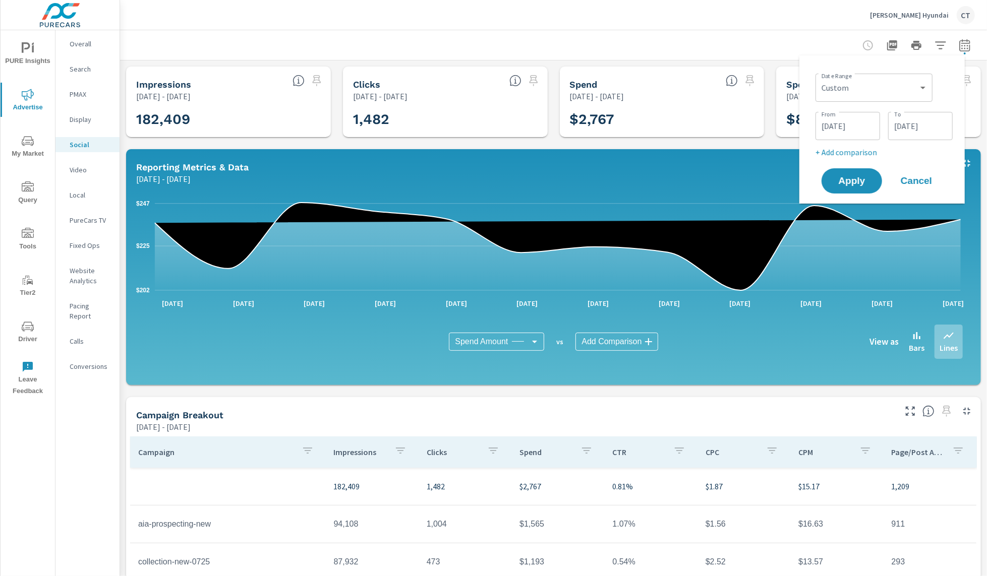
click at [851, 145] on div "Date Range Custom [DATE] Last week Last 7 days Last 14 days Last 30 days Last 4…" at bounding box center [883, 114] width 137 height 89
click at [851, 147] on p "+ Add comparison" at bounding box center [883, 152] width 137 height 12
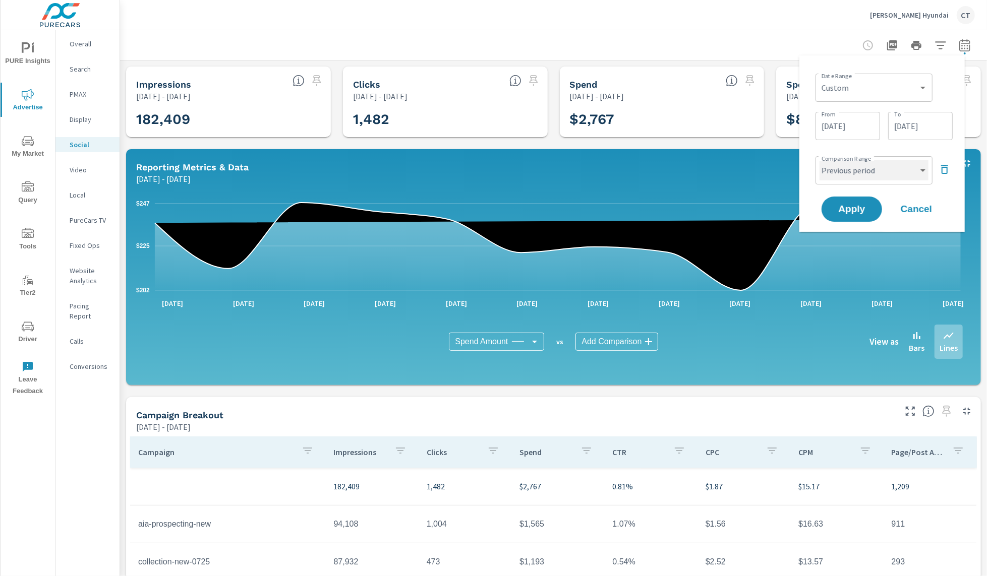
click at [854, 171] on select "Custom Previous period Previous month Previous year" at bounding box center [873, 170] width 109 height 20
select select "Previous month"
click at [855, 200] on button "Apply" at bounding box center [851, 209] width 63 height 26
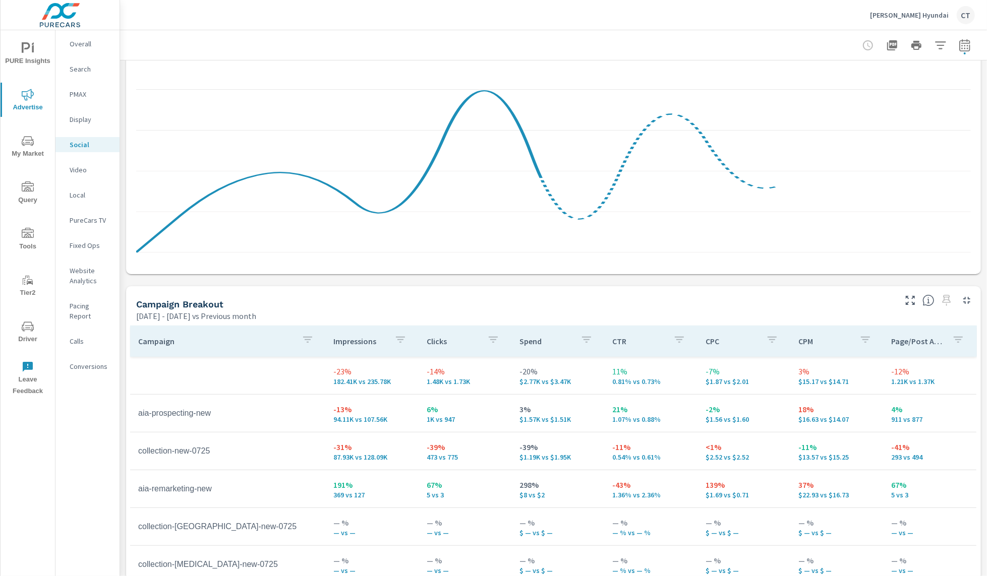
scroll to position [218, 0]
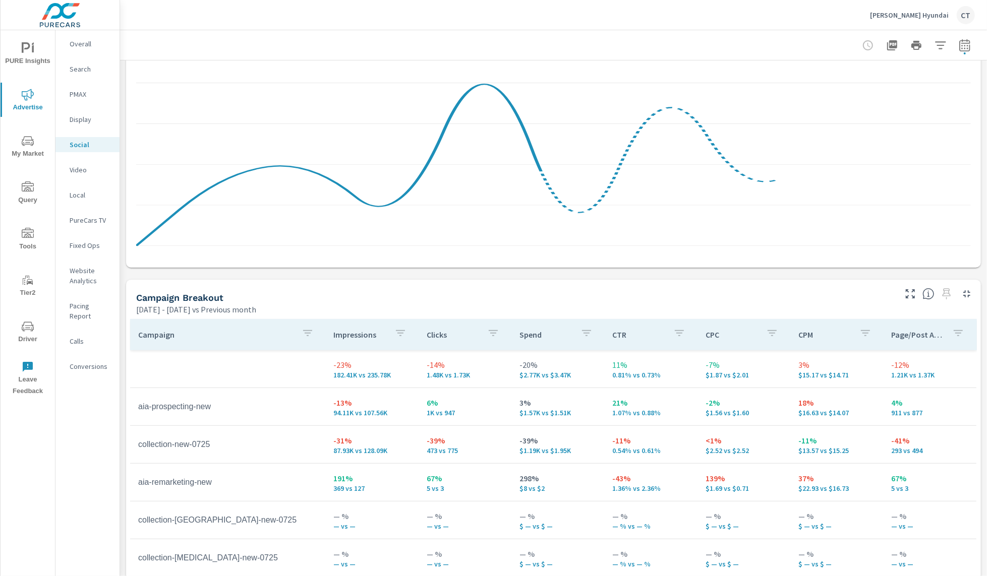
click at [674, 285] on div "Campaign Breakout [DATE] - [DATE] vs Previous month" at bounding box center [512, 298] width 772 height 36
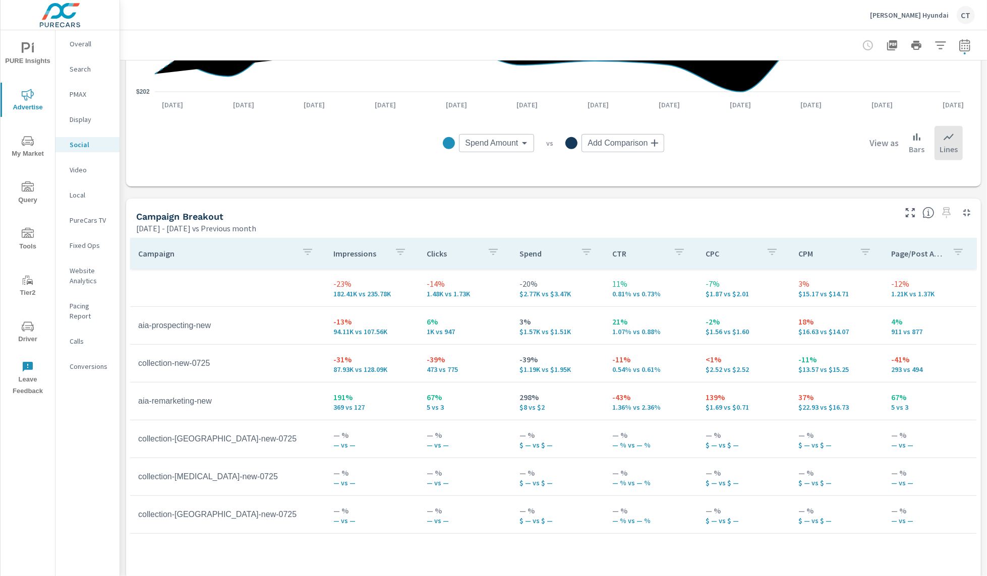
scroll to position [347, 0]
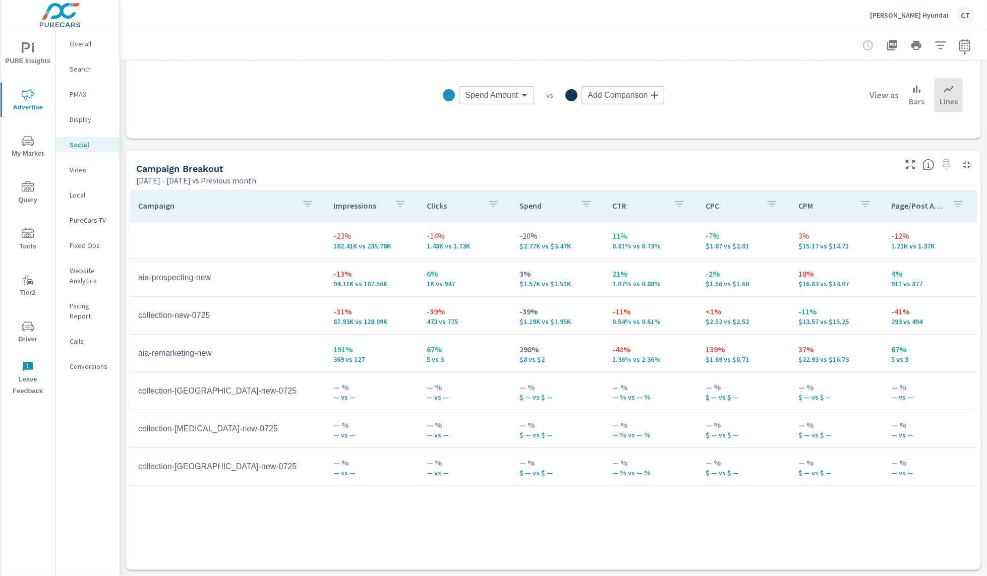
drag, startPoint x: 32, startPoint y: 51, endPoint x: 33, endPoint y: 46, distance: 5.1
click at [32, 50] on icon "nav menu" at bounding box center [28, 48] width 12 height 12
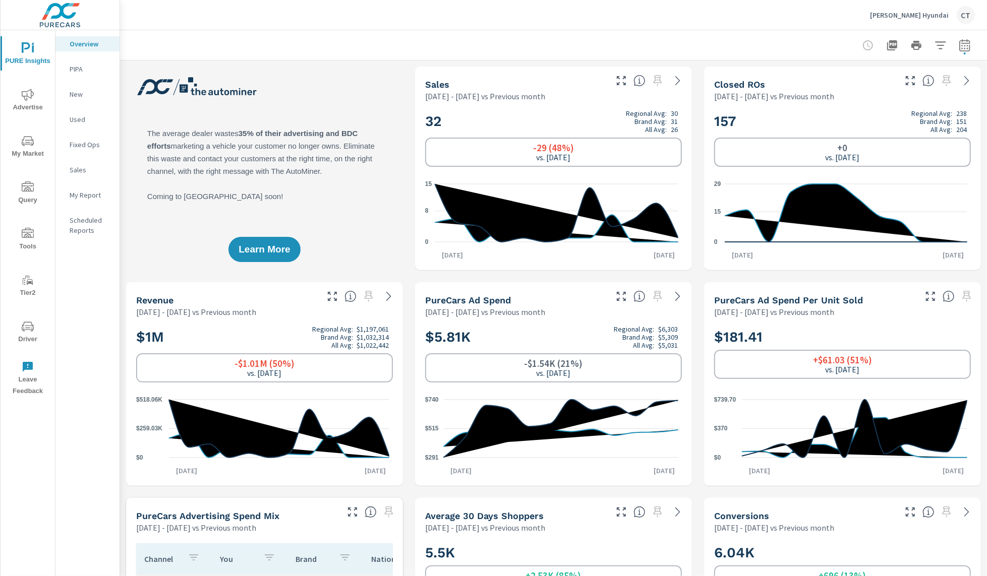
scroll to position [1, 0]
click at [957, 52] on button "button" at bounding box center [964, 45] width 20 height 20
select select "Previous month"
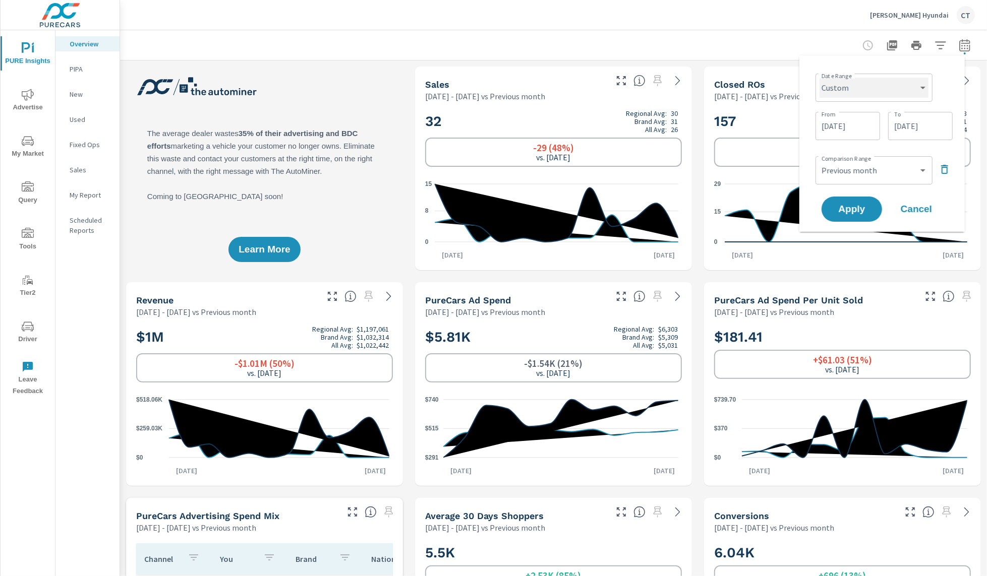
click at [883, 83] on select "Custom [DATE] Last week Last 7 days Last 14 days Last 30 days Last 45 days Last…" at bounding box center [873, 88] width 109 height 20
select select "Last 6 months"
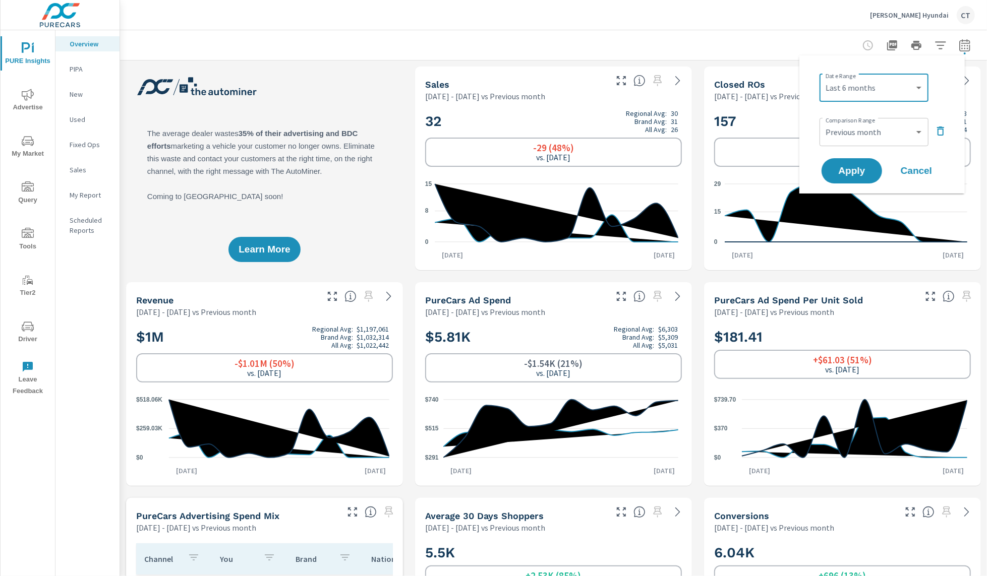
click at [878, 142] on div "Custom Previous period Previous month Previous year ​" at bounding box center [873, 132] width 109 height 28
click at [884, 135] on select "Custom Previous period Previous month Previous year" at bounding box center [873, 132] width 101 height 20
select select "Previous period"
click at [862, 166] on span "Apply" at bounding box center [851, 171] width 41 height 10
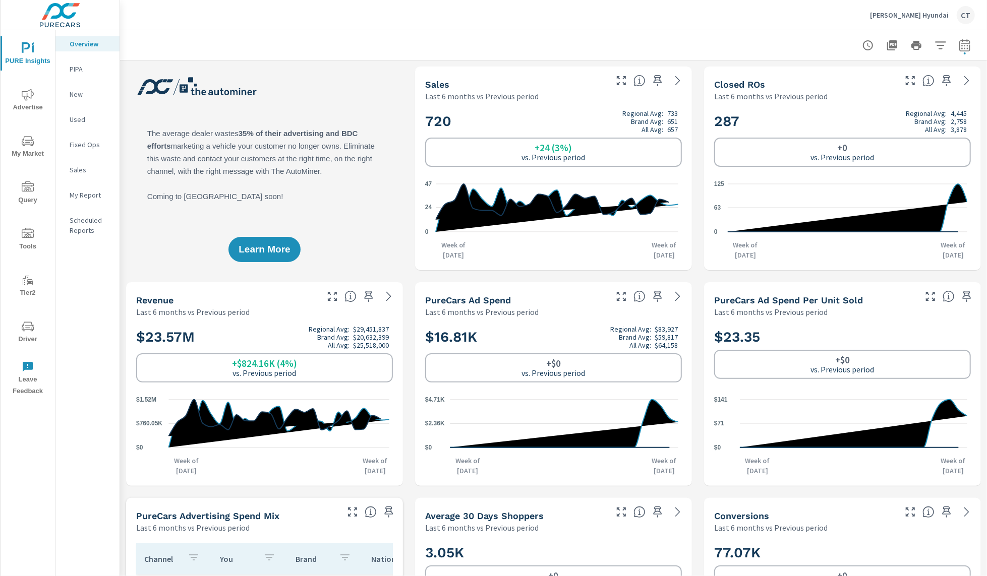
click at [35, 142] on span "My Market" at bounding box center [28, 147] width 48 height 25
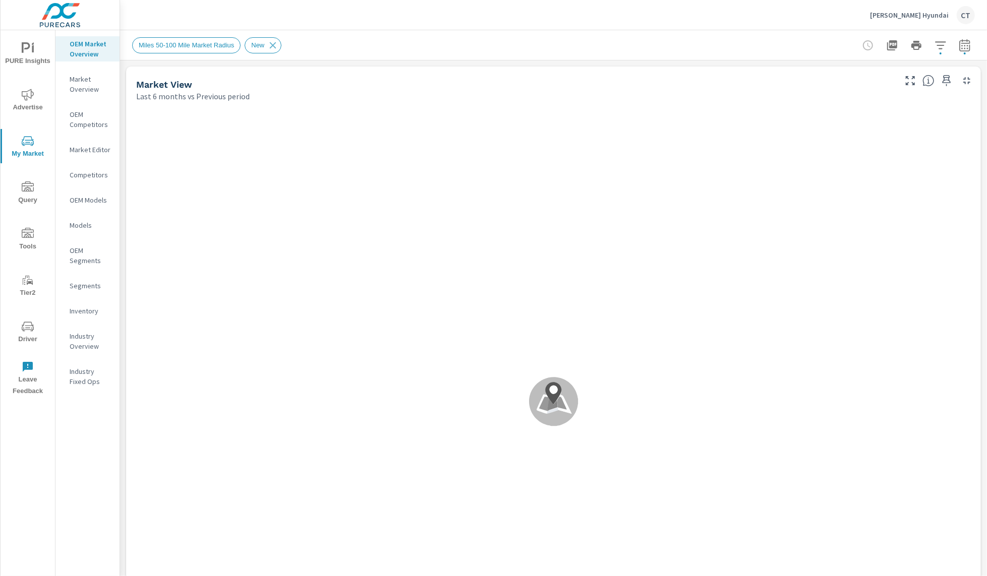
click at [934, 43] on icon "button" at bounding box center [940, 45] width 12 height 12
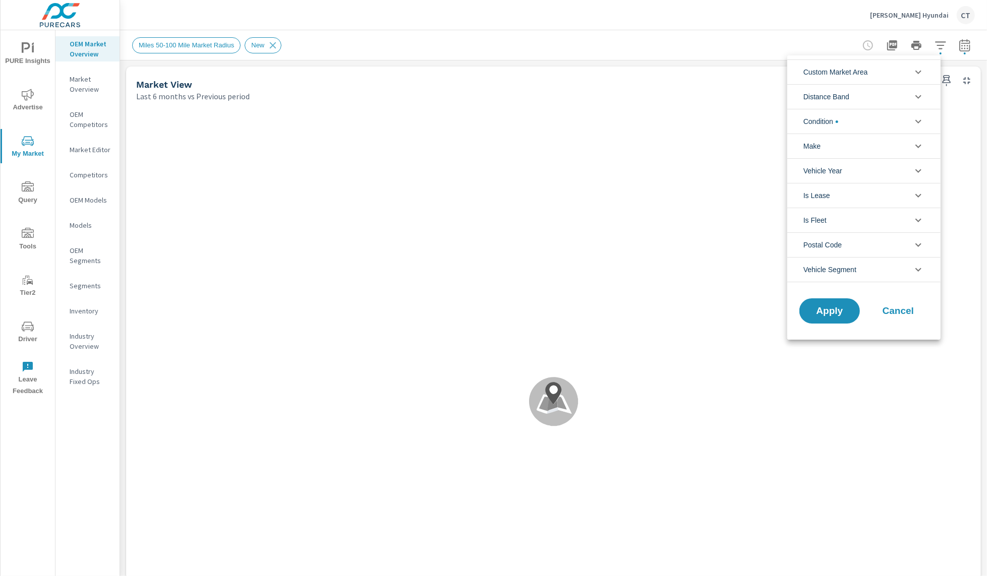
click at [896, 74] on li "Custom Market Area" at bounding box center [863, 71] width 153 height 25
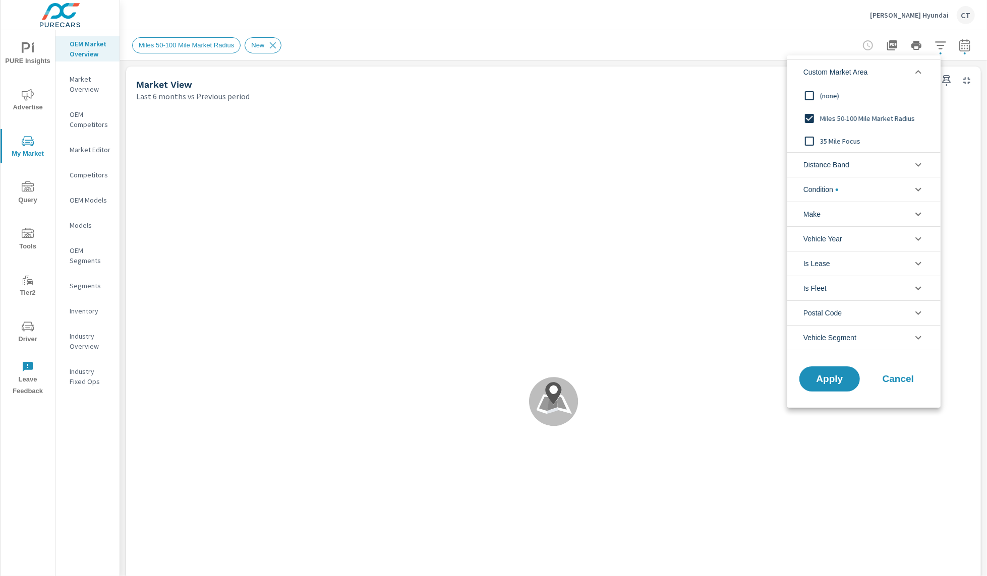
click at [893, 73] on li "Custom Market Area" at bounding box center [863, 71] width 153 height 25
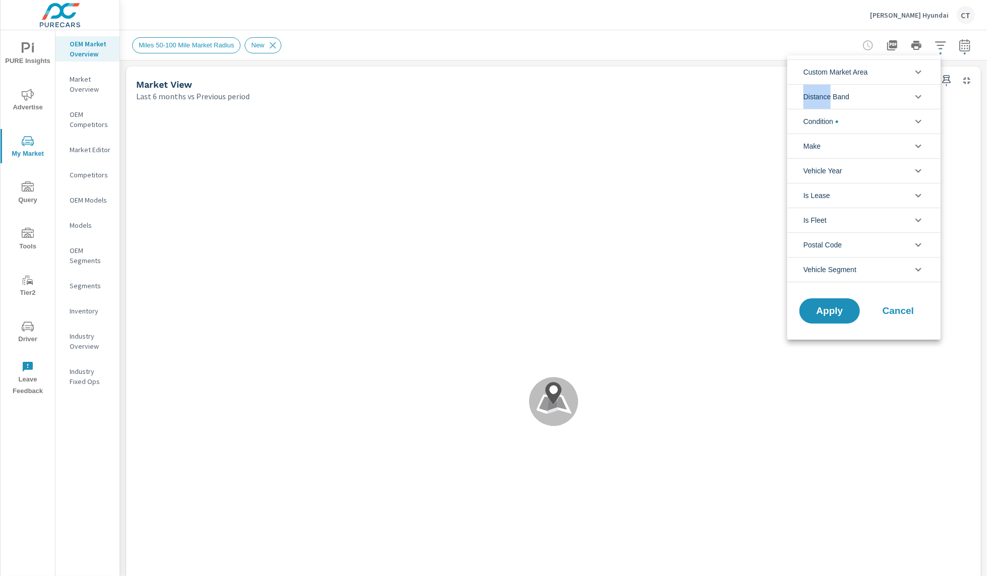
click at [893, 73] on li "Custom Market Area" at bounding box center [863, 71] width 153 height 25
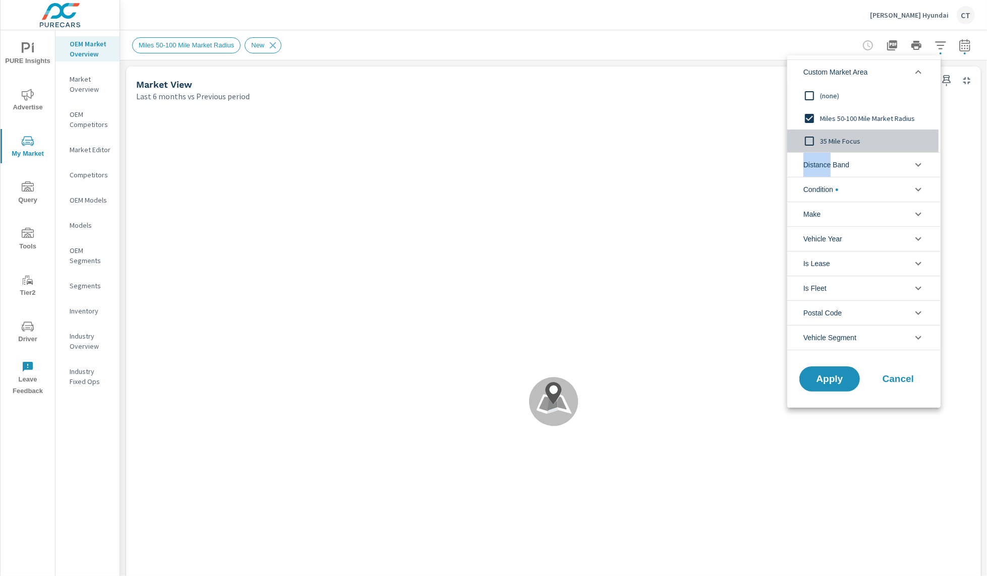
click at [828, 141] on span "35 Mile Focus" at bounding box center [875, 141] width 110 height 12
click at [823, 375] on span "Apply" at bounding box center [829, 380] width 41 height 10
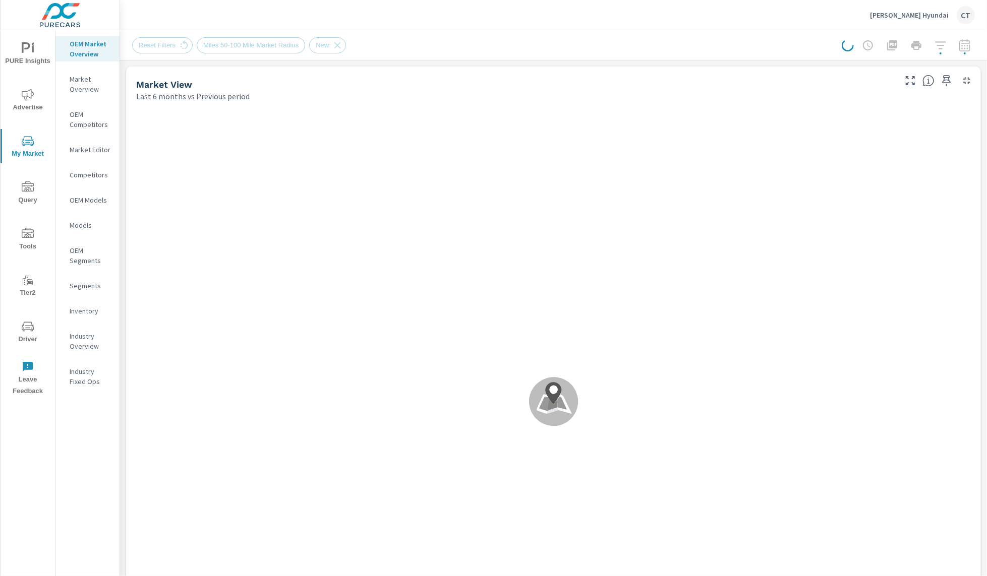
scroll to position [1, 0]
click at [78, 87] on p "Market Overview" at bounding box center [91, 84] width 42 height 20
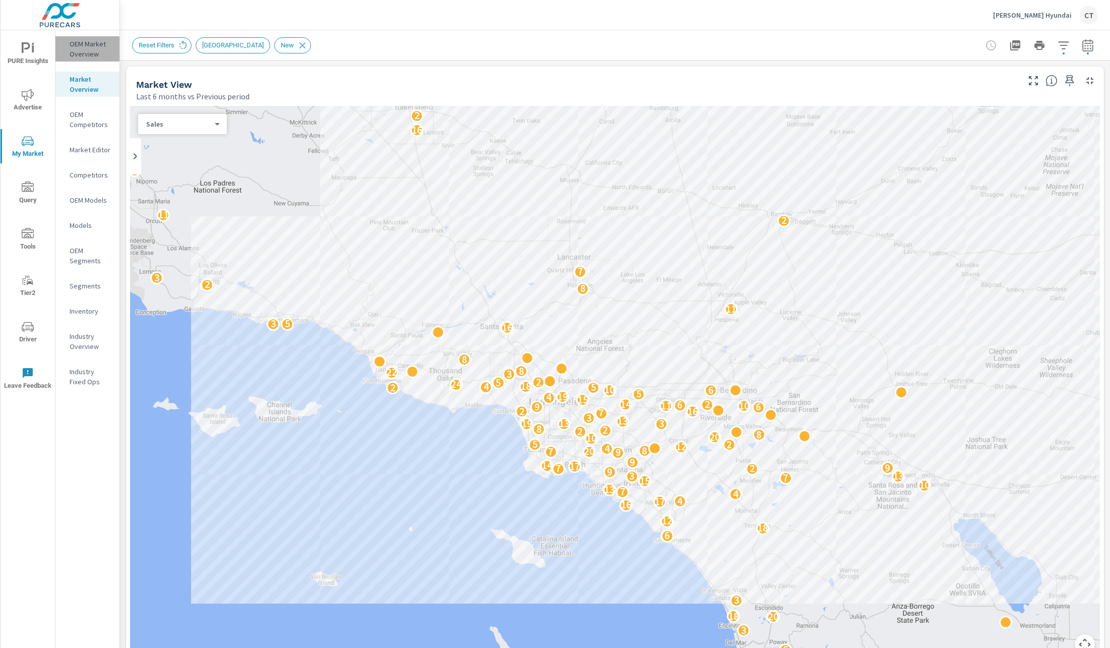
click at [107, 53] on p "OEM Market Overview" at bounding box center [91, 49] width 42 height 20
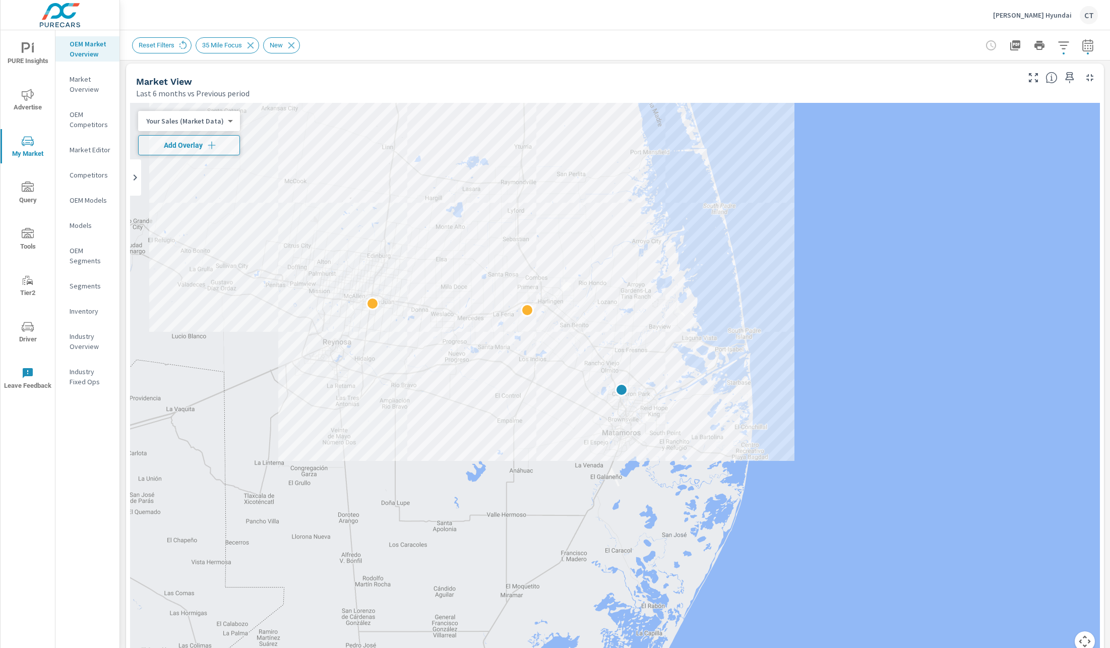
scroll to position [1, 0]
click at [96, 152] on p "Market Editor" at bounding box center [91, 150] width 42 height 10
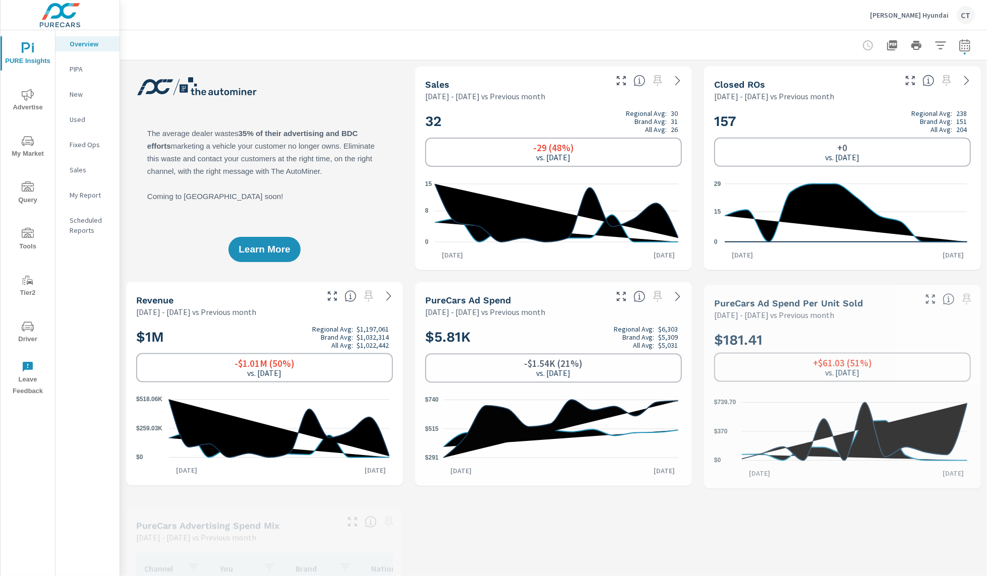
scroll to position [1, 0]
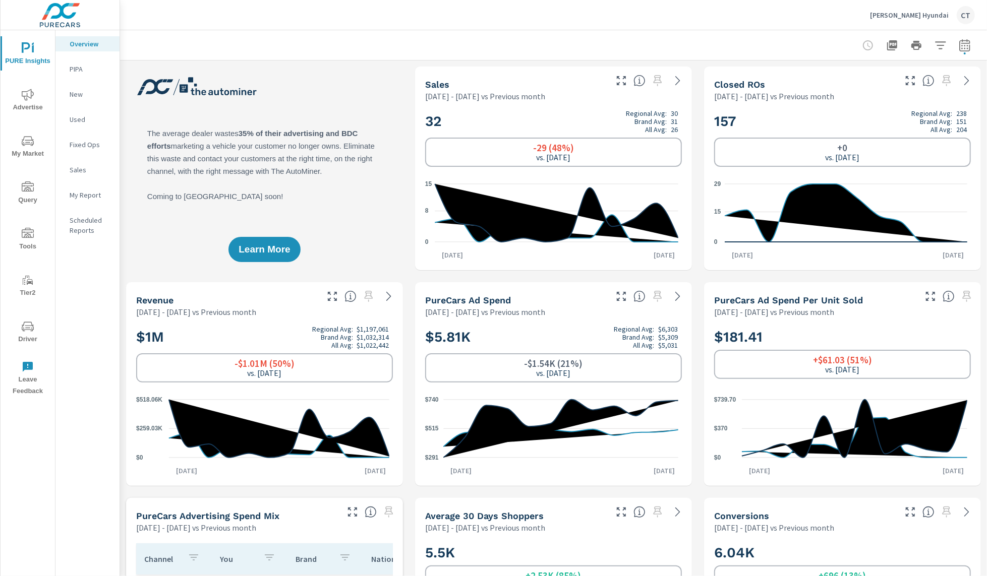
click at [30, 150] on span "My Market" at bounding box center [28, 147] width 48 height 25
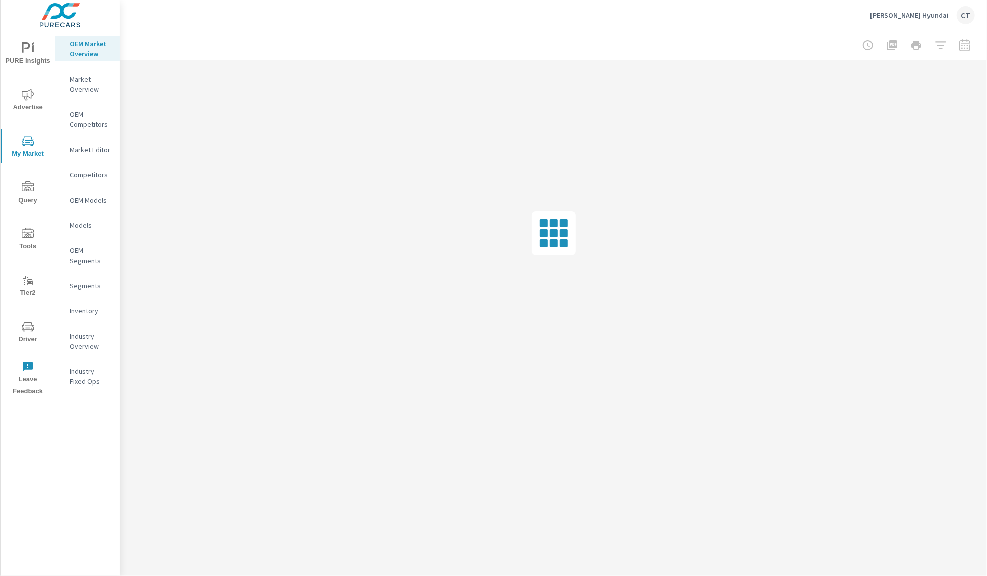
click at [96, 314] on p "Inventory" at bounding box center [91, 311] width 42 height 10
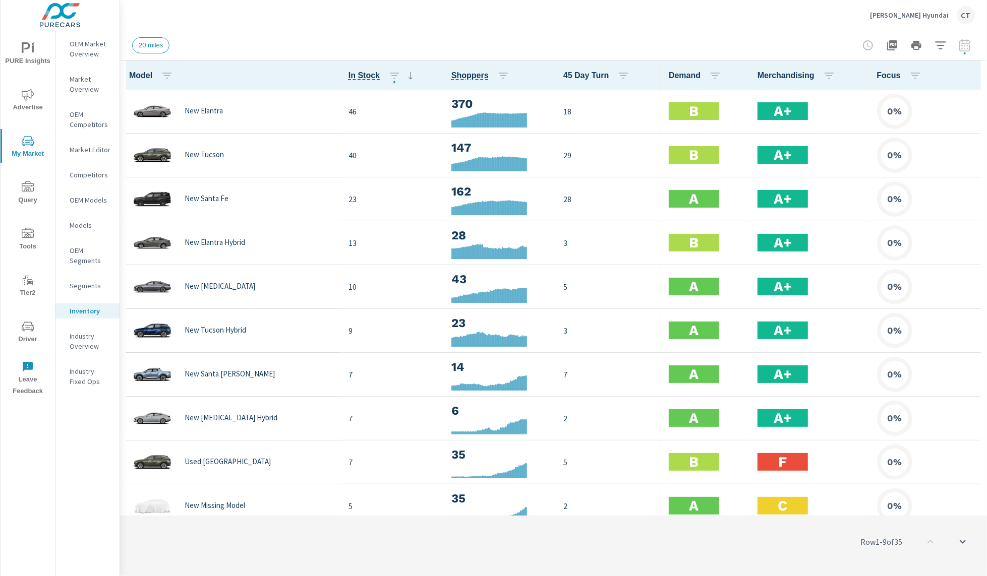
click at [965, 75] on th "Focus" at bounding box center [928, 74] width 118 height 29
click at [966, 75] on icon "button" at bounding box center [972, 75] width 12 height 12
click at [925, 130] on span "Audience" at bounding box center [940, 135] width 64 height 10
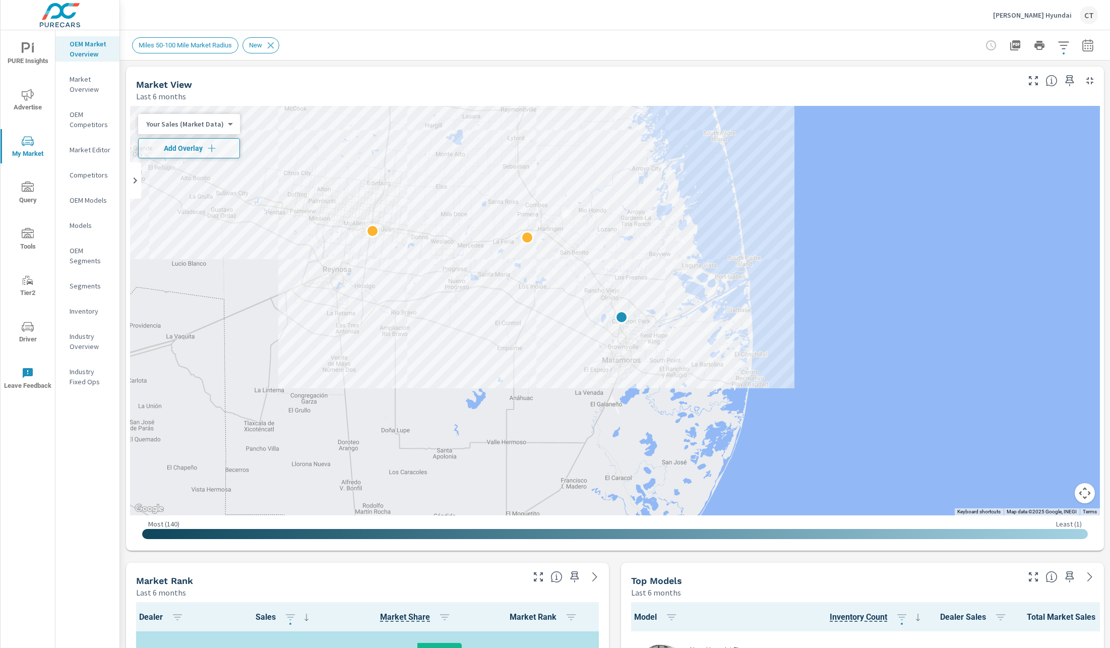
click at [1078, 54] on div "Miles 50-100 Mile Market Radius New" at bounding box center [615, 45] width 966 height 30
click at [1082, 43] on icon "button" at bounding box center [1088, 45] width 12 height 12
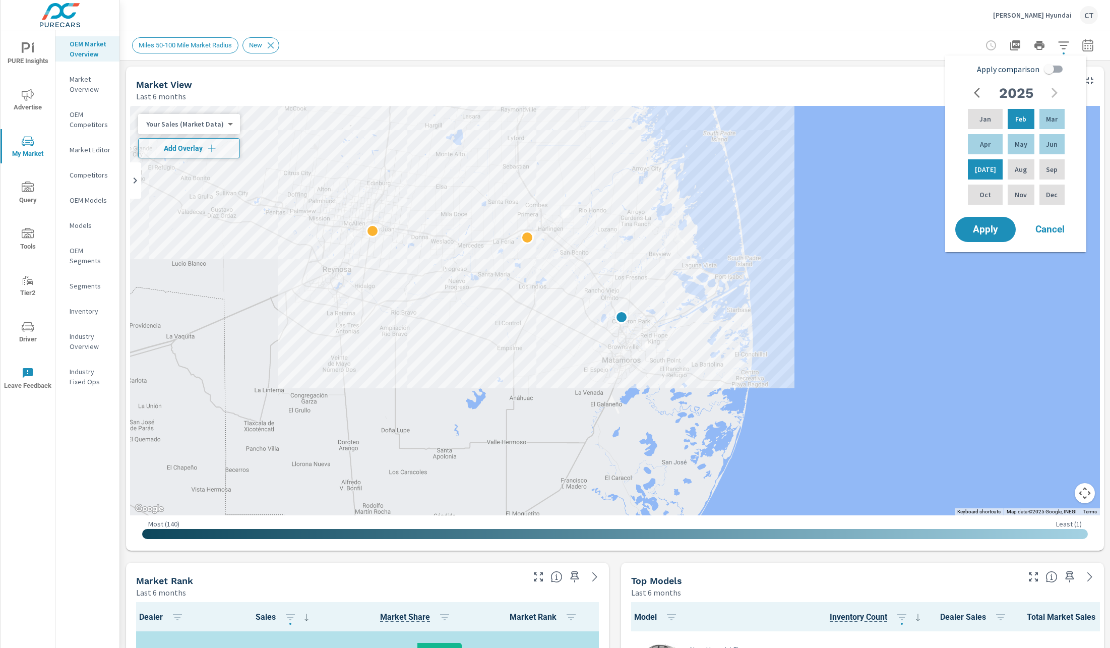
click at [1044, 70] on input "Apply comparison" at bounding box center [1048, 68] width 57 height 19
checkbox input "true"
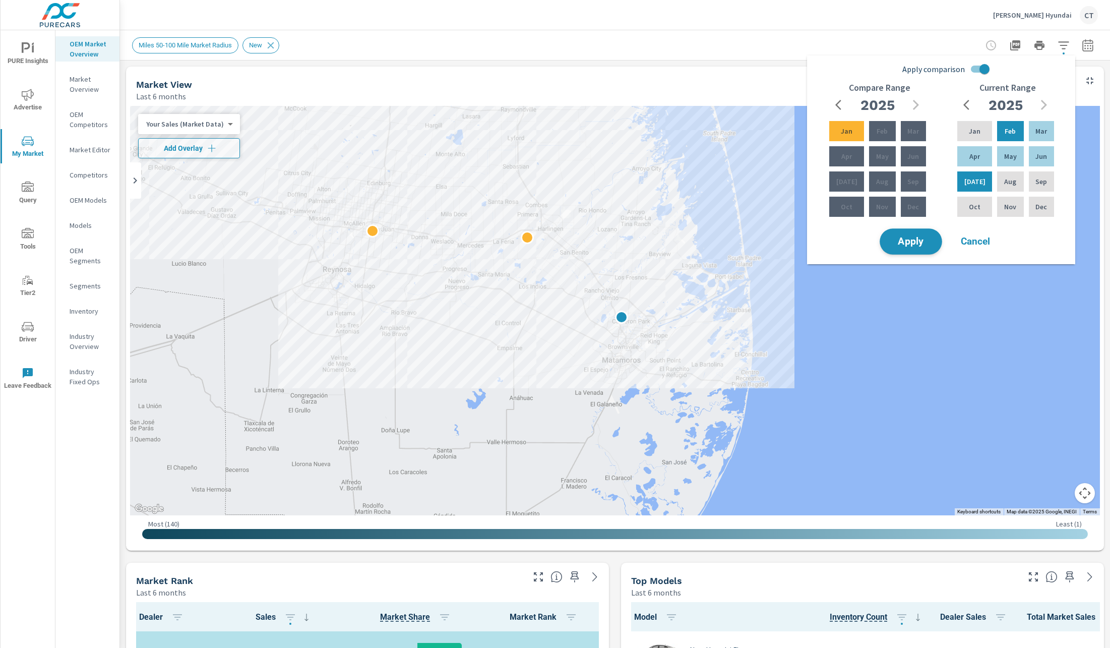
click at [908, 238] on span "Apply" at bounding box center [910, 242] width 41 height 10
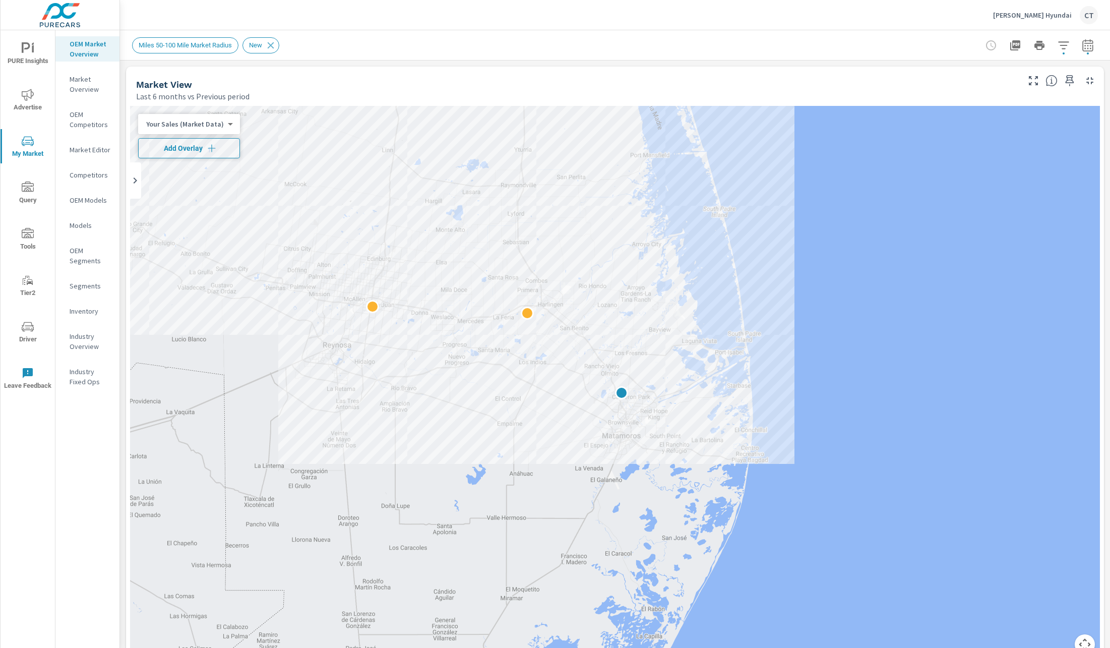
click at [197, 139] on button "Add Overlay" at bounding box center [189, 148] width 102 height 20
click at [208, 127] on body "PURE Insights Advertise My Market Query Tools Tier2 Driver Leave Feedback OEM M…" at bounding box center [555, 324] width 1110 height 648
click at [210, 154] on li "Total Market Sales" at bounding box center [187, 156] width 98 height 16
click at [201, 126] on body "PURE Insights Advertise My Market Query Tools Tier2 Driver Leave Feedback OEM M…" at bounding box center [555, 324] width 1110 height 648
click at [208, 126] on li "Total Market Sales" at bounding box center [187, 124] width 98 height 16
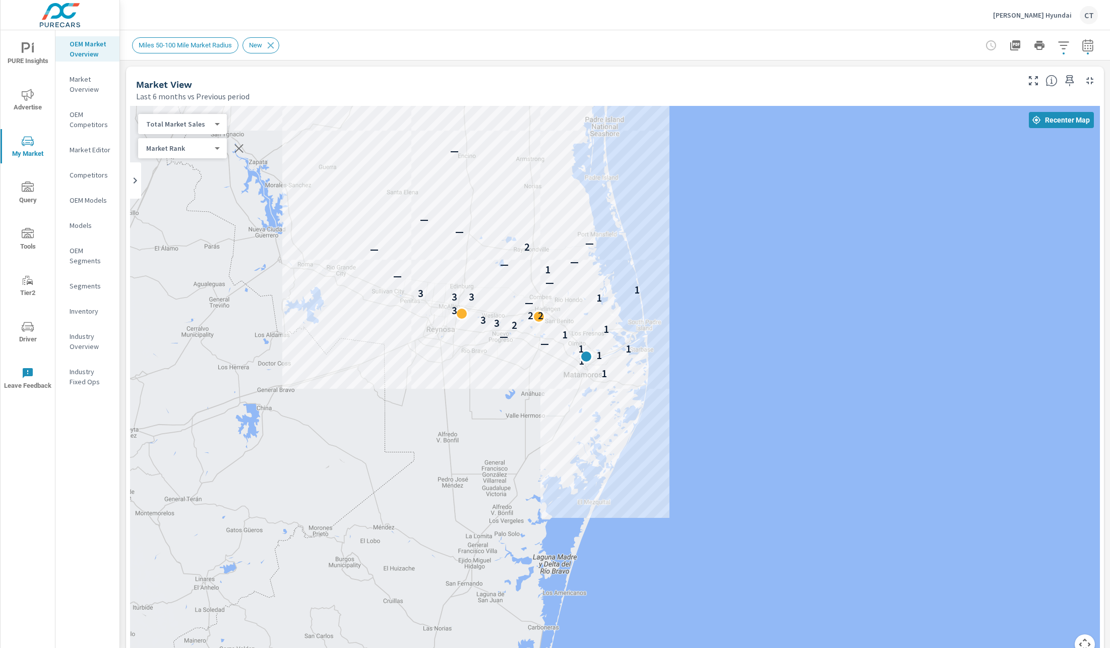
drag, startPoint x: 959, startPoint y: 289, endPoint x: 781, endPoint y: 293, distance: 178.0
click at [781, 293] on div "1 1 1 1 1 — — 1 1 2 3 3 2 2 3 — 1 3 3 3 1 — — 1 — — — 2 — — — — — — — — —" at bounding box center [615, 386] width 970 height 561
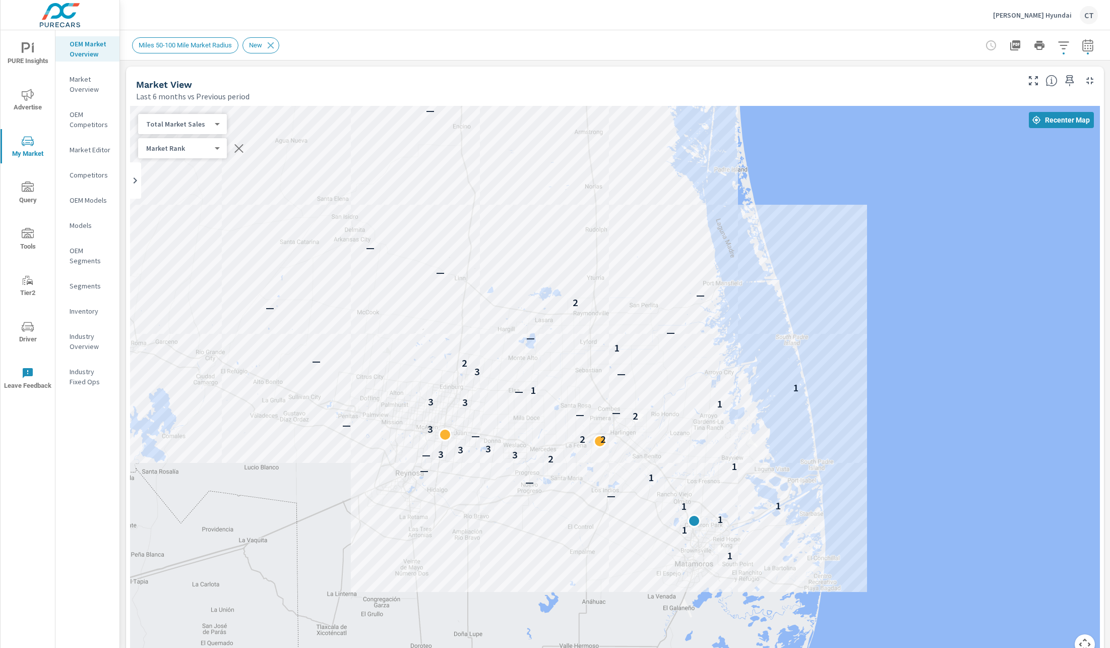
drag, startPoint x: 693, startPoint y: 282, endPoint x: 942, endPoint y: 403, distance: 277.3
click at [942, 403] on div "1 1 1 1 1 — — 1 — 1 2 3 — 3 3 3 2 2 — 3 — 2 — — 1 3 3 — 1 1 — 3 2 — 1 — — — 2 —…" at bounding box center [615, 386] width 970 height 561
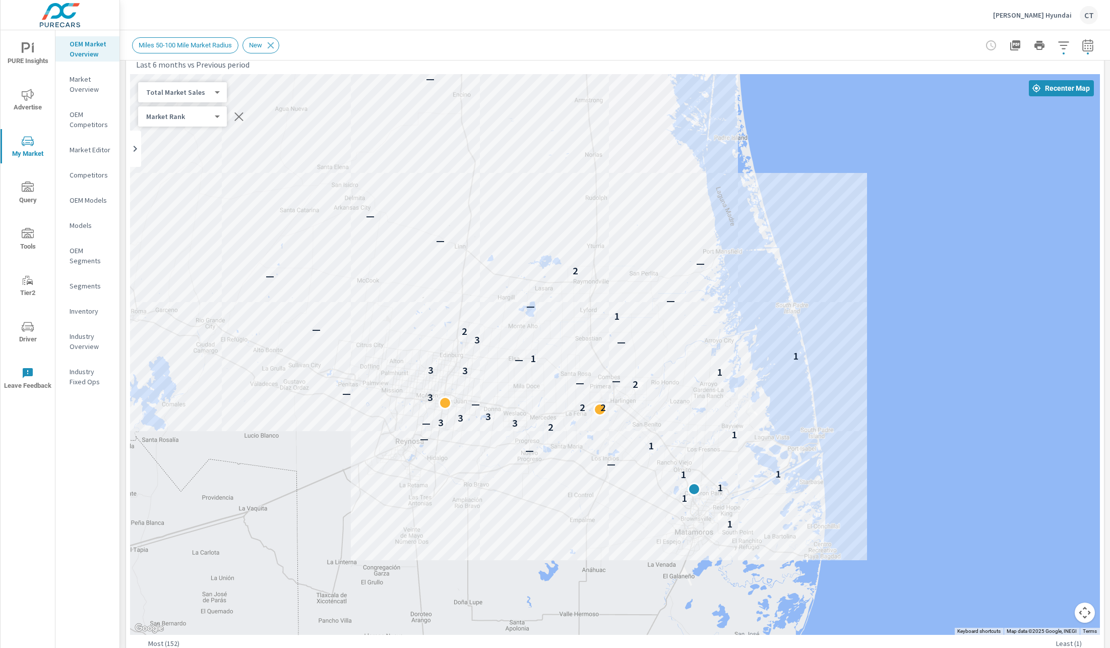
scroll to position [45, 0]
